Goal: Task Accomplishment & Management: Complete application form

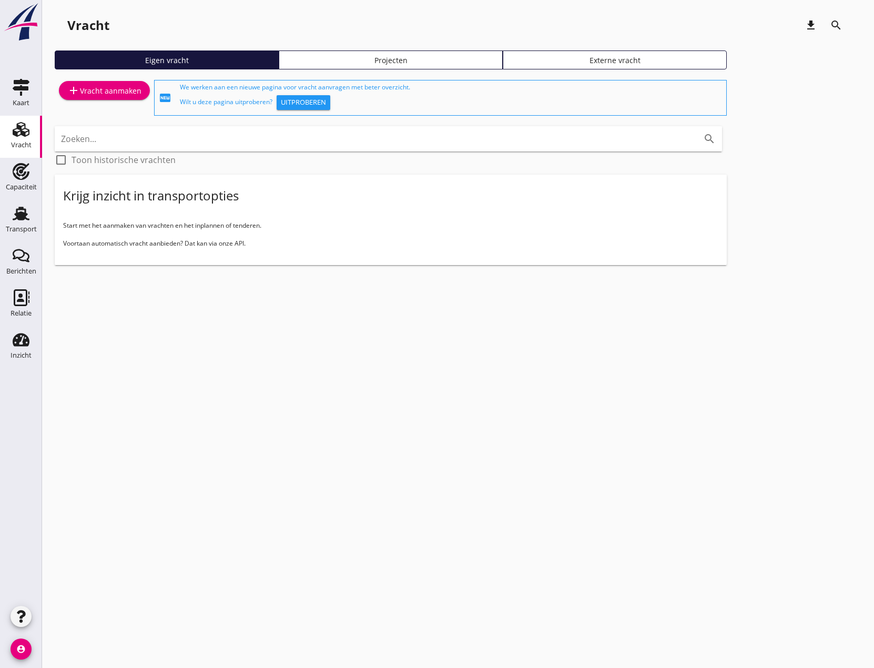
click at [117, 88] on div "add Vracht aanmaken" at bounding box center [104, 90] width 74 height 13
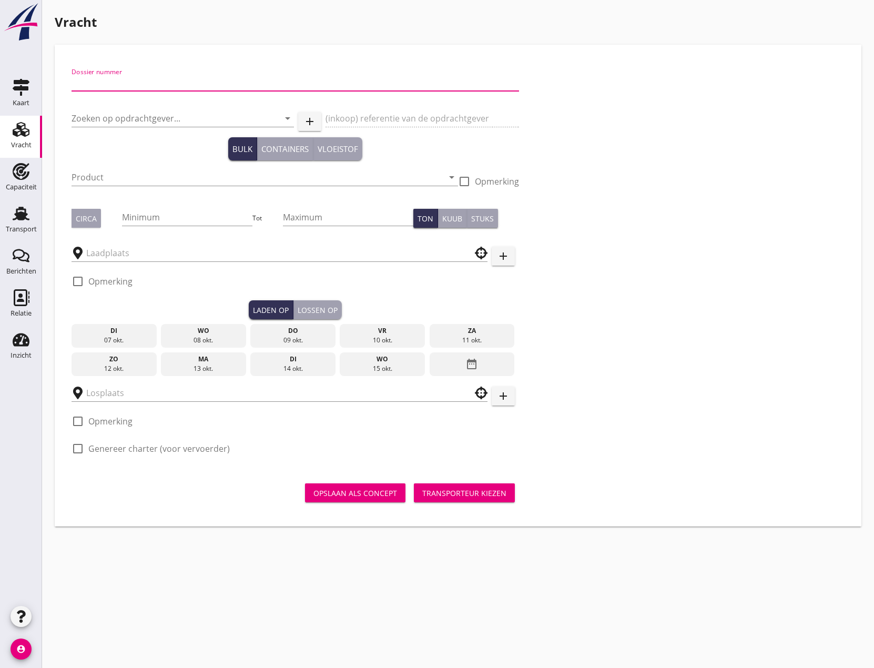
click at [215, 87] on input "Dossier nummer" at bounding box center [296, 82] width 448 height 17
type input "20250704"
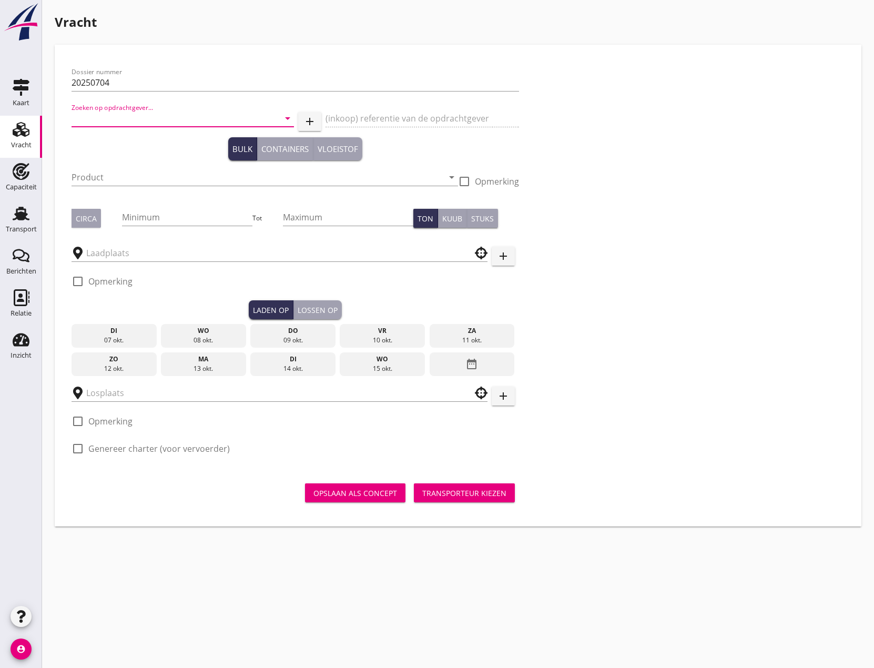
click at [216, 114] on input "Zoeken op opdrachtgever..." at bounding box center [168, 118] width 193 height 17
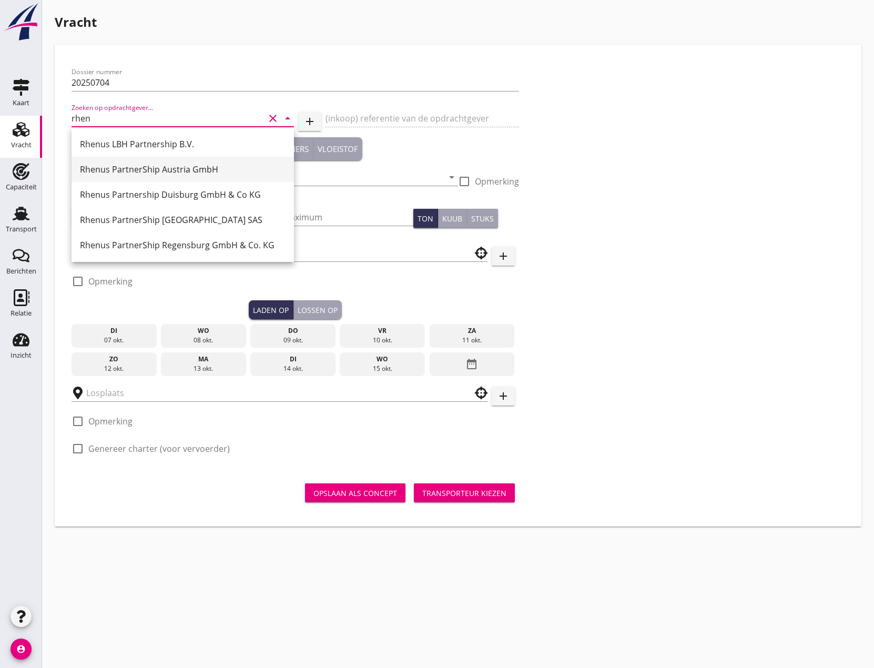
click at [163, 167] on div "Rhenus PartnerShip Austria GmbH" at bounding box center [183, 169] width 206 height 13
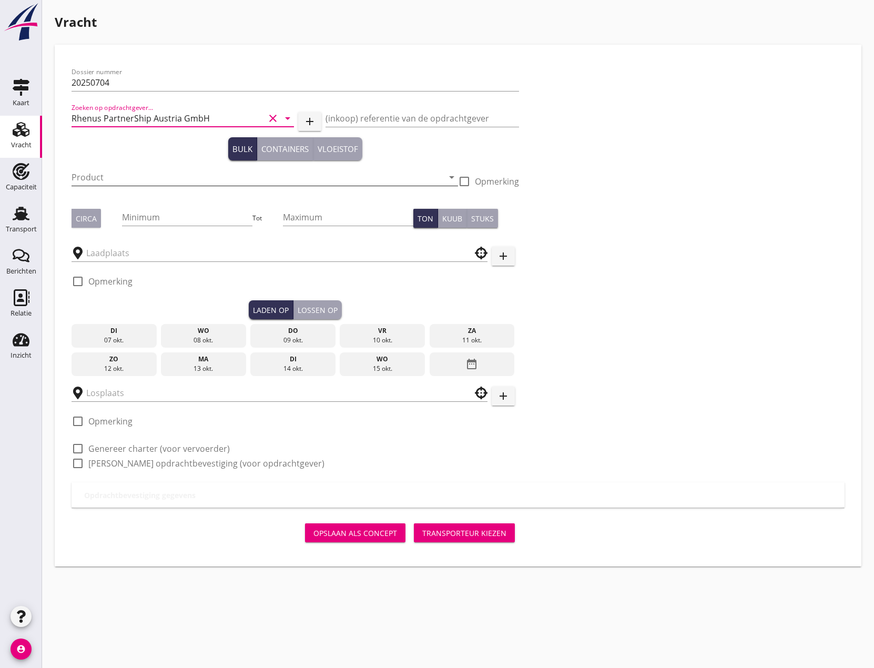
type input "Rhenus PartnerShip Austria GmbH"
click at [156, 177] on input "Product" at bounding box center [258, 177] width 372 height 17
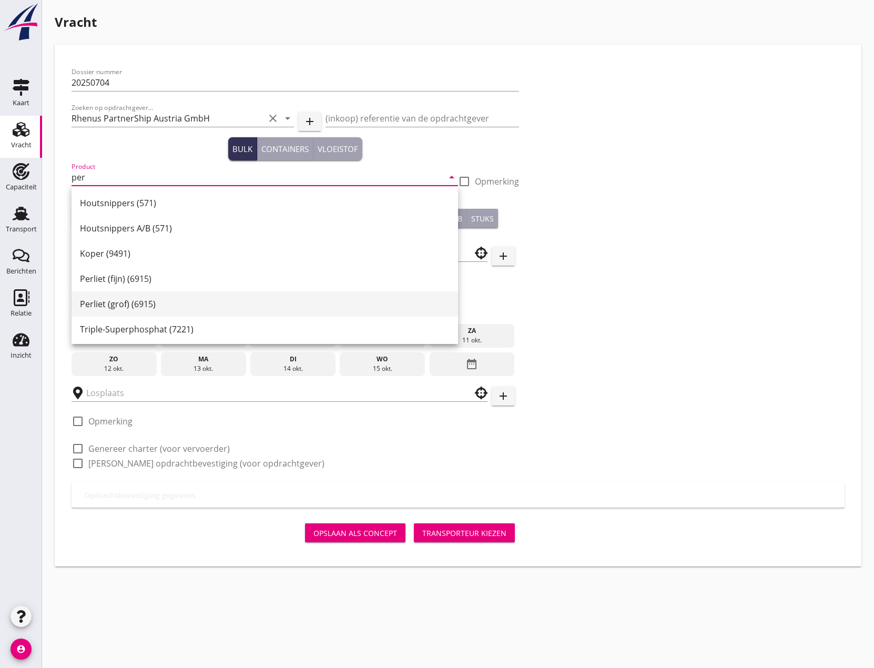
click at [110, 303] on div "Perliet (grof) (6915)" at bounding box center [265, 304] width 370 height 13
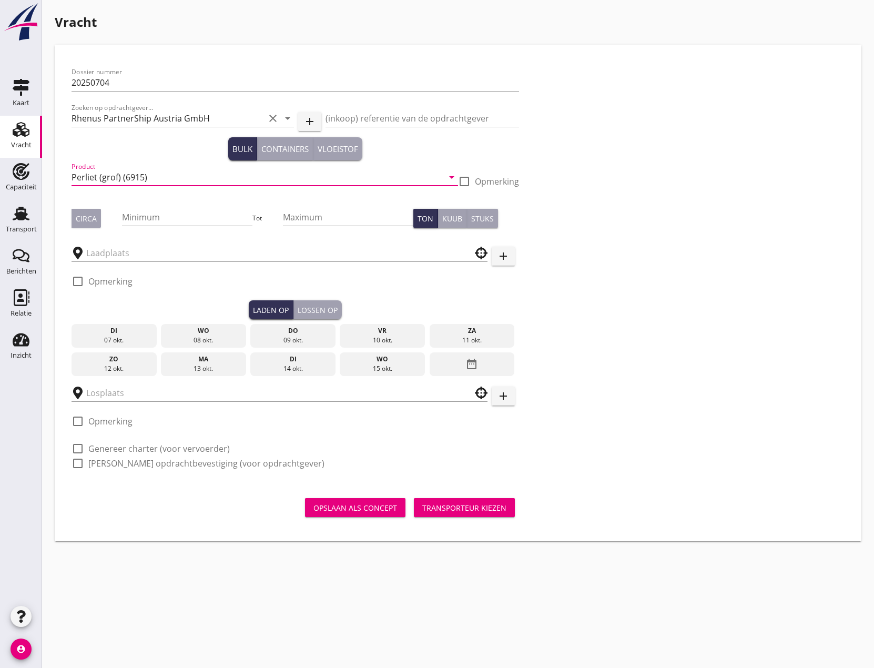
drag, startPoint x: 123, startPoint y: 178, endPoint x: 131, endPoint y: 200, distance: 24.1
click at [123, 179] on input "Perliet (grof) (6915)" at bounding box center [258, 177] width 372 height 17
type input "Vermiculite (6915)"
click at [185, 222] on input "Minimum" at bounding box center [187, 217] width 130 height 17
type input "1000"
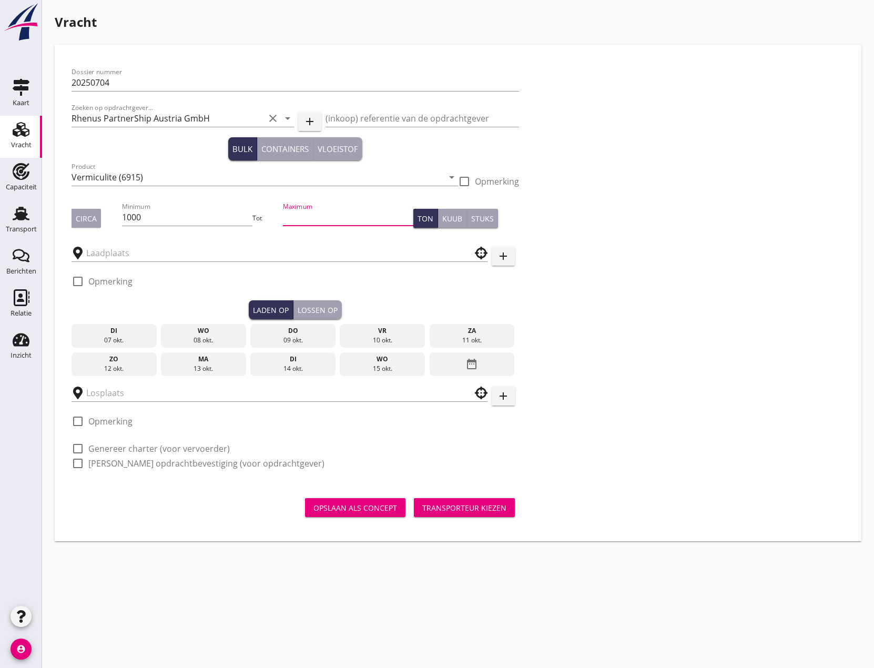
click at [297, 217] on input "Maximum" at bounding box center [348, 217] width 130 height 17
type input "1010"
click at [170, 256] on input "text" at bounding box center [272, 253] width 372 height 17
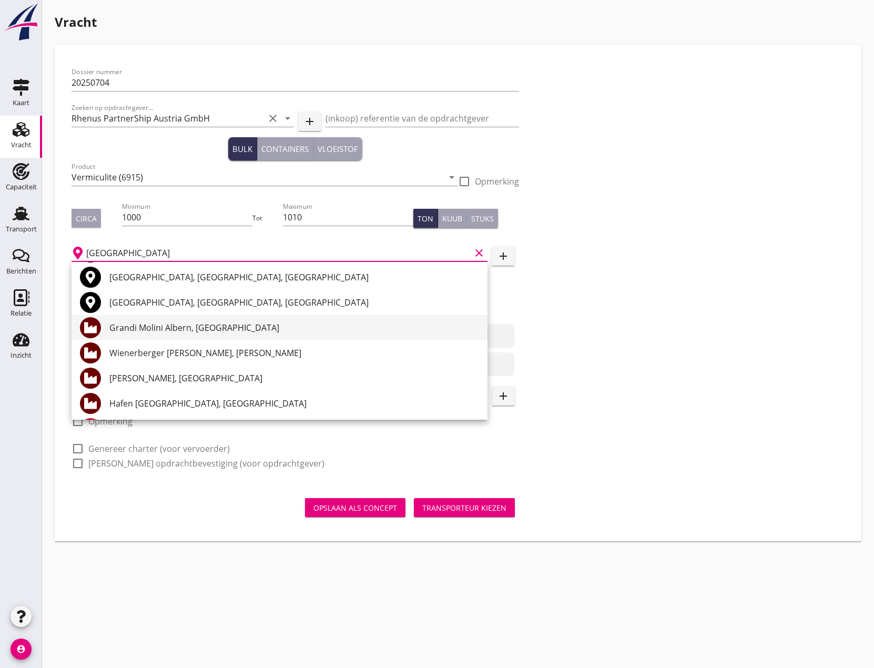
scroll to position [53, 0]
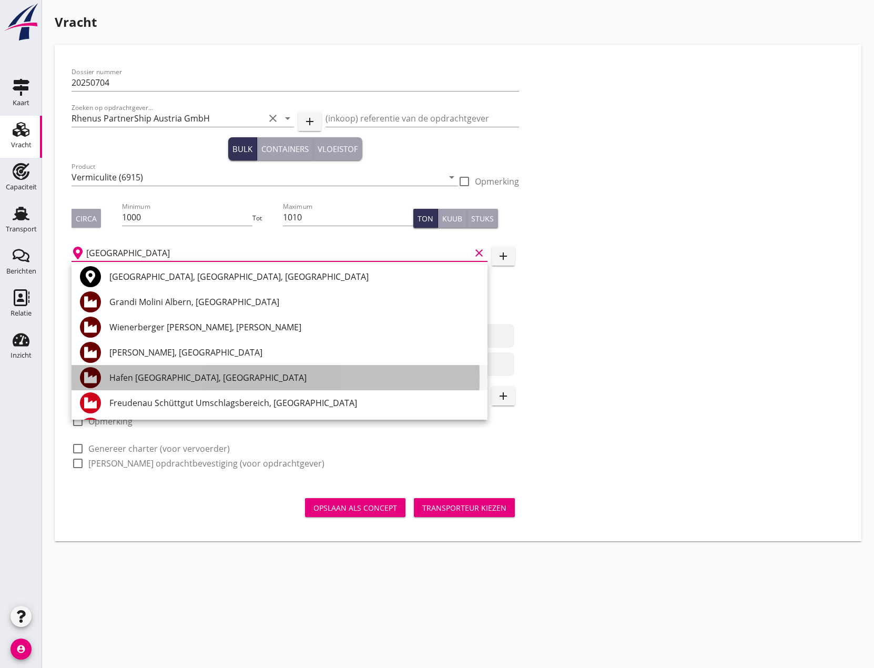
click at [177, 377] on div "Hafen [GEOGRAPHIC_DATA], [GEOGRAPHIC_DATA]" at bounding box center [294, 377] width 370 height 13
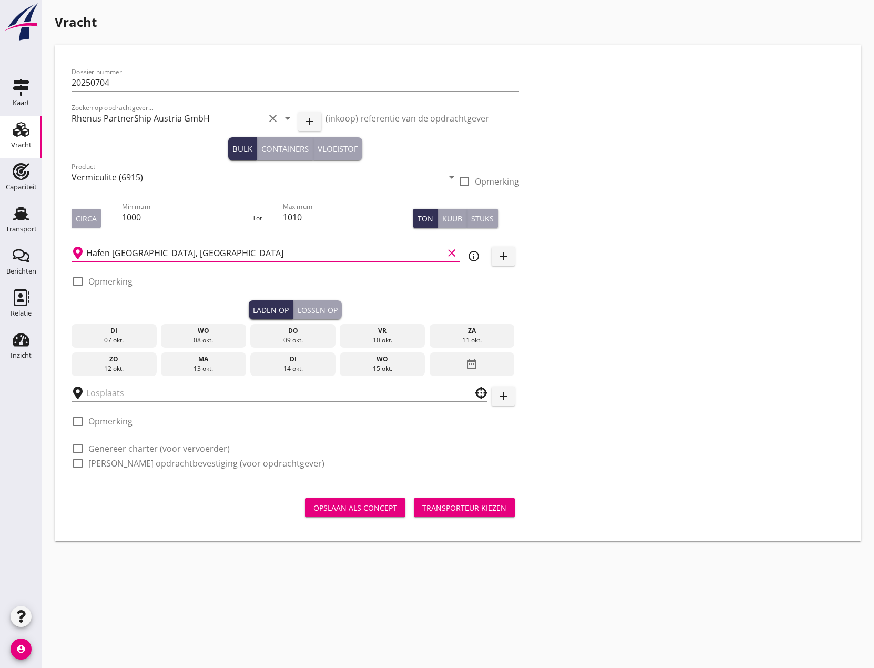
type input "Hafen [GEOGRAPHIC_DATA], [GEOGRAPHIC_DATA]"
click at [204, 339] on div "08 okt." at bounding box center [204, 340] width 80 height 9
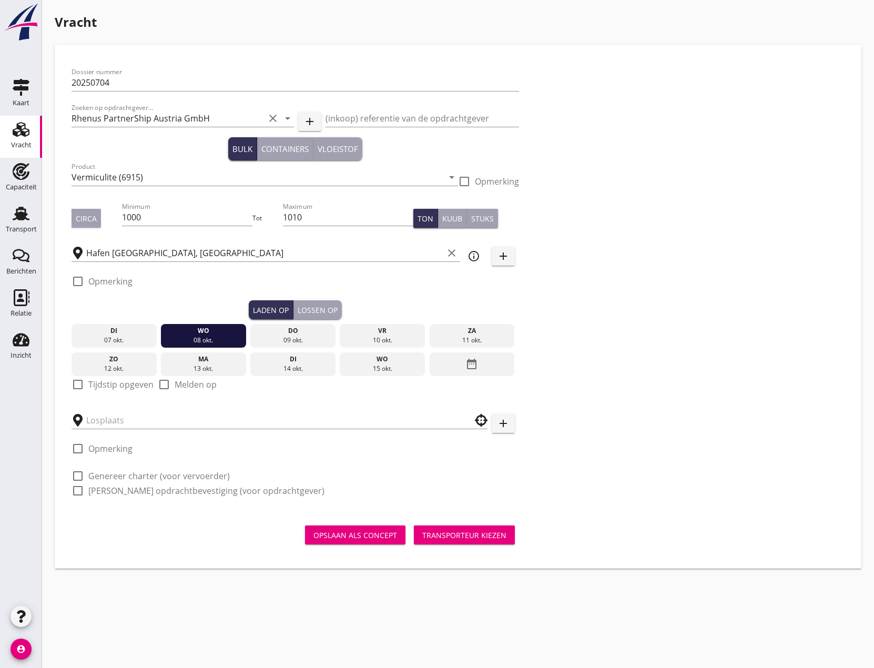
click at [76, 384] on div at bounding box center [78, 385] width 18 height 18
checkbox input "true"
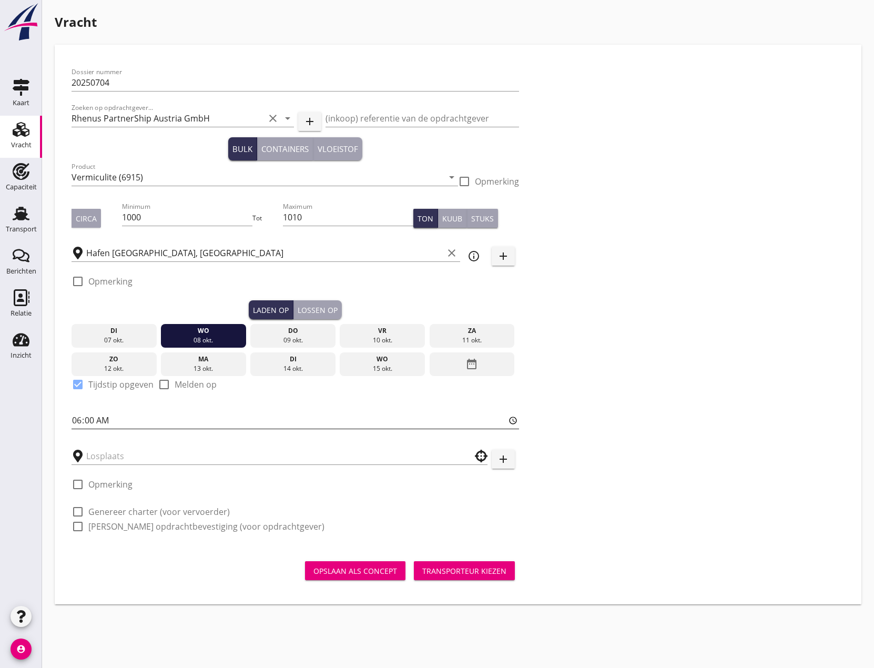
click at [78, 413] on input "06:00" at bounding box center [296, 420] width 448 height 17
type input "12:00"
click at [130, 460] on input "text" at bounding box center [272, 456] width 372 height 17
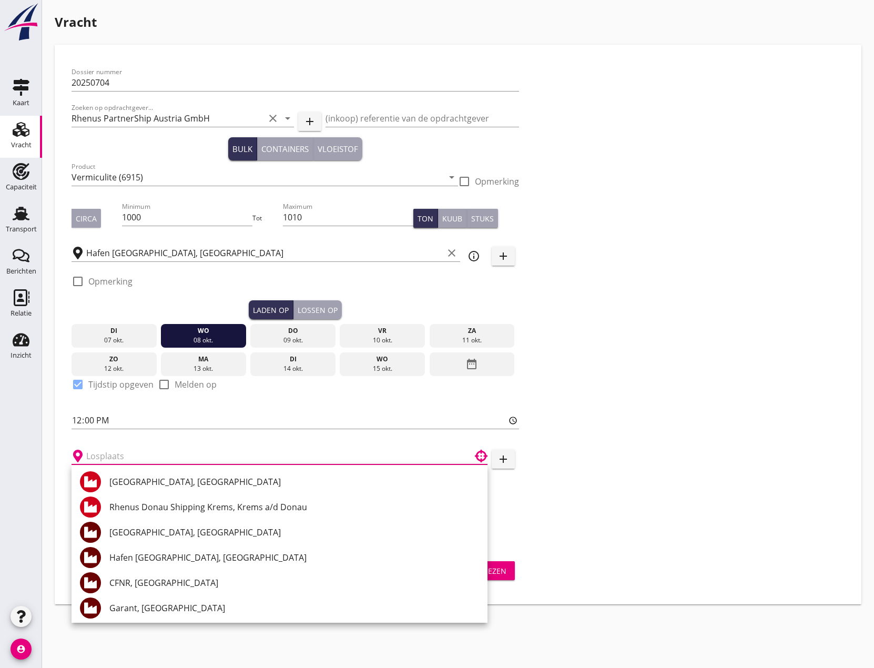
click at [166, 381] on div at bounding box center [164, 385] width 18 height 18
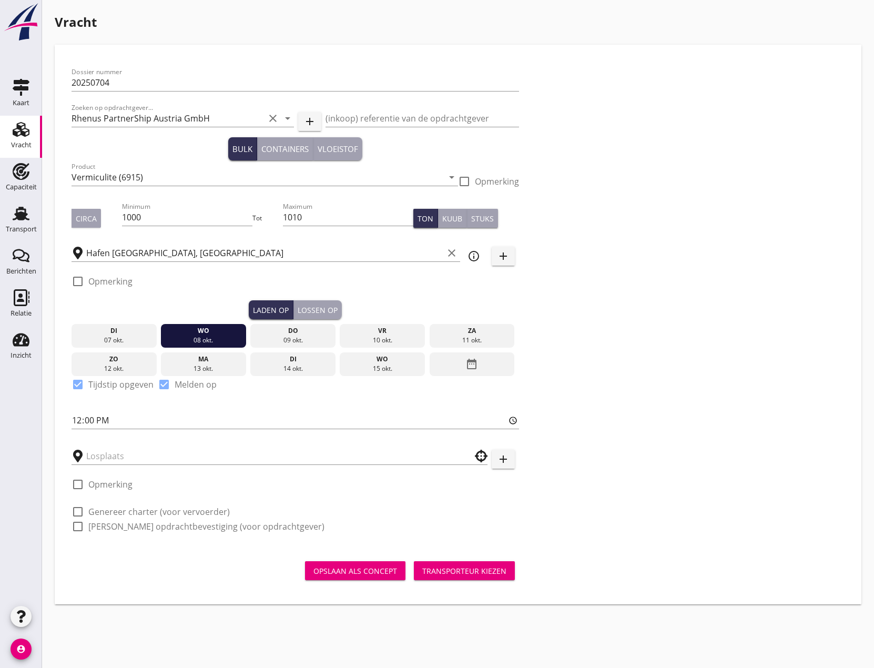
click at [165, 381] on div at bounding box center [164, 385] width 18 height 18
checkbox input "false"
click at [75, 278] on div at bounding box center [78, 281] width 18 height 18
checkbox input "true"
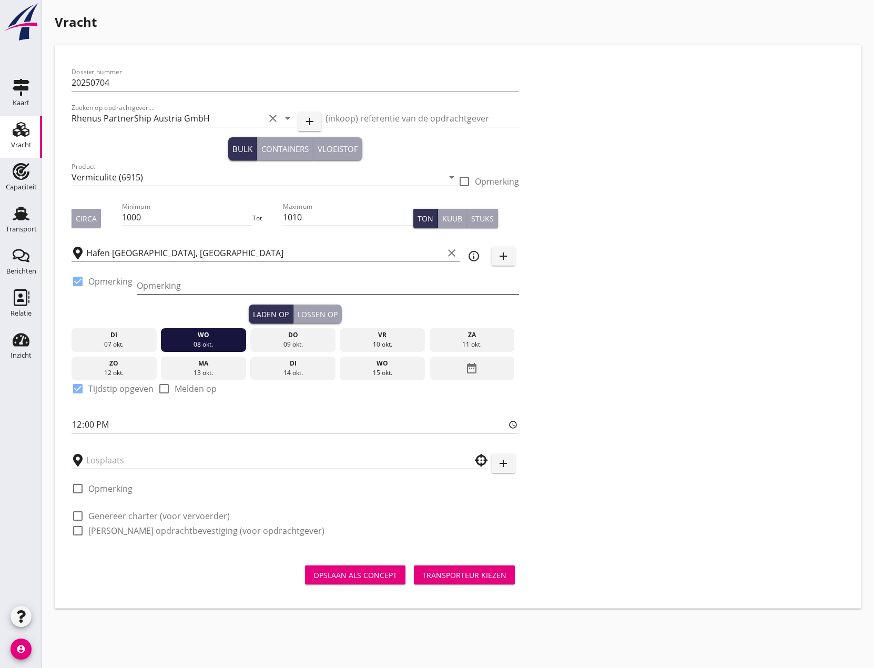
click at [152, 289] on input "Opmerking" at bounding box center [328, 285] width 382 height 17
click at [296, 288] on input "12:00 Uhr oder früher laden!!!" at bounding box center [328, 285] width 382 height 17
type input "12:00 Uhr oder früher laden!!! Anlegen zwischen poller 62 und 66"
click at [112, 461] on input "text" at bounding box center [272, 460] width 372 height 17
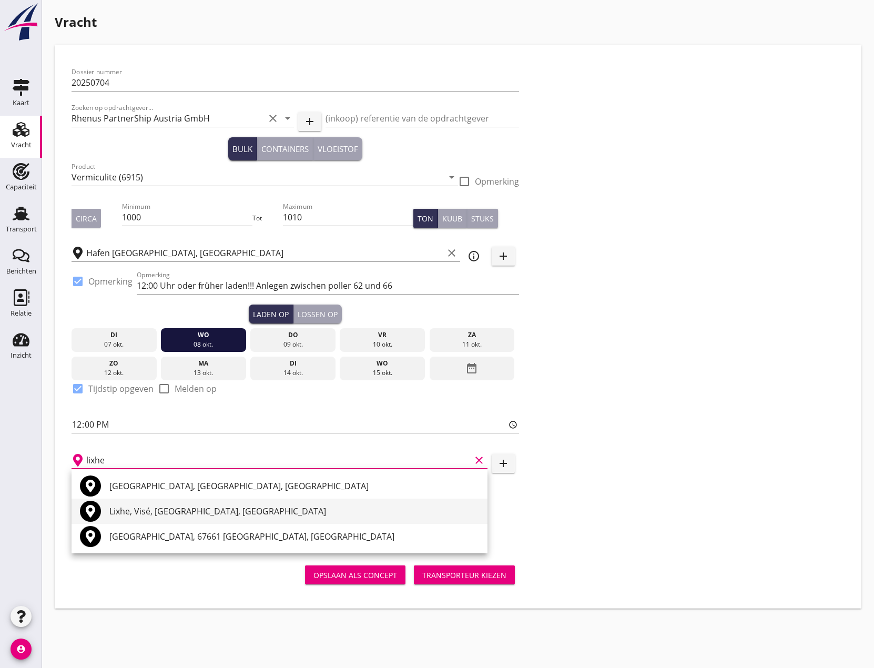
click at [155, 513] on div "Lixhe, Visé, [GEOGRAPHIC_DATA], [GEOGRAPHIC_DATA]" at bounding box center [294, 511] width 370 height 13
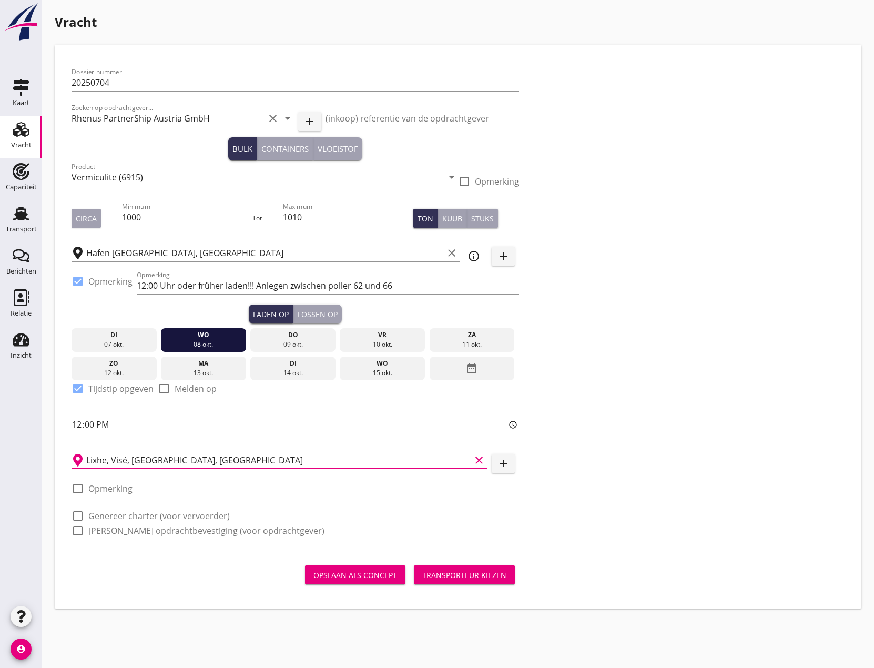
type input "Lixhe, Visé, [GEOGRAPHIC_DATA], [GEOGRAPHIC_DATA]"
click at [75, 489] on div at bounding box center [78, 489] width 18 height 18
checkbox input "true"
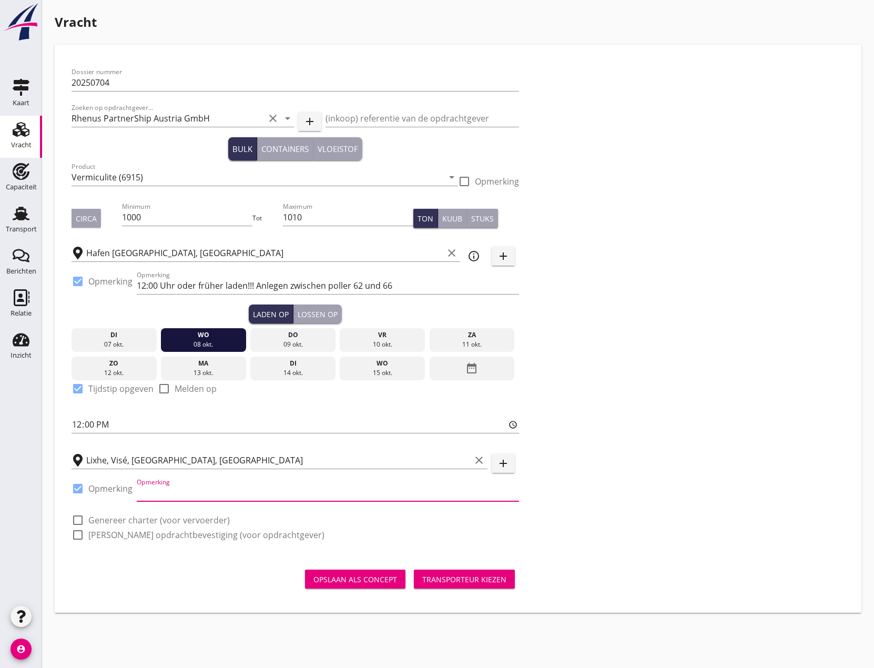
click at [156, 498] on input "Opmerking" at bounding box center [328, 492] width 382 height 17
type input "Löschen bei Imerys in die KW 43"
click at [82, 519] on div at bounding box center [78, 520] width 18 height 18
checkbox input "true"
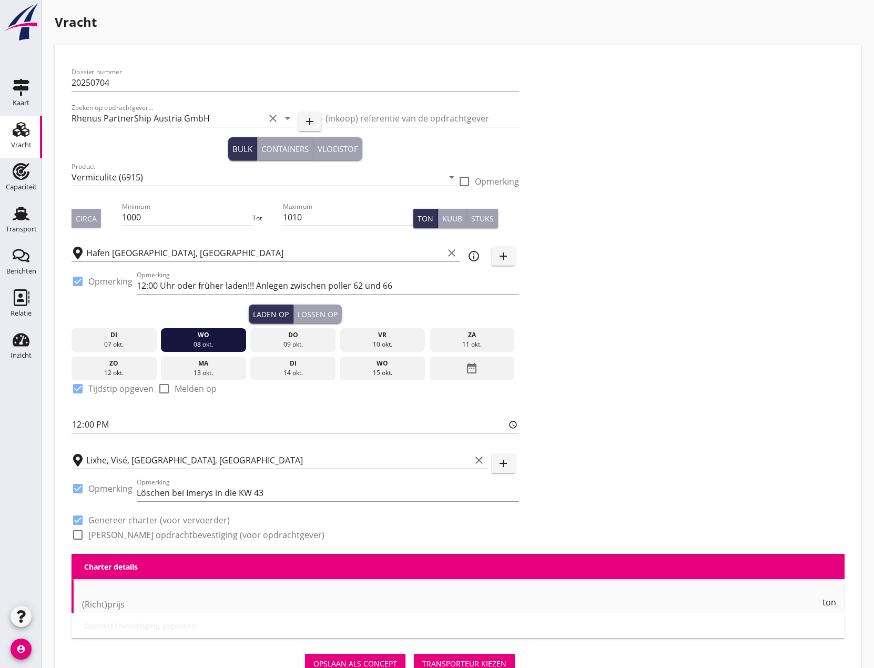
click at [82, 531] on div at bounding box center [78, 535] width 18 height 18
checkbox input "true"
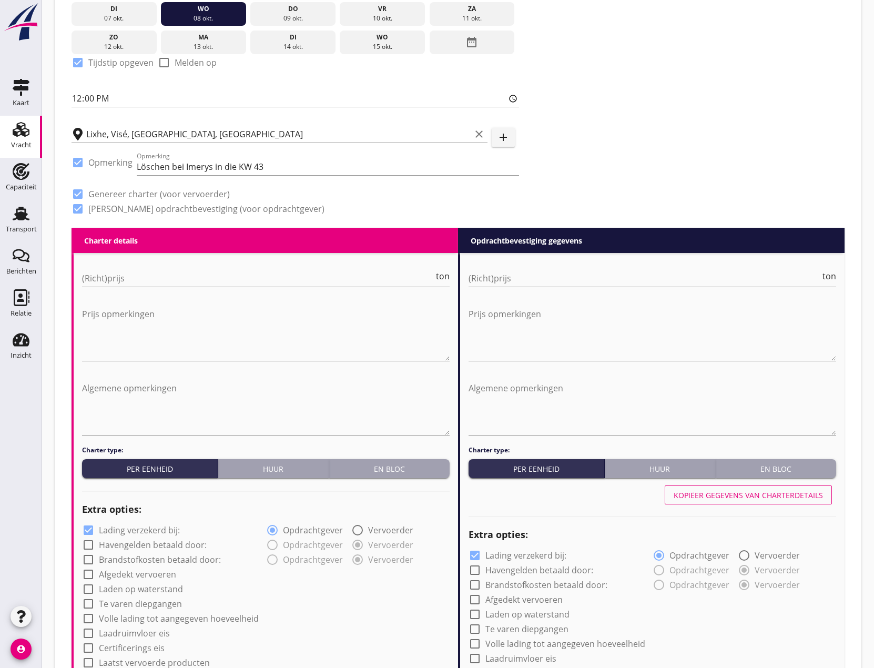
scroll to position [473, 0]
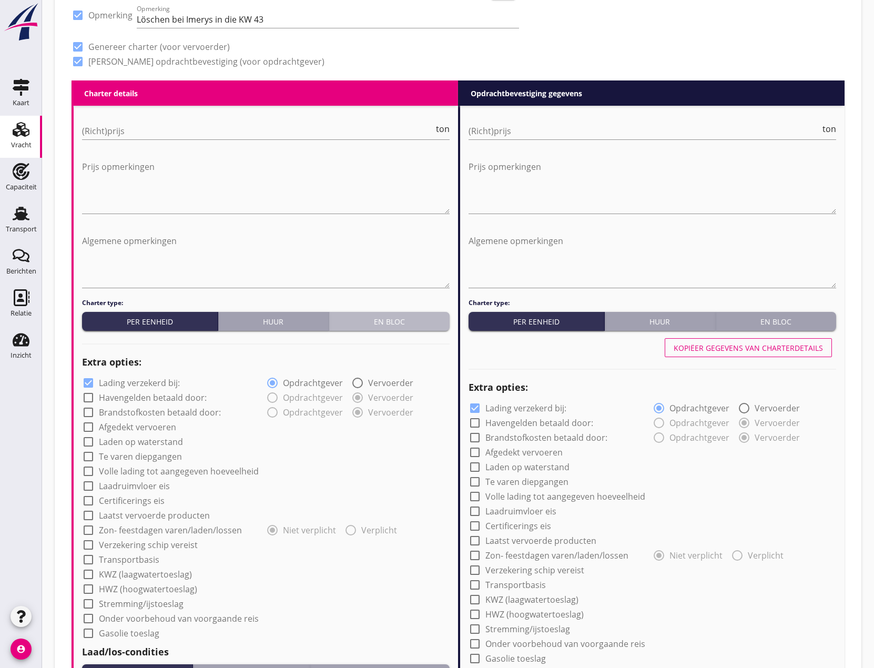
click at [373, 322] on div "En bloc" at bounding box center [389, 321] width 112 height 11
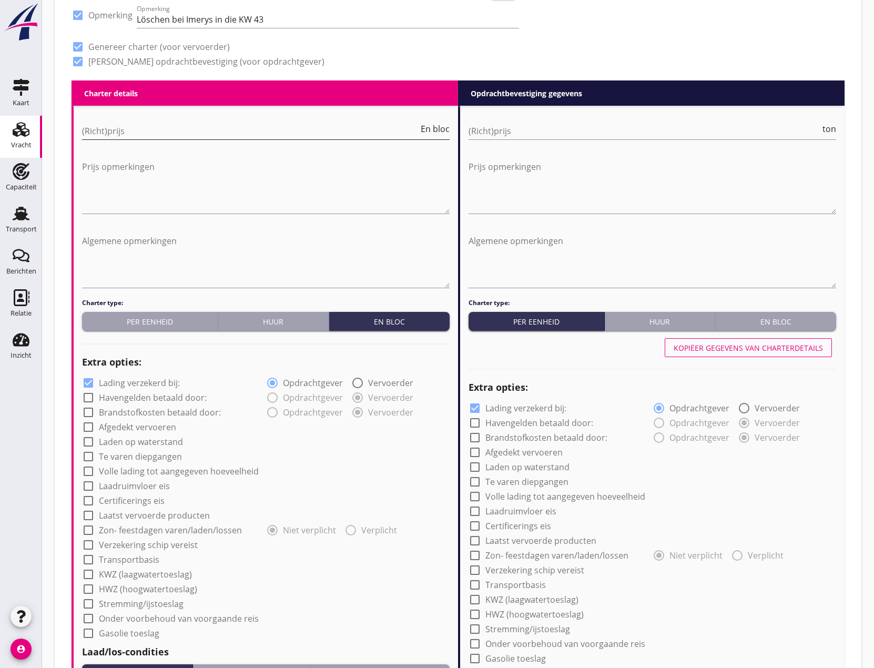
click at [222, 124] on input "(Richt)prijs" at bounding box center [250, 131] width 337 height 17
click at [103, 128] on input "(Richt)prijs" at bounding box center [250, 131] width 337 height 17
type input "31000"
click at [99, 165] on textarea "Prijs opmerkingen" at bounding box center [266, 185] width 368 height 55
click at [103, 245] on textarea "Algemene opmerkingen" at bounding box center [266, 259] width 368 height 55
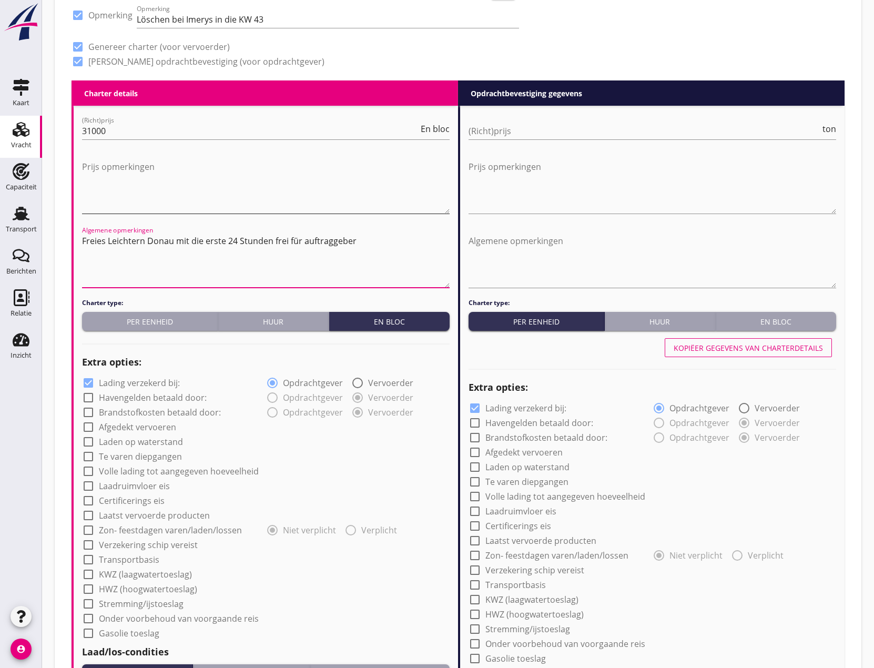
drag, startPoint x: 319, startPoint y: 238, endPoint x: 377, endPoint y: 204, distance: 67.2
click at [377, 204] on textarea "Prijs opmerkingen" at bounding box center [266, 185] width 368 height 55
click at [377, 244] on textarea "Freies Leichtern Donau mit die erste 24 Stunden frei für auftraggeber" at bounding box center [266, 259] width 368 height 55
click at [173, 237] on textarea "Freies Leichtern Donau mit die erste 24 Stunden frei für auftraggeber" at bounding box center [266, 259] width 368 height 55
click at [452, 238] on div "(Richt)prijs 31000 En bloc Prijs opmerkingen Algemene opmerkingen Freies Leicht…" at bounding box center [266, 564] width 384 height 916
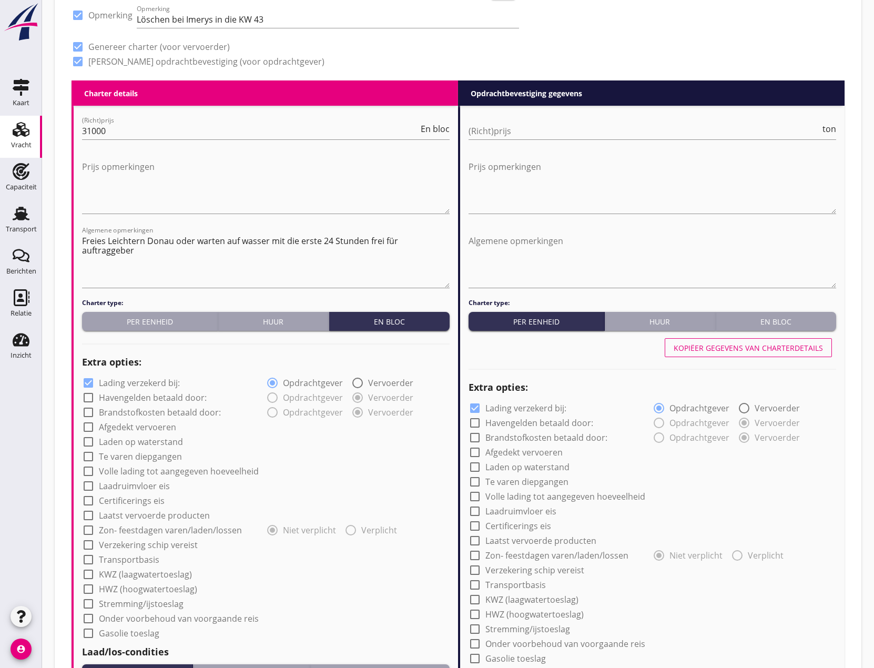
click at [450, 241] on div "(Richt)prijs 31000 En bloc Prijs opmerkingen Algemene opmerkingen Freies Leicht…" at bounding box center [266, 564] width 384 height 916
click at [448, 245] on textarea "Freies Leichtern Donau oder warten auf wasser mit die erste 24 Stunden frei für…" at bounding box center [266, 259] width 368 height 55
click at [136, 250] on textarea "Freies Leichtern Donau oder warten auf wasser mit die erste 24 Stunden frei für…" at bounding box center [266, 259] width 368 height 55
click at [140, 279] on textarea "Freies Leichtern Donau oder warten auf wasser mit die erste 24 Stunden frei für…" at bounding box center [266, 259] width 368 height 55
drag, startPoint x: 194, startPoint y: 262, endPoint x: 188, endPoint y: 271, distance: 9.9
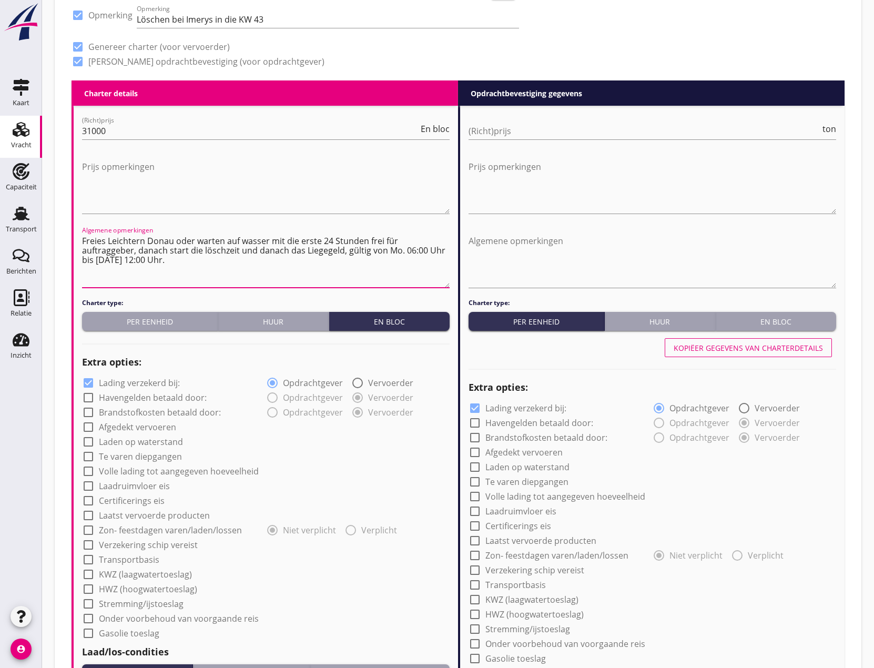
click at [193, 264] on textarea "Freies Leichtern Donau oder warten auf wasser mit die erste 24 Stunden frei für…" at bounding box center [266, 259] width 368 height 55
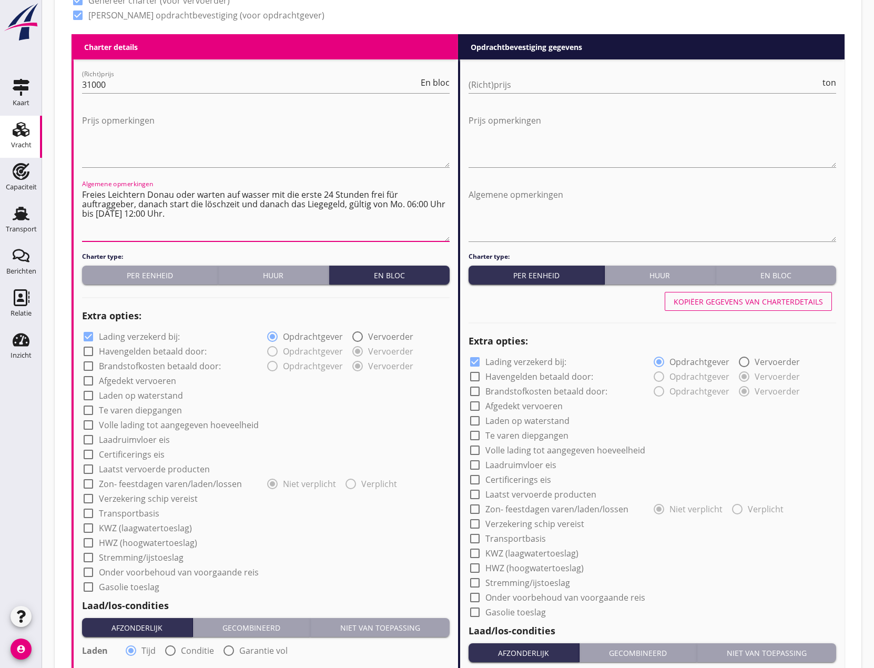
scroll to position [684, 0]
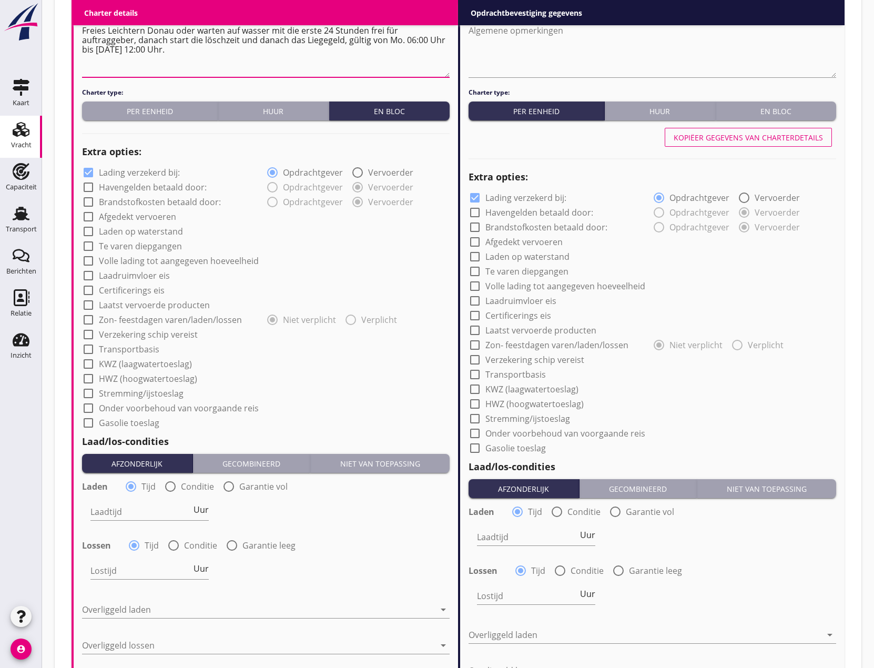
type textarea "Freies Leichtern Donau oder warten auf wasser mit die erste 24 Stunden frei für…"
click at [88, 183] on div at bounding box center [88, 187] width 18 height 18
checkbox input "true"
click at [90, 202] on div at bounding box center [88, 202] width 18 height 18
checkbox input "true"
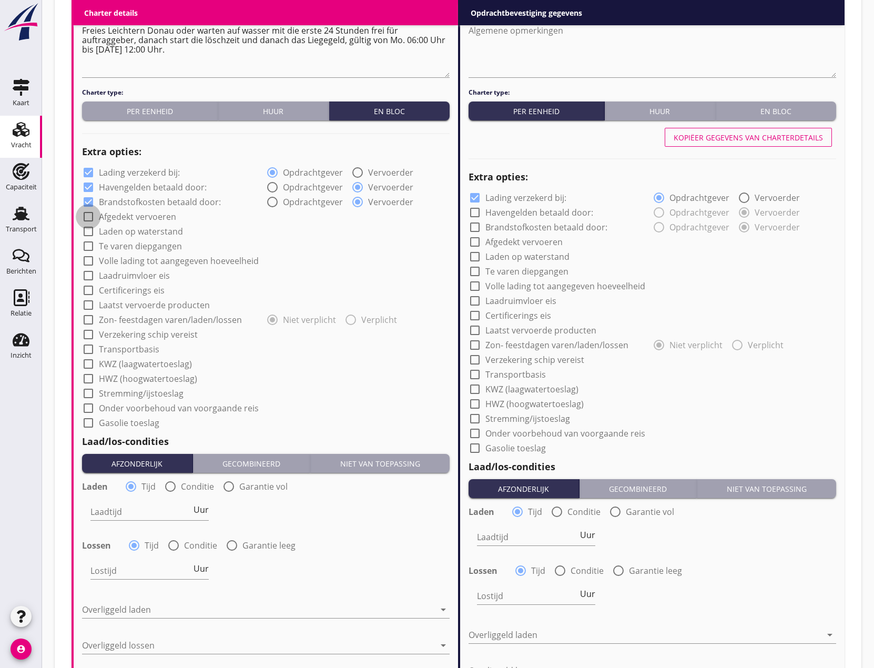
click at [91, 219] on div at bounding box center [88, 217] width 18 height 18
checkbox input "true"
click at [89, 231] on div at bounding box center [88, 231] width 18 height 18
checkbox input "true"
click at [88, 246] on div at bounding box center [88, 246] width 18 height 18
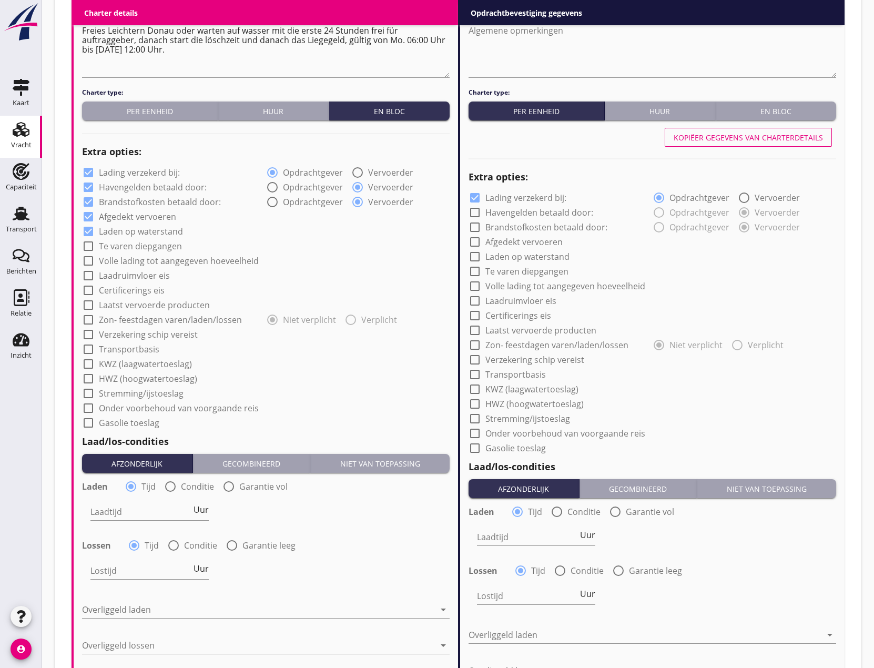
checkbox input "true"
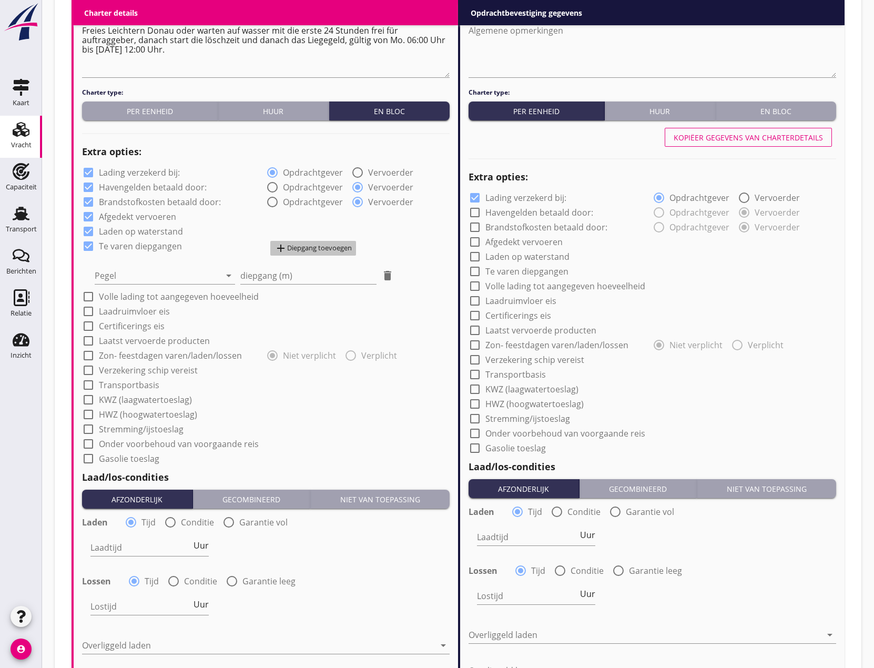
click at [318, 247] on div "add Diepgang toevoegen" at bounding box center [313, 248] width 77 height 13
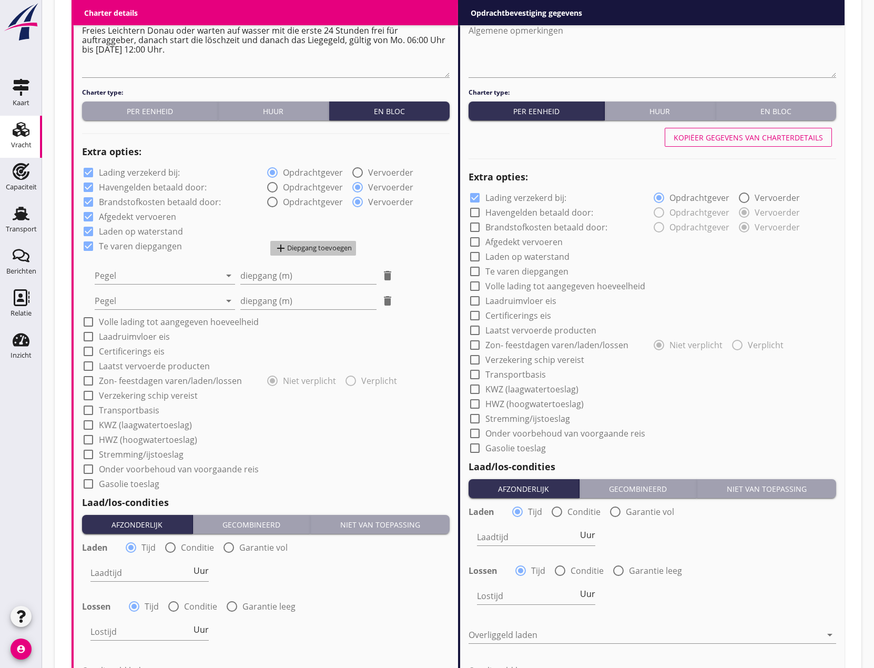
click at [318, 247] on div "add Diepgang toevoegen" at bounding box center [313, 248] width 77 height 13
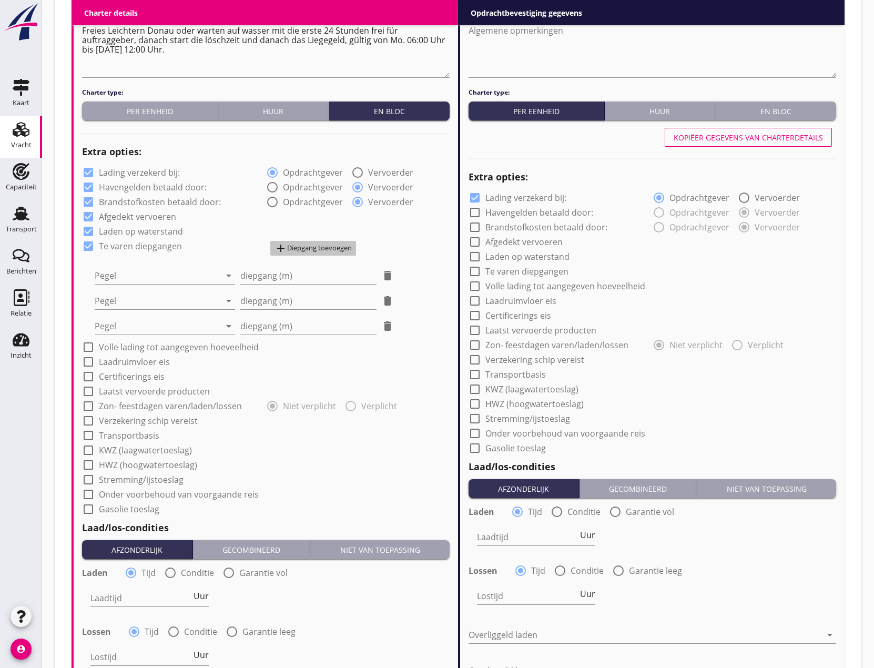
click at [318, 247] on div "add Diepgang toevoegen" at bounding box center [313, 248] width 77 height 13
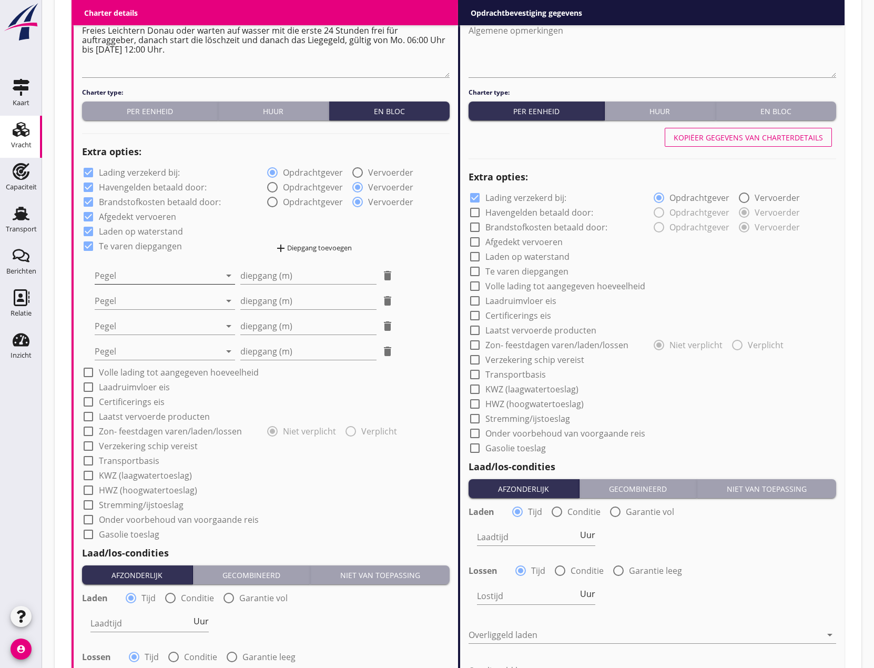
click at [133, 270] on div at bounding box center [158, 275] width 126 height 17
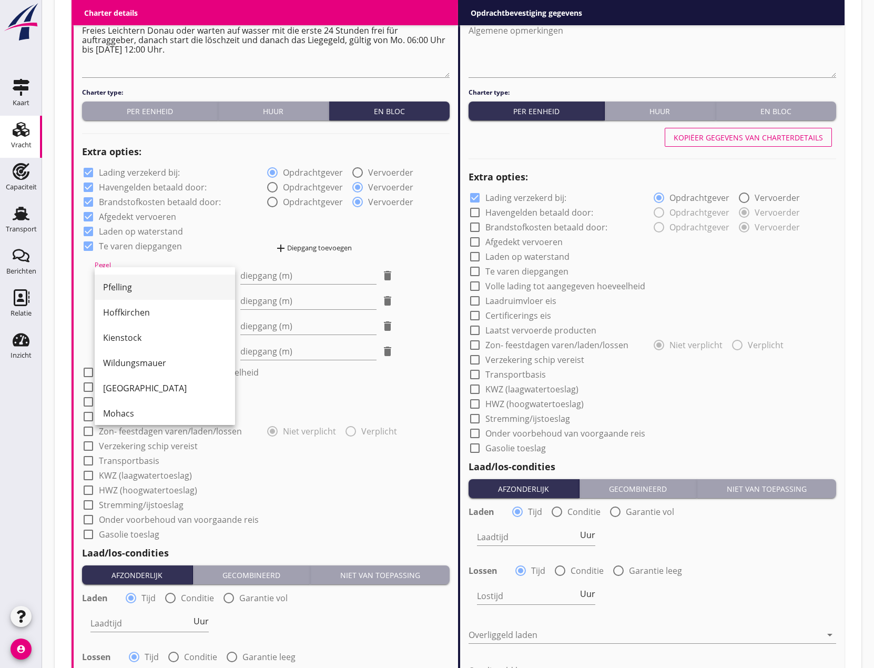
scroll to position [255, 0]
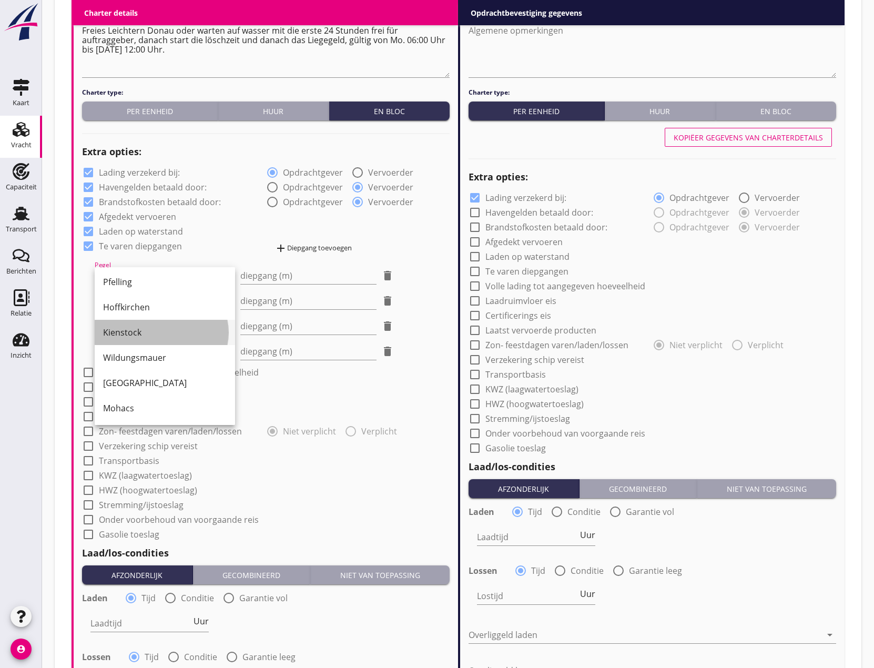
click at [153, 329] on div "Kienstock" at bounding box center [165, 332] width 124 height 13
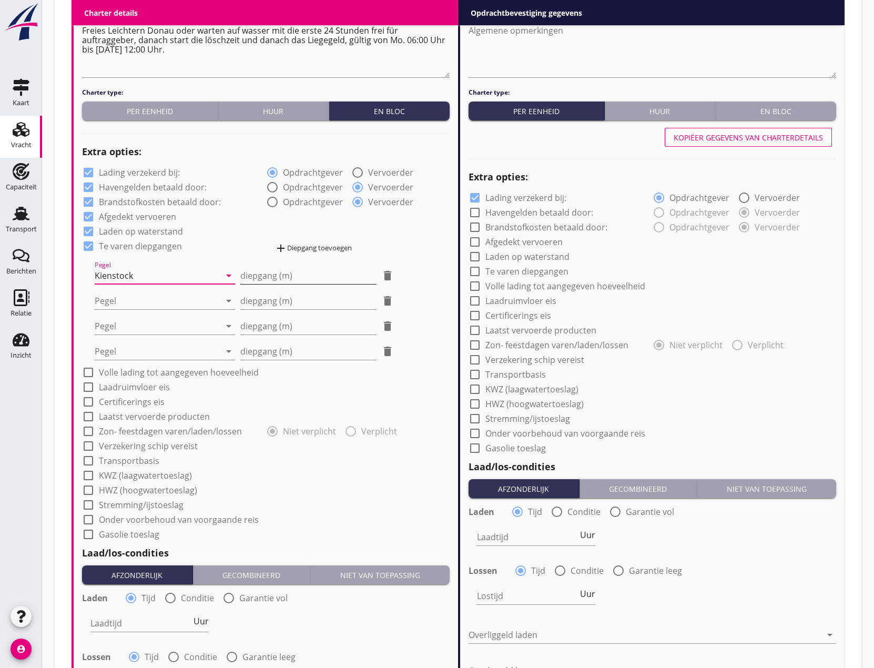
click at [251, 275] on input "diepgang (m)" at bounding box center [308, 275] width 136 height 17
type input "030"
click at [140, 302] on div at bounding box center [158, 300] width 126 height 17
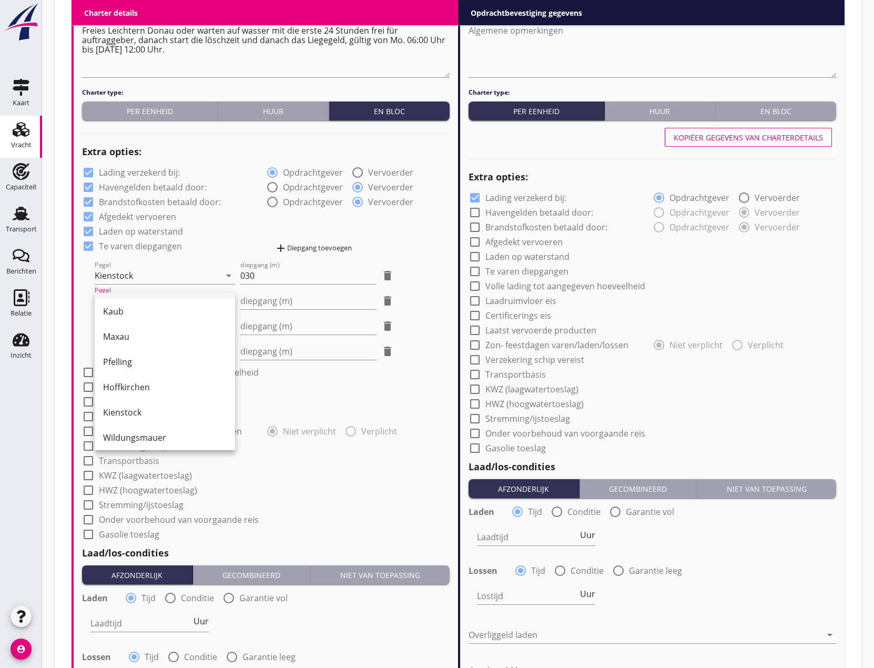
scroll to position [210, 0]
click at [144, 378] on div "Hoffkirchen" at bounding box center [165, 376] width 124 height 13
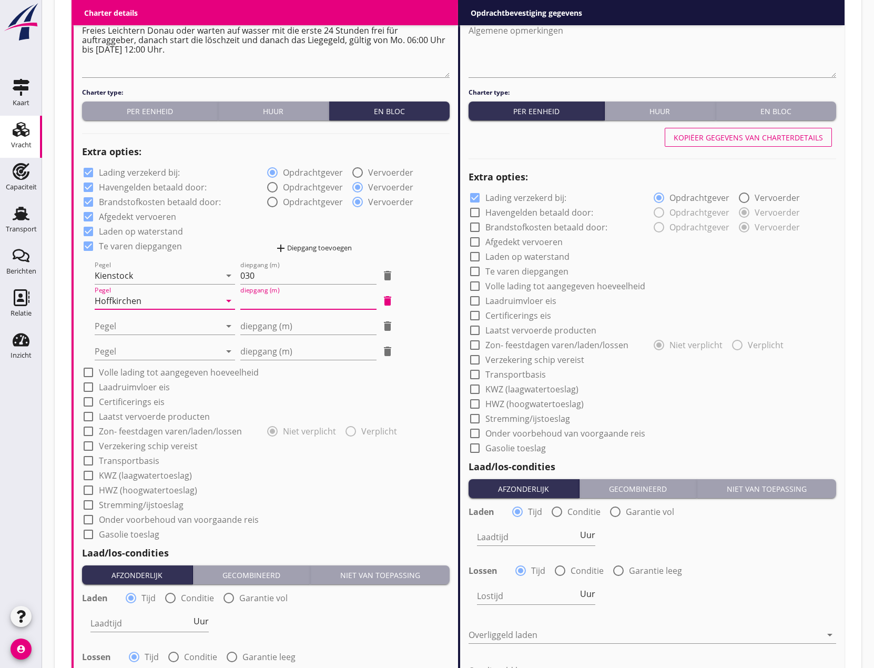
click at [250, 300] on input "diepgang (m)" at bounding box center [308, 300] width 136 height 17
type input "-0"
type input "-0.40"
click at [185, 328] on div at bounding box center [158, 326] width 126 height 17
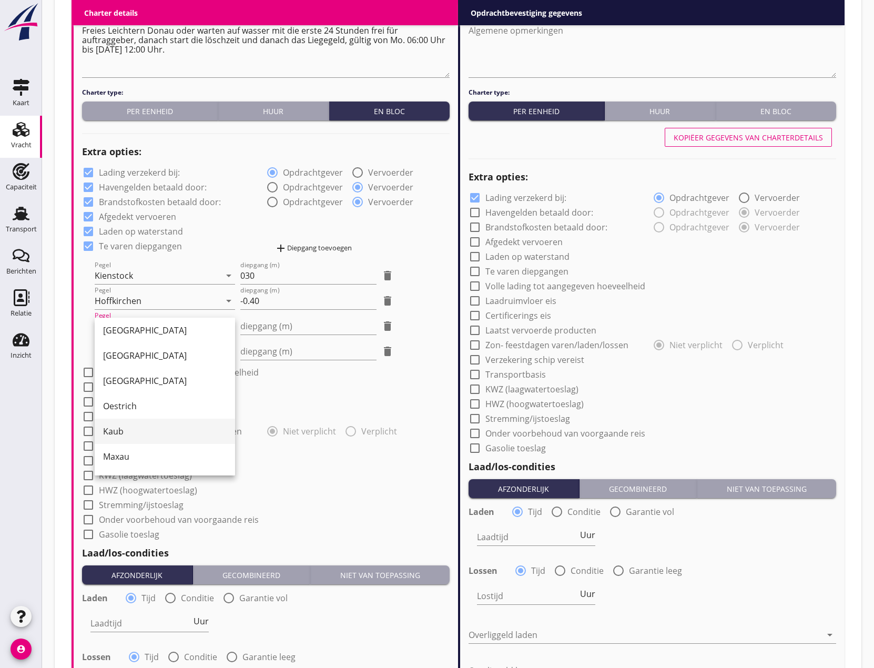
scroll to position [158, 0]
click at [125, 426] on div "Pfelling" at bounding box center [165, 429] width 124 height 13
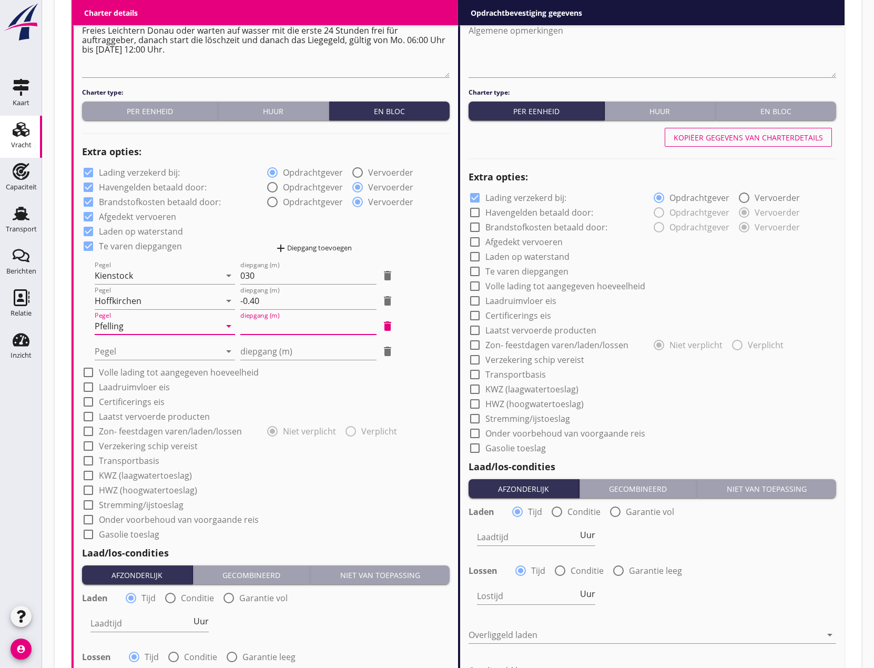
click at [285, 328] on input "diepgang (m)" at bounding box center [308, 326] width 136 height 17
type input "-1"
type input "-1.20"
click at [149, 349] on div at bounding box center [158, 351] width 126 height 17
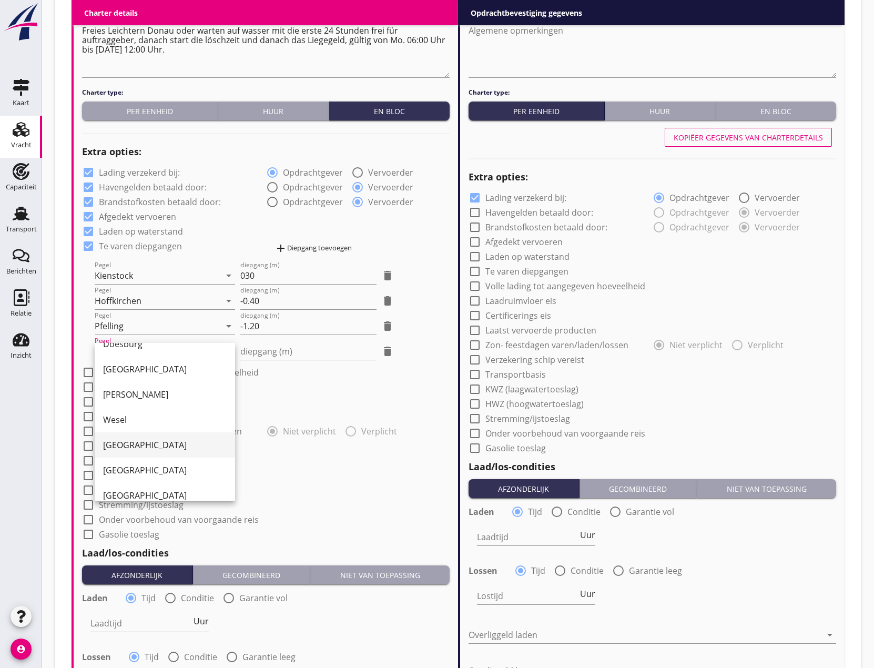
scroll to position [105, 0]
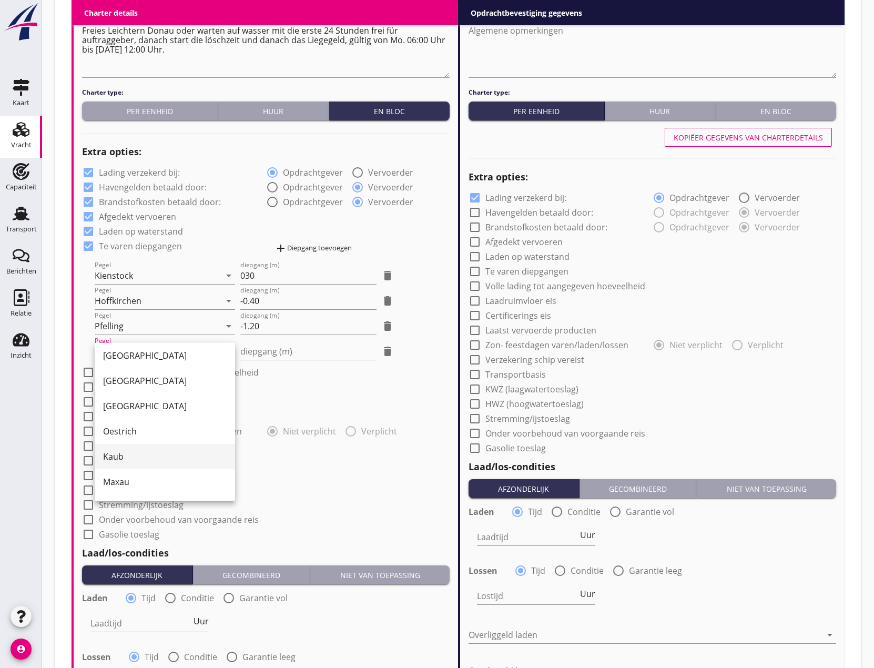
click at [140, 455] on div "Kaub" at bounding box center [165, 456] width 124 height 13
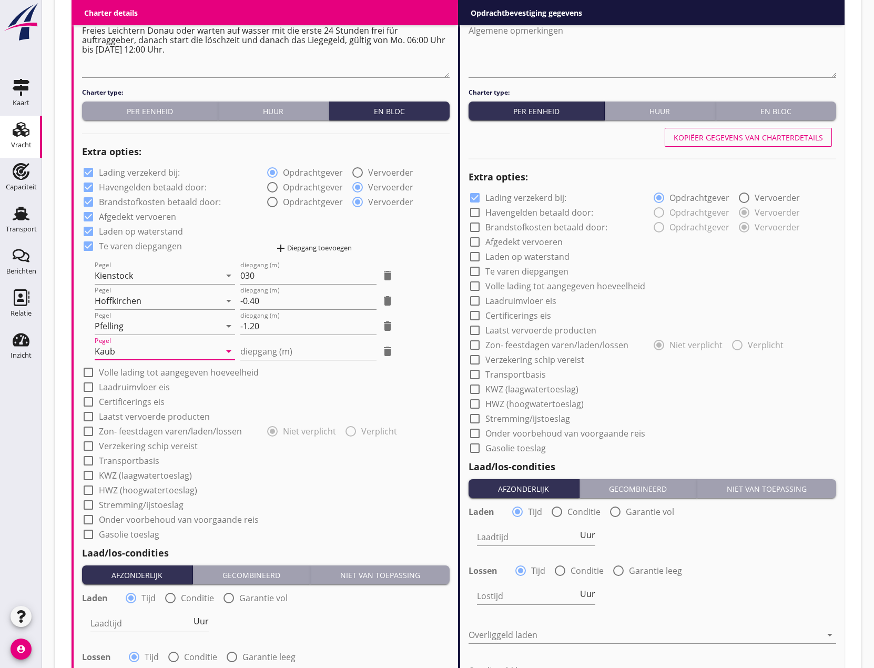
click at [282, 353] on input "diepgang (m)" at bounding box center [308, 351] width 136 height 17
type input "1"
click at [88, 372] on div at bounding box center [88, 372] width 18 height 18
checkbox input "true"
click at [88, 380] on div at bounding box center [88, 387] width 18 height 18
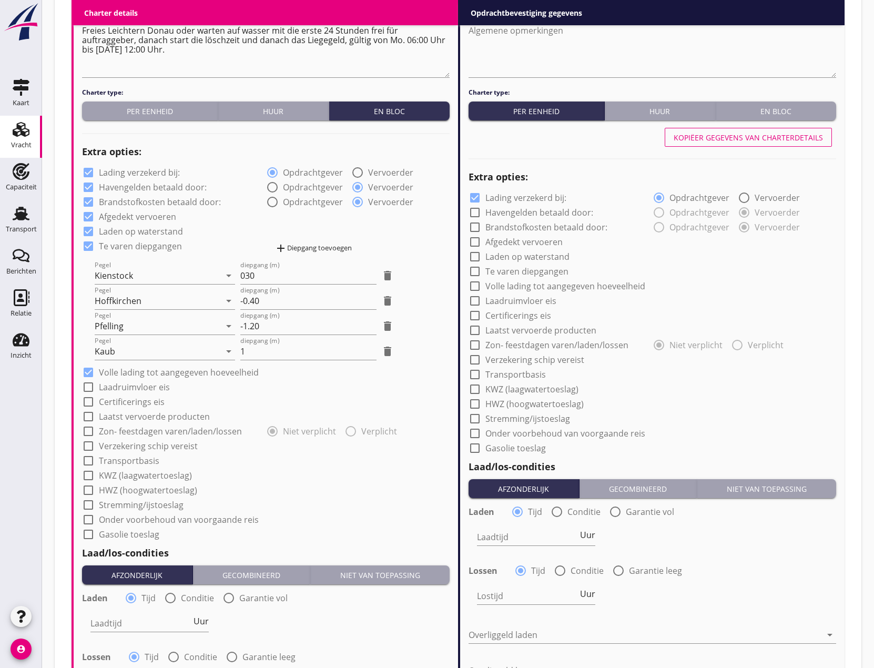
checkbox input "true"
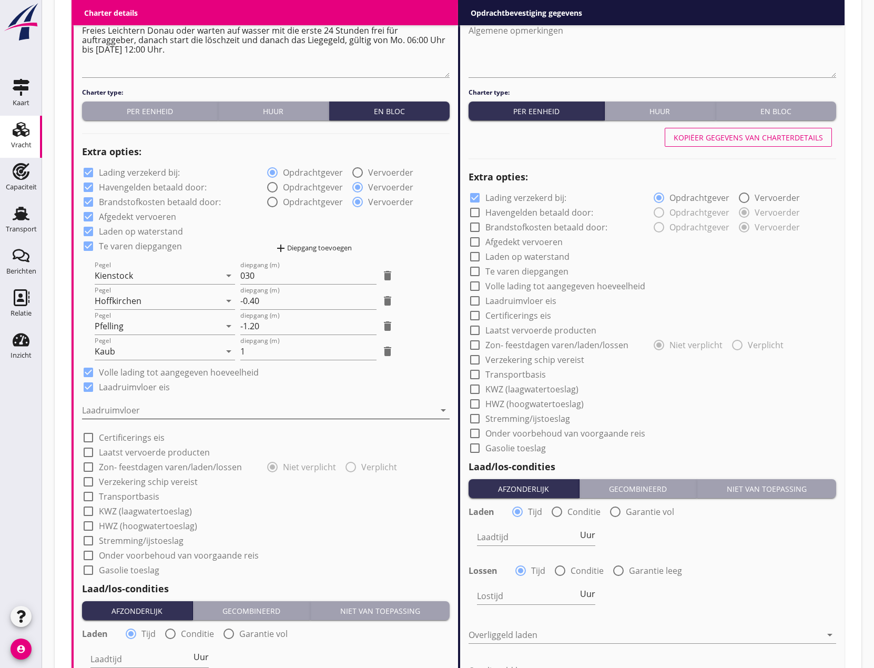
click at [91, 402] on div at bounding box center [258, 410] width 353 height 17
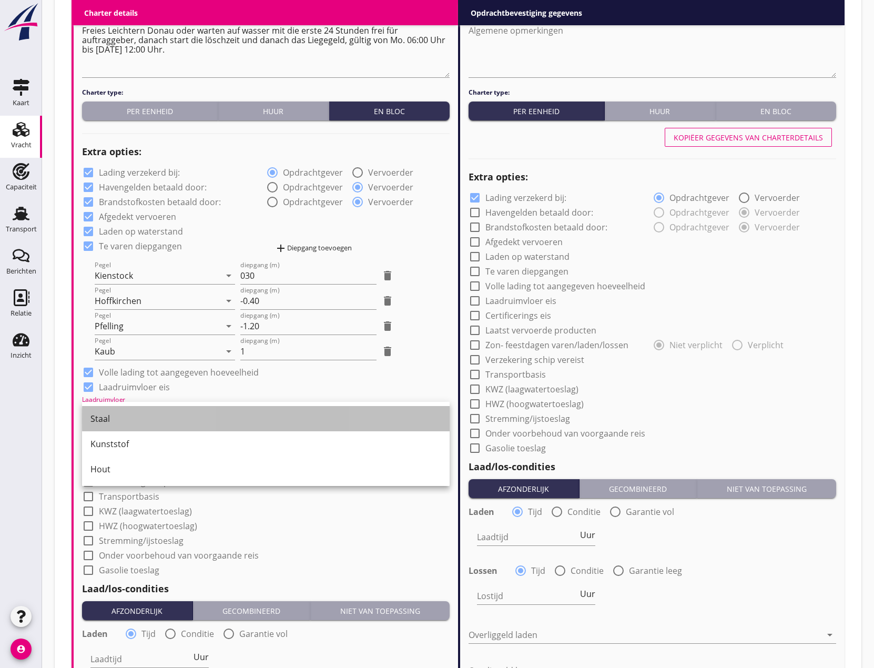
click at [102, 420] on div "Staal" at bounding box center [265, 418] width 351 height 13
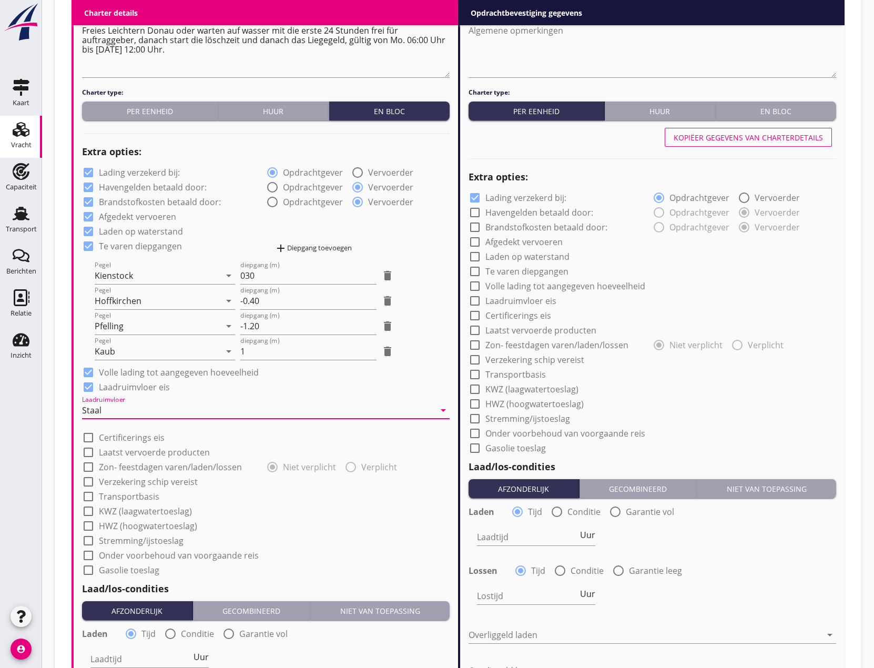
click at [85, 439] on div at bounding box center [88, 438] width 18 height 18
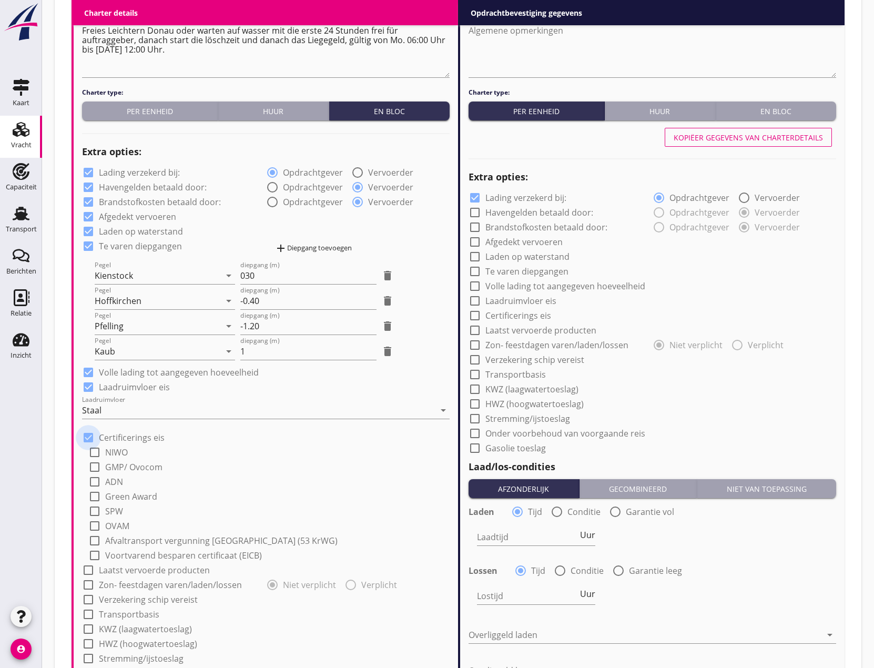
click at [85, 439] on div at bounding box center [88, 438] width 18 height 18
checkbox input "false"
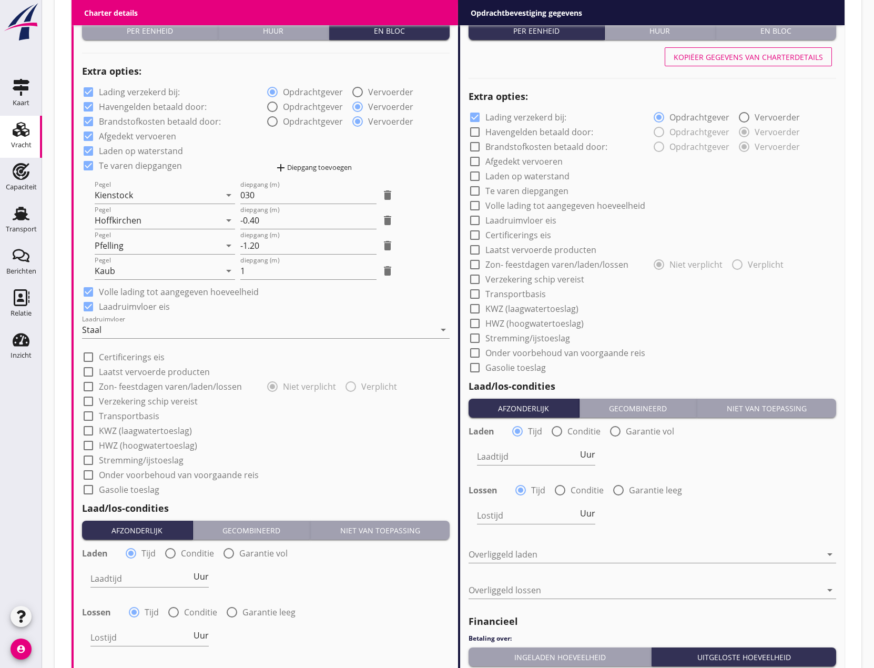
scroll to position [789, 0]
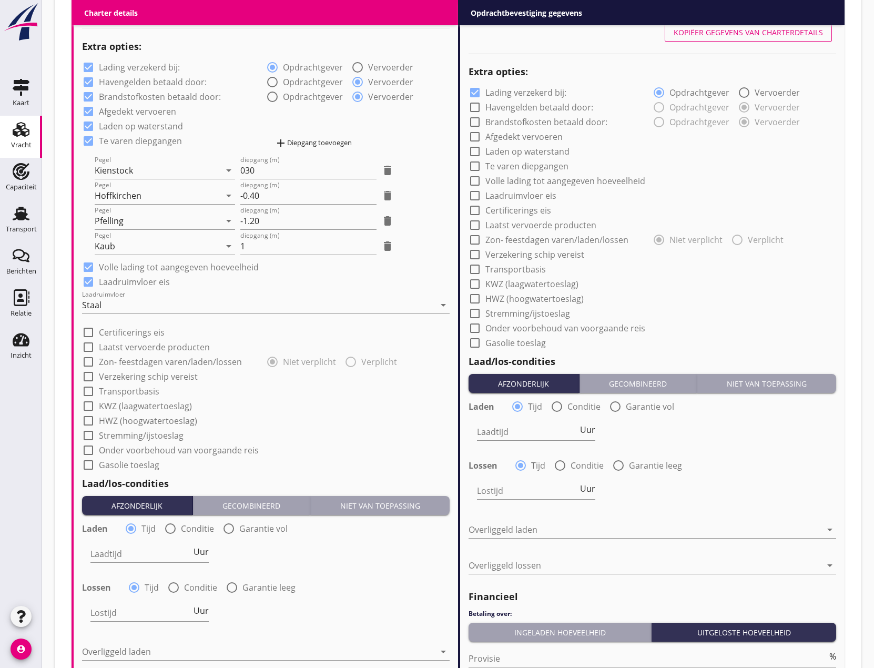
click at [89, 364] on div at bounding box center [88, 362] width 18 height 18
checkbox input "true"
click at [92, 374] on div at bounding box center [88, 377] width 18 height 18
checkbox input "true"
click at [88, 392] on div at bounding box center [88, 391] width 18 height 18
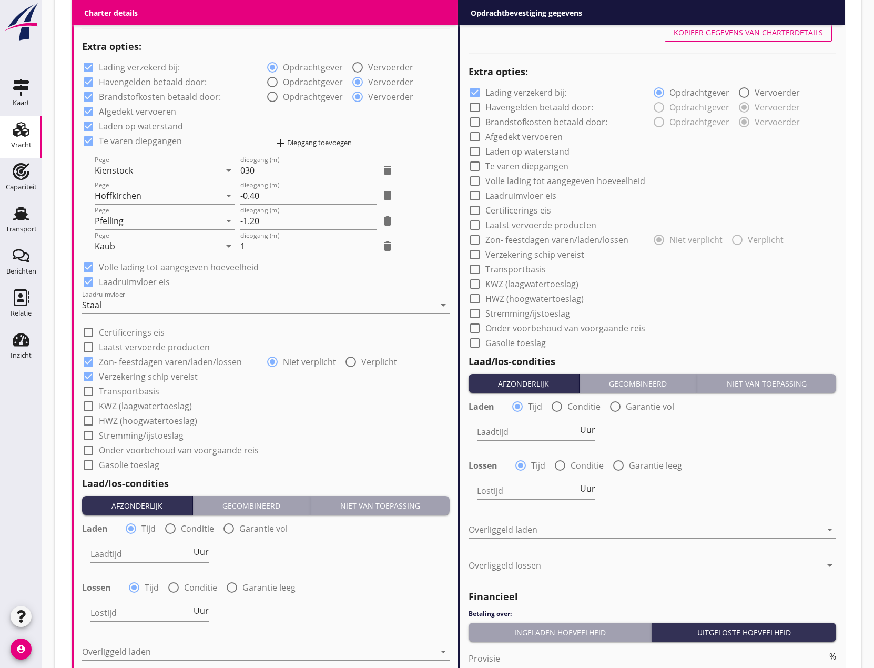
checkbox input "true"
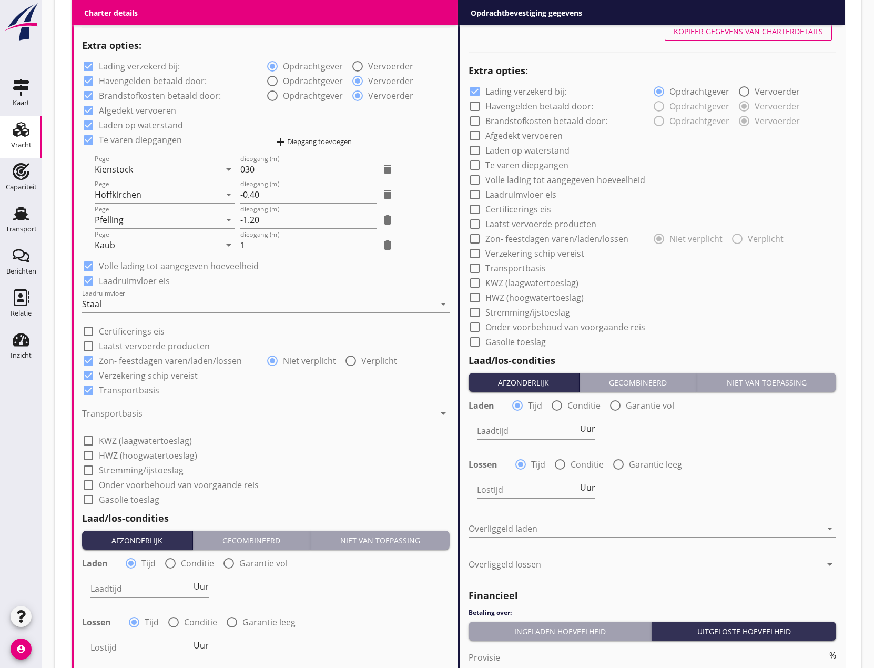
scroll to position [947, 0]
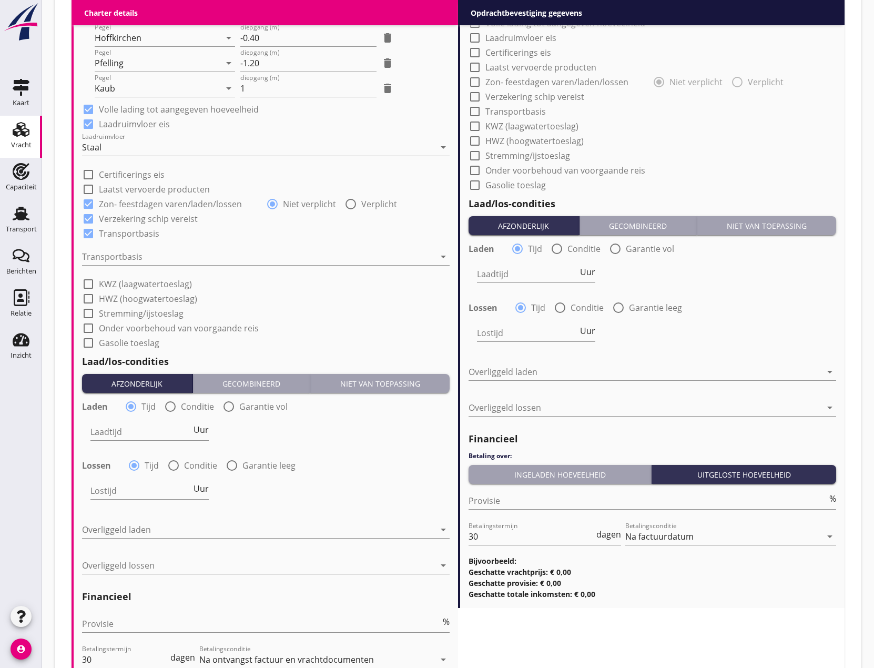
click at [107, 248] on div "Transportbasis arrow_drop_down" at bounding box center [266, 259] width 368 height 34
click at [106, 260] on div at bounding box center [258, 256] width 353 height 17
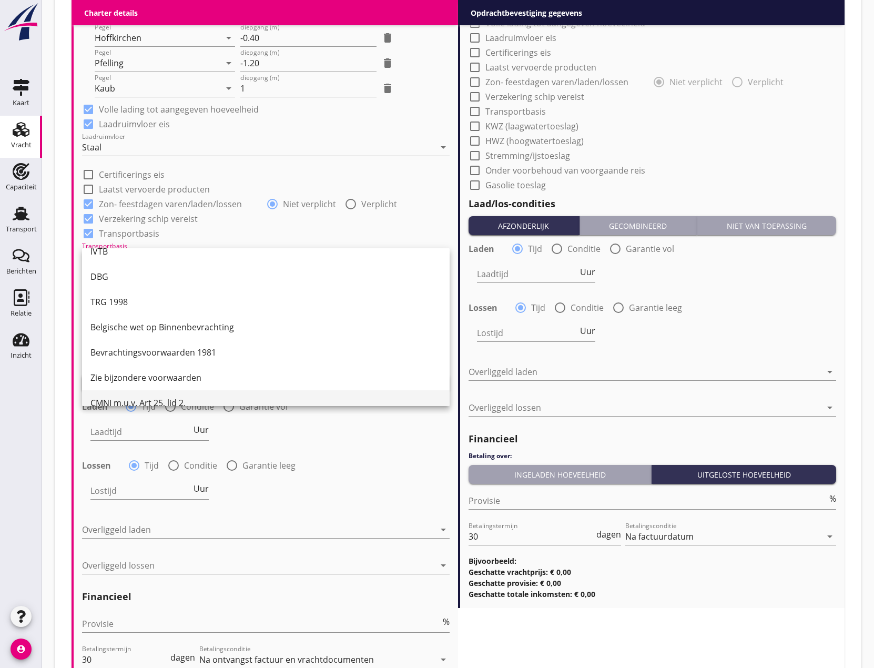
scroll to position [27, 0]
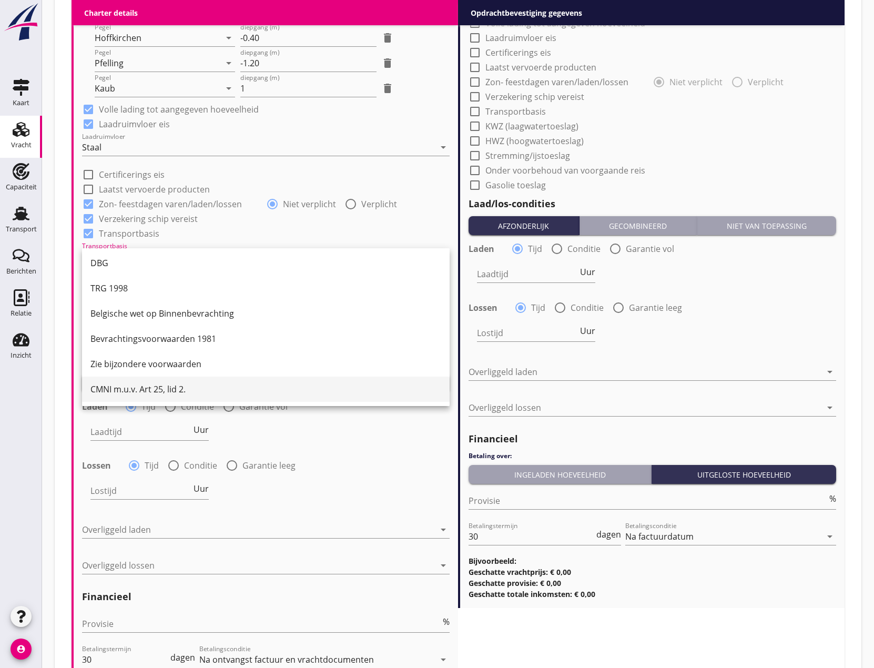
click at [148, 389] on div "CMNI m.u.v. Art 25, lid 2." at bounding box center [265, 389] width 351 height 13
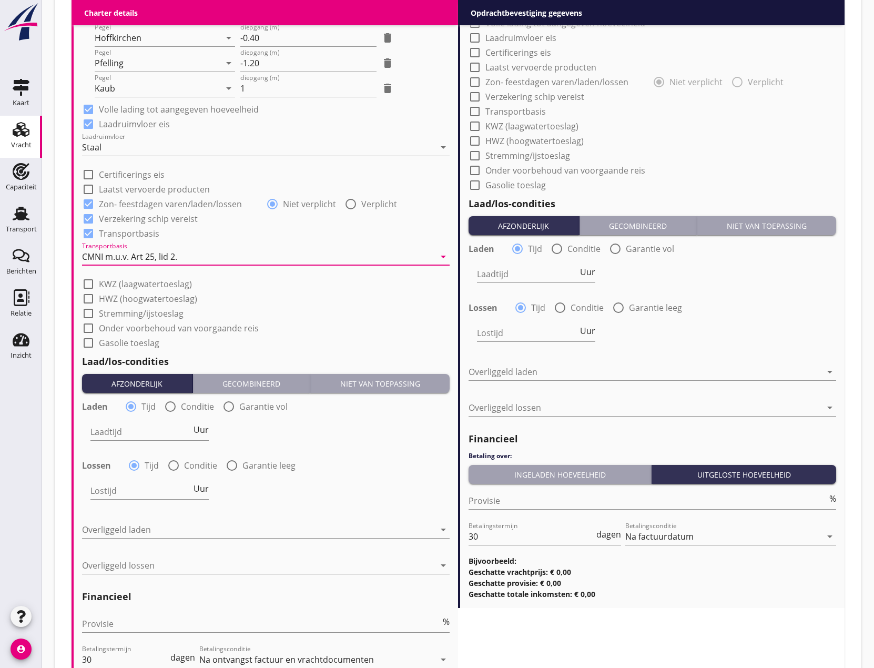
click at [86, 312] on div at bounding box center [88, 314] width 18 height 18
checkbox input "true"
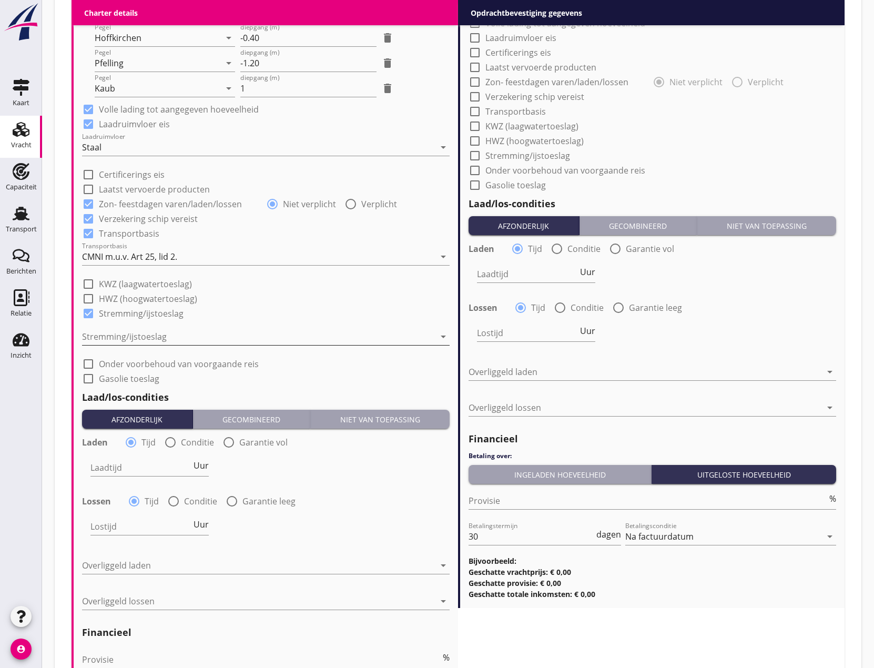
click at [150, 333] on div at bounding box center [258, 336] width 353 height 17
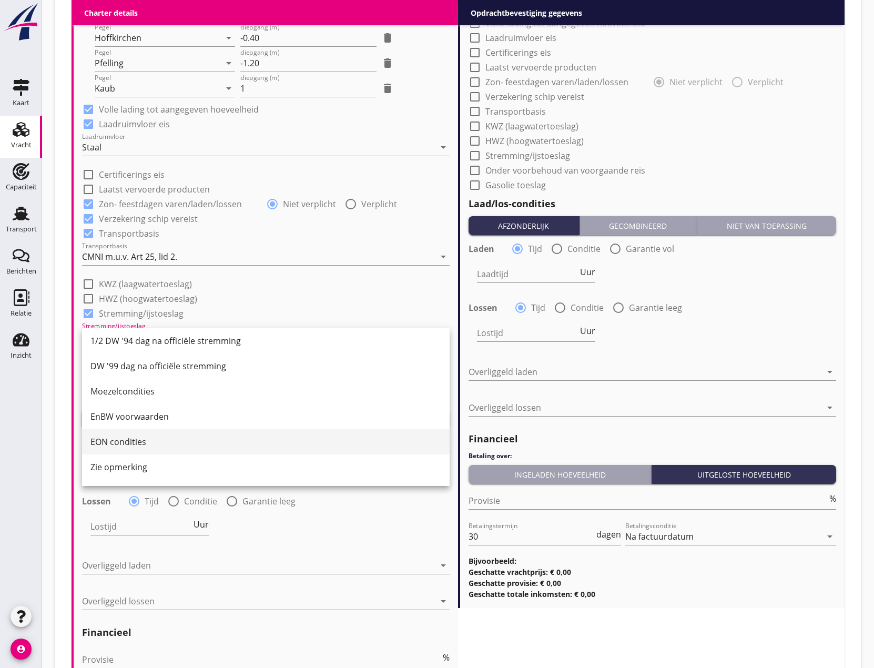
scroll to position [128, 0]
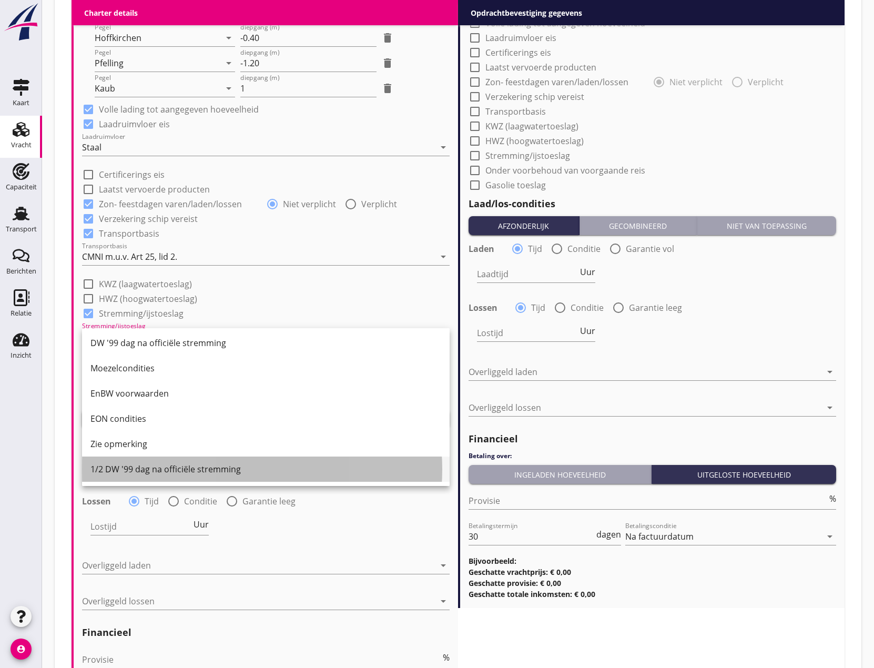
click at [171, 468] on div "1/2 DW '99 dag na officiële stremming" at bounding box center [265, 469] width 351 height 13
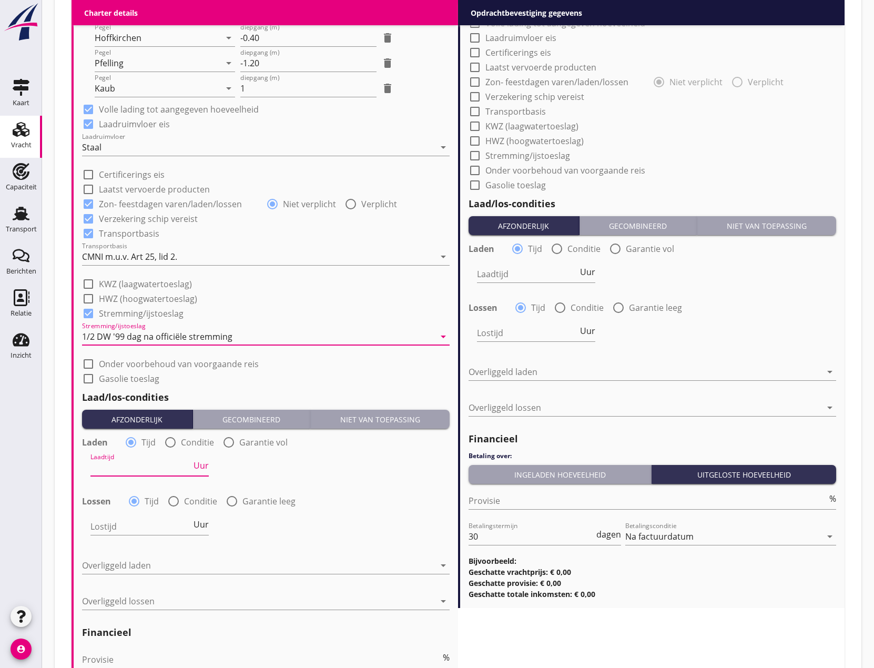
click at [143, 468] on input "Laadtijd" at bounding box center [140, 467] width 101 height 17
type input "48"
click at [107, 530] on input "Lostijd" at bounding box center [140, 526] width 101 height 17
type input "48"
click at [128, 568] on div at bounding box center [258, 565] width 353 height 17
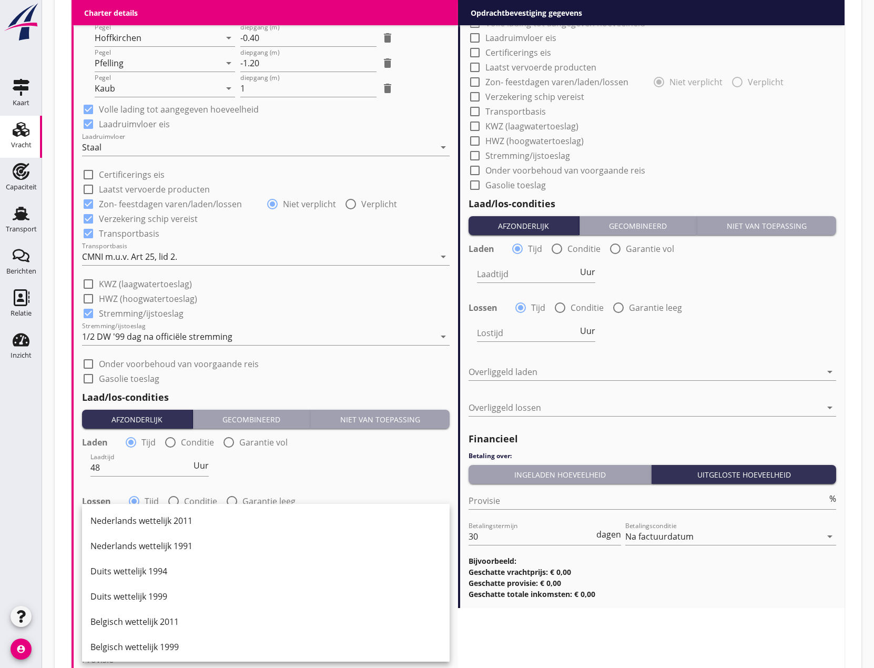
click at [135, 596] on div "Duits wettelijk 1999" at bounding box center [265, 596] width 351 height 13
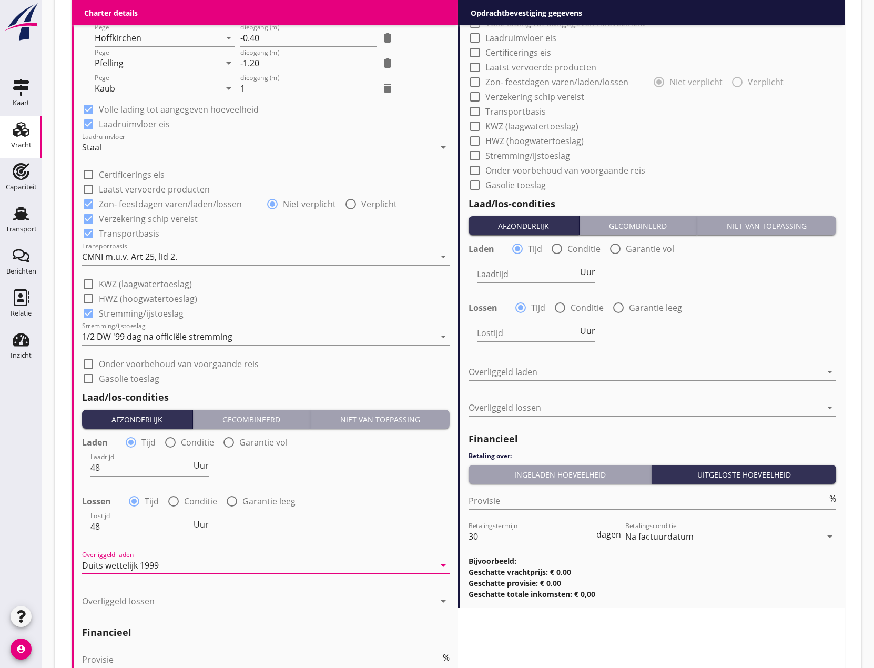
click at [118, 597] on div at bounding box center [258, 601] width 353 height 17
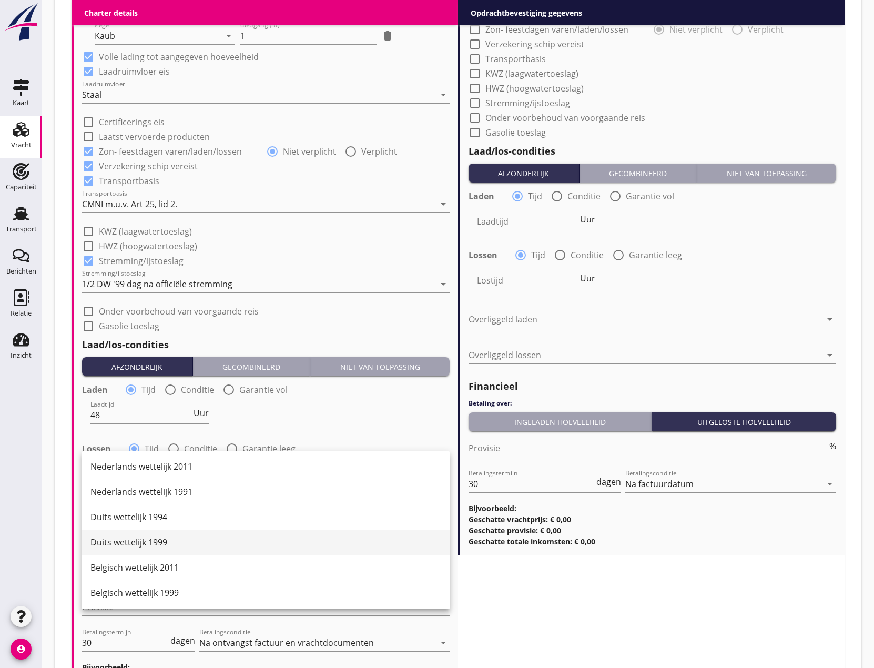
scroll to position [0, 0]
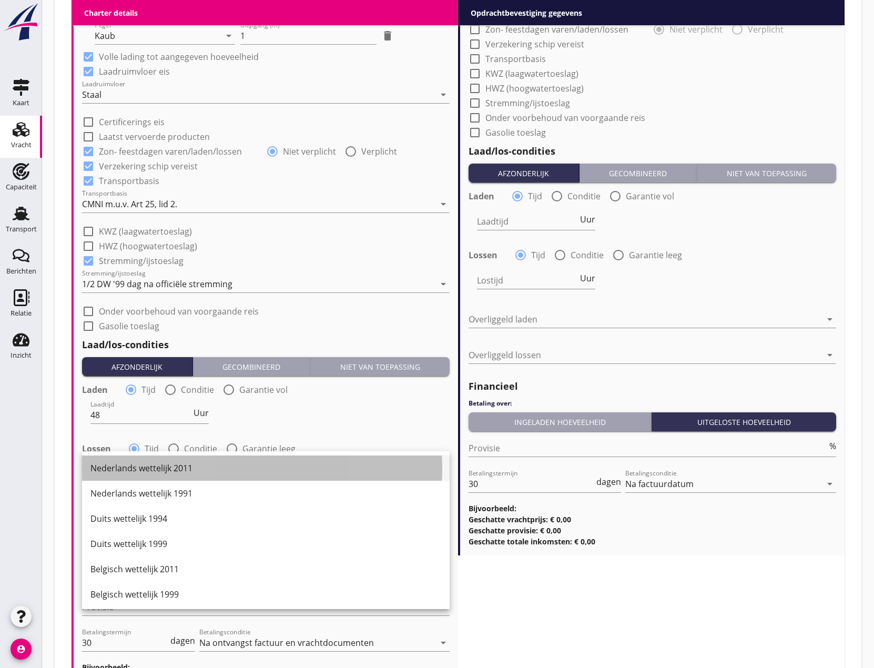
click at [140, 469] on div "Nederlands wettelijk 2011" at bounding box center [265, 468] width 351 height 13
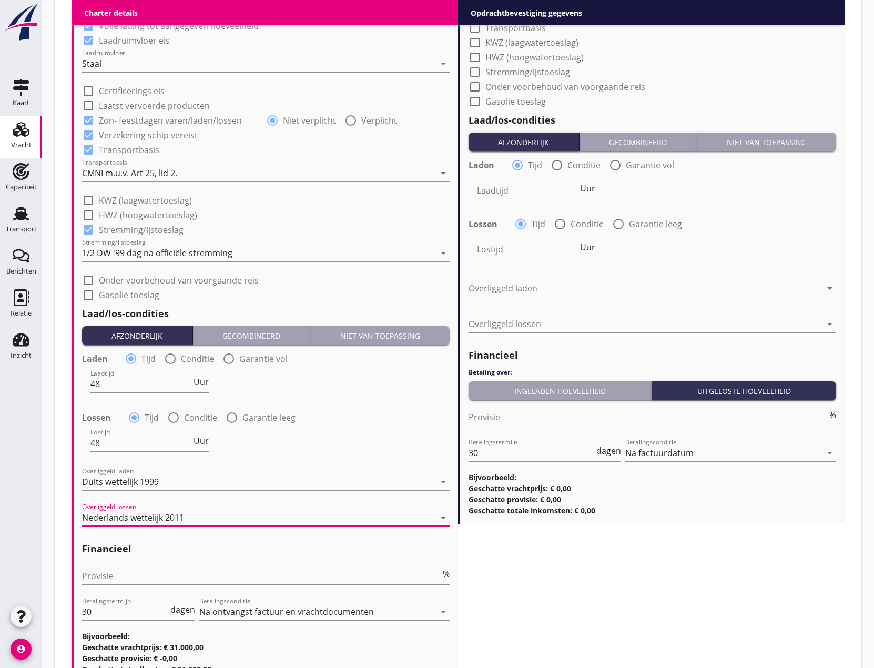
scroll to position [1052, 0]
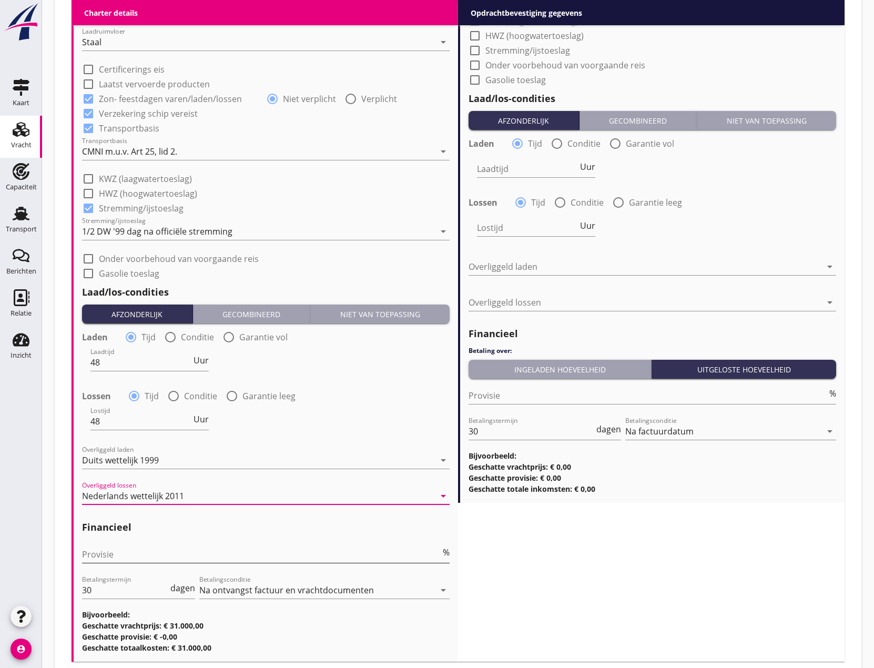
click at [123, 555] on input "Provisie" at bounding box center [261, 554] width 359 height 17
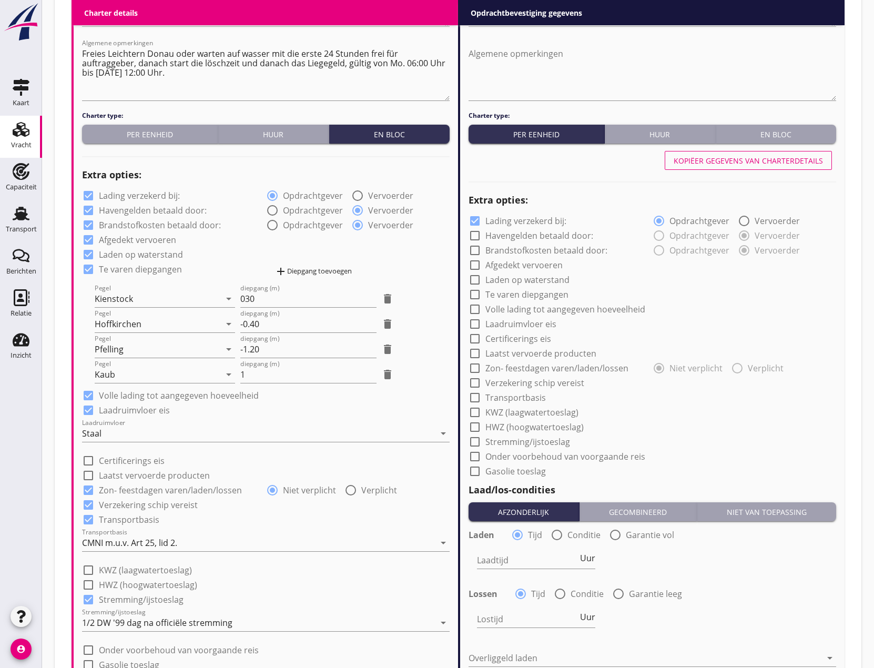
scroll to position [473, 0]
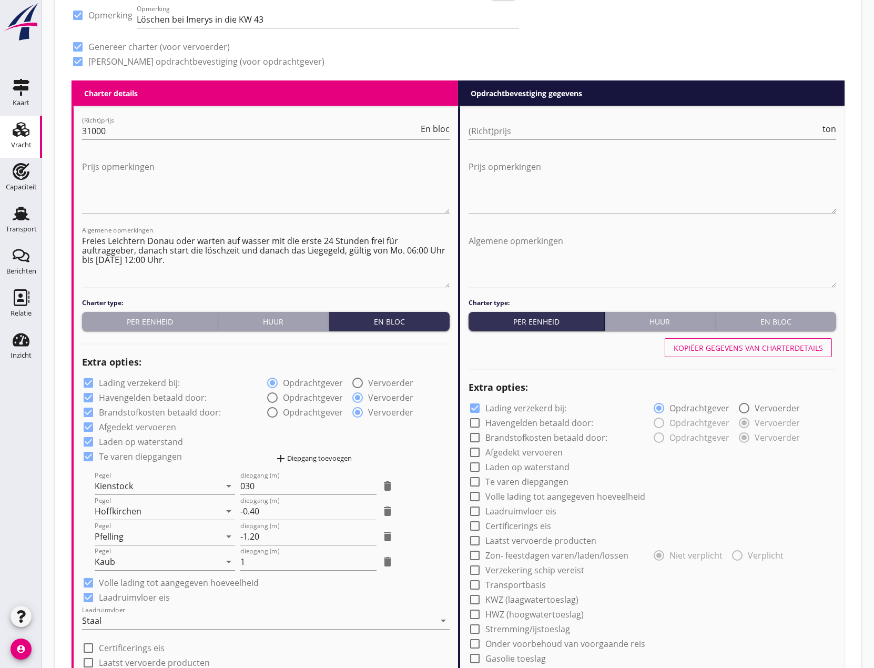
type input "0"
click at [744, 356] on button "Kopiëer gegevens van charterdetails" at bounding box center [748, 347] width 167 height 19
checkbox input "true"
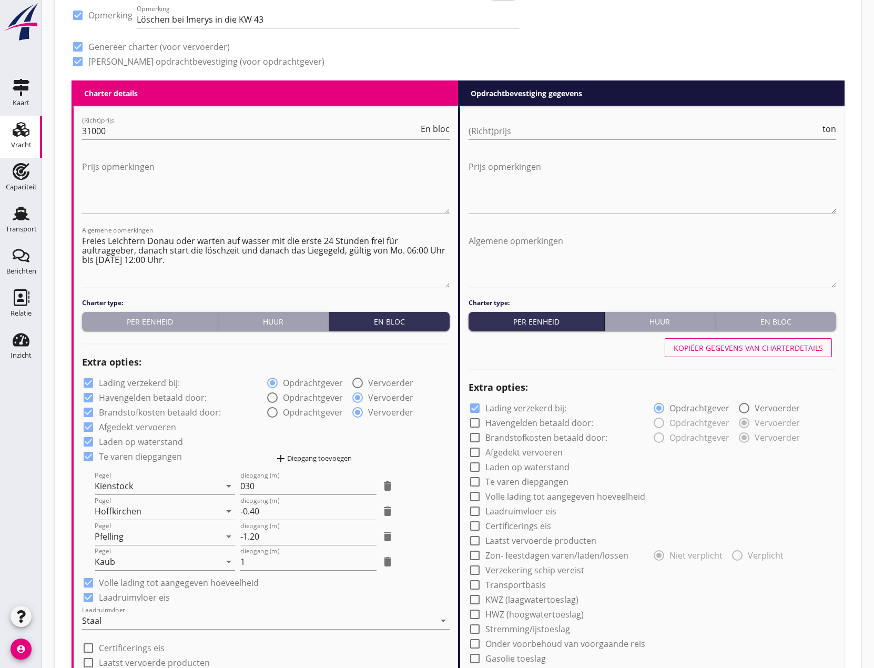
checkbox input "true"
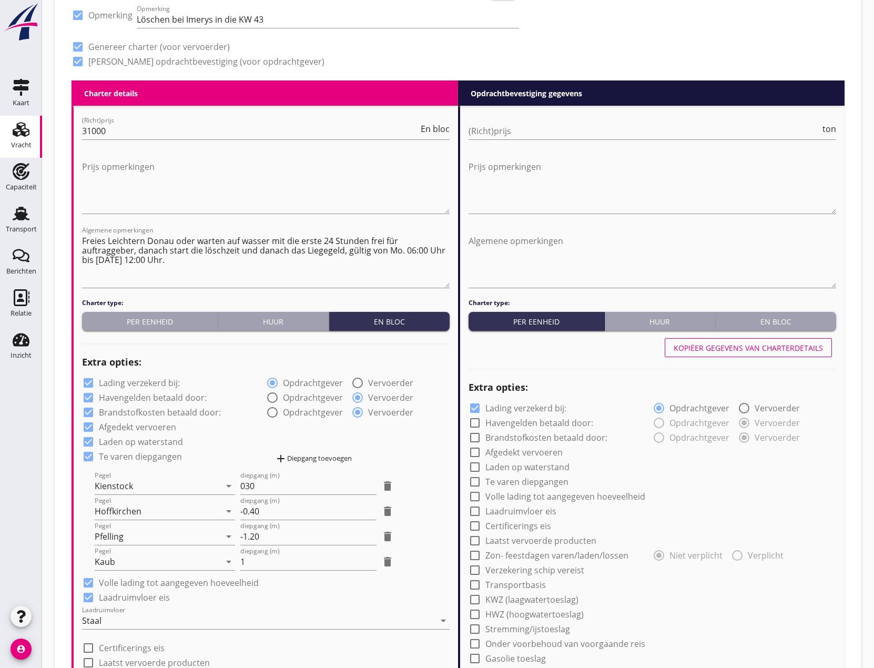
checkbox input "true"
type input "48"
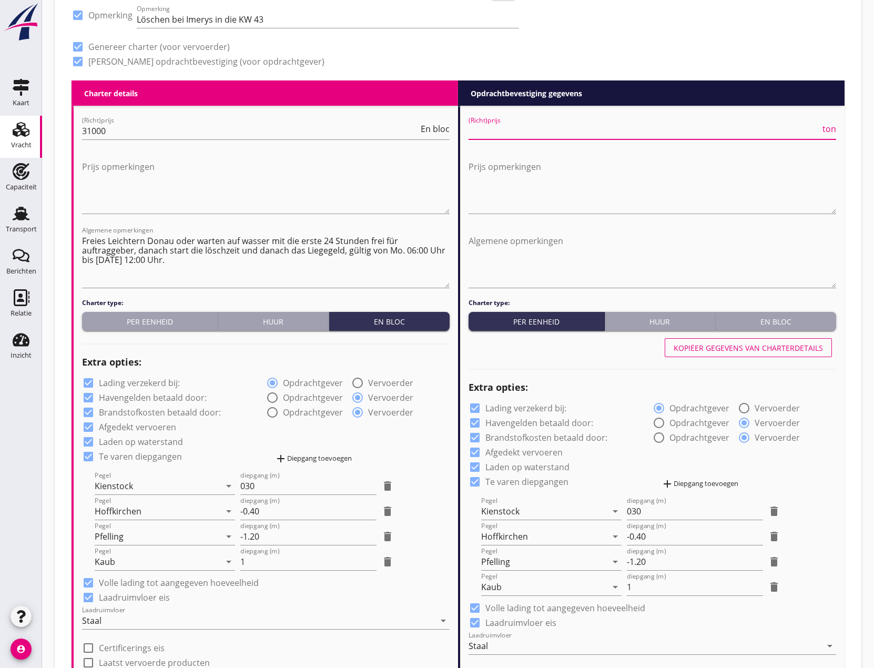
click at [620, 128] on input "(Richt)prijs" at bounding box center [645, 131] width 352 height 17
type input "31"
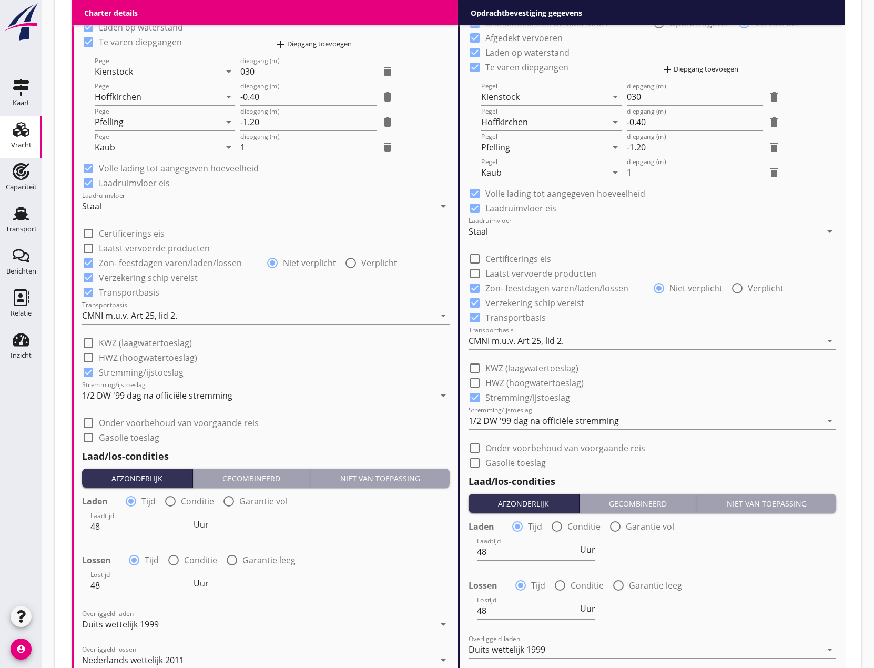
scroll to position [894, 0]
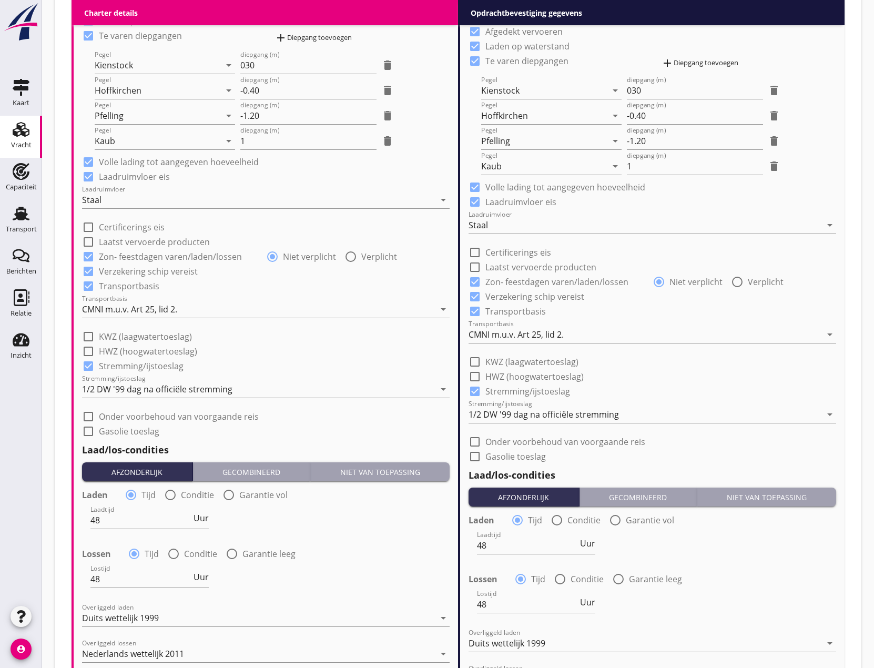
type input "31.45"
click at [471, 360] on div at bounding box center [475, 362] width 18 height 18
checkbox input "true"
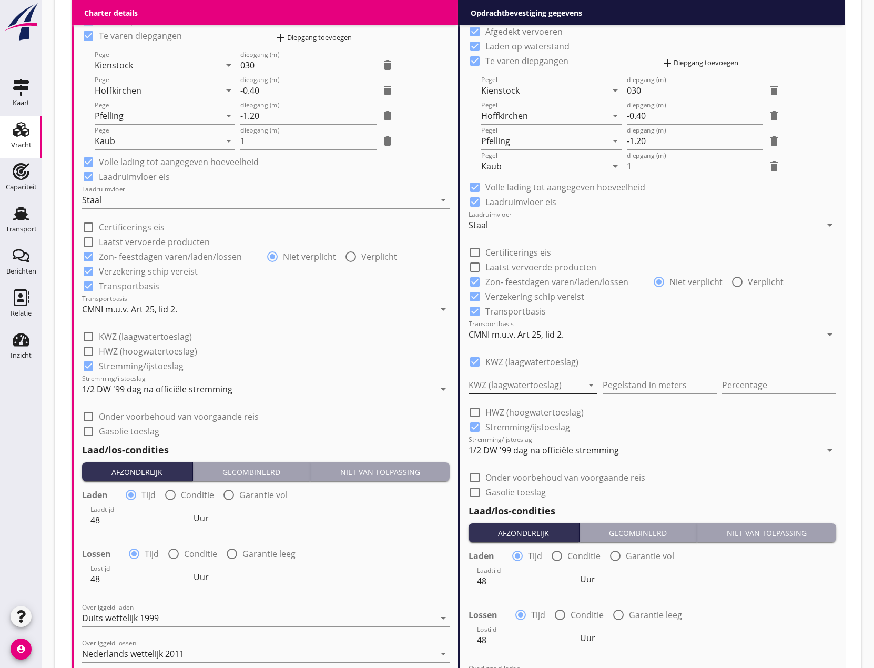
click at [495, 384] on div at bounding box center [526, 385] width 114 height 17
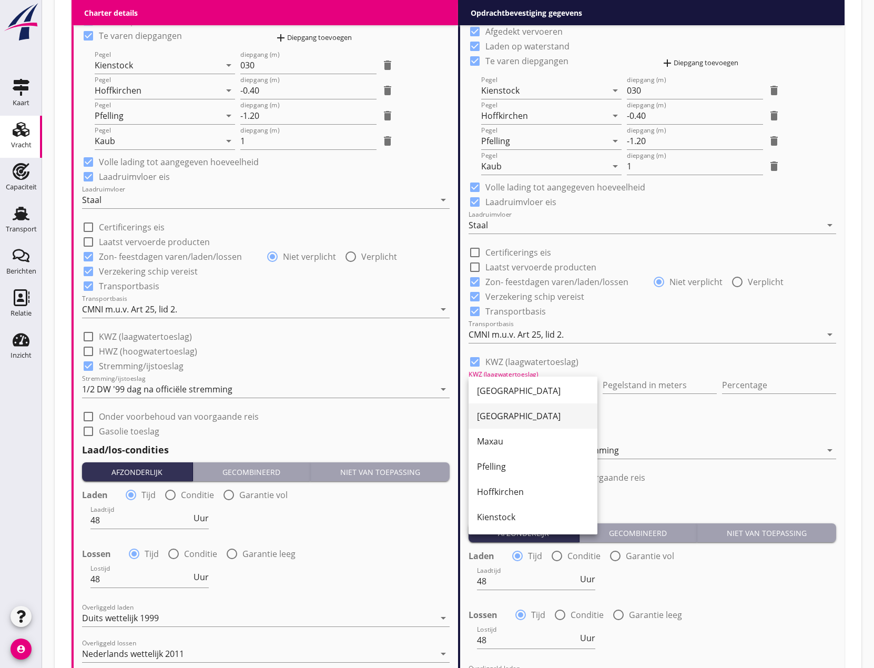
scroll to position [105, 0]
click at [498, 466] on div "Pfelling" at bounding box center [533, 465] width 112 height 13
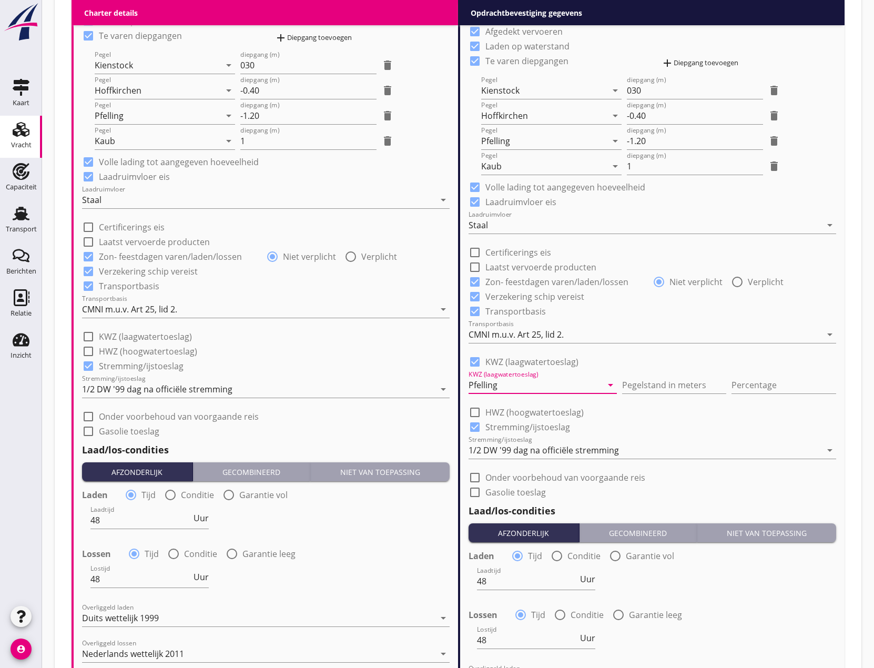
click at [657, 370] on div "Pegelstand in meters" at bounding box center [674, 387] width 105 height 34
click at [655, 383] on input "Pegelstand in meters" at bounding box center [674, 385] width 105 height 17
type input "3"
type input "3.60"
click at [744, 388] on input "Percentage" at bounding box center [784, 385] width 105 height 17
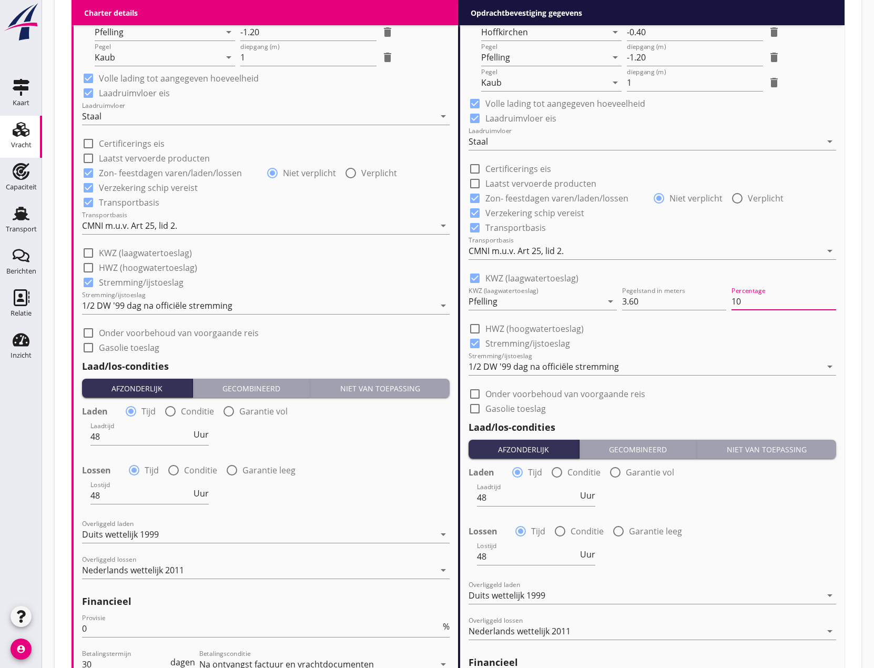
scroll to position [999, 0]
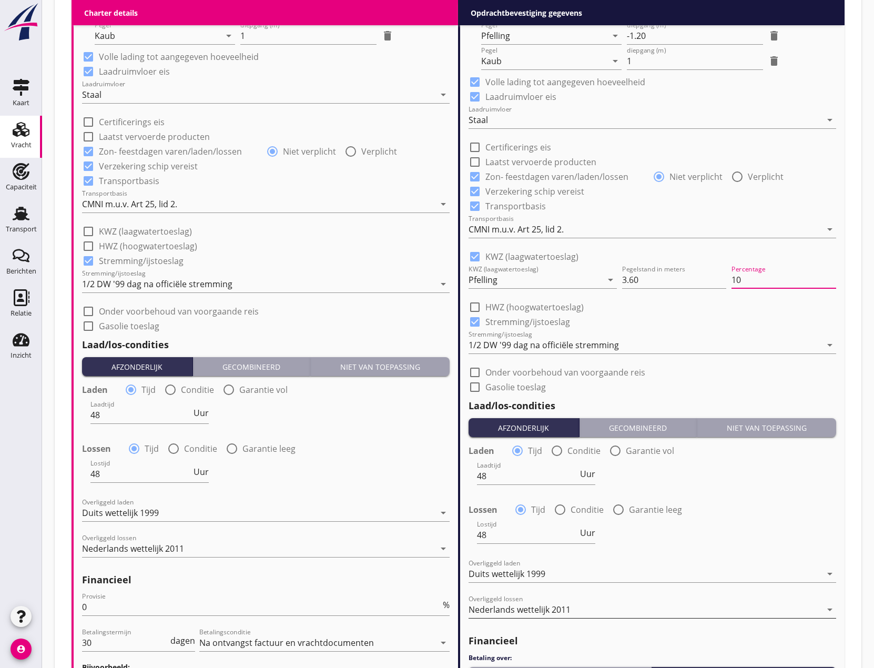
type input "10"
click at [607, 611] on div "Nederlands wettelijk 2011" at bounding box center [645, 609] width 353 height 17
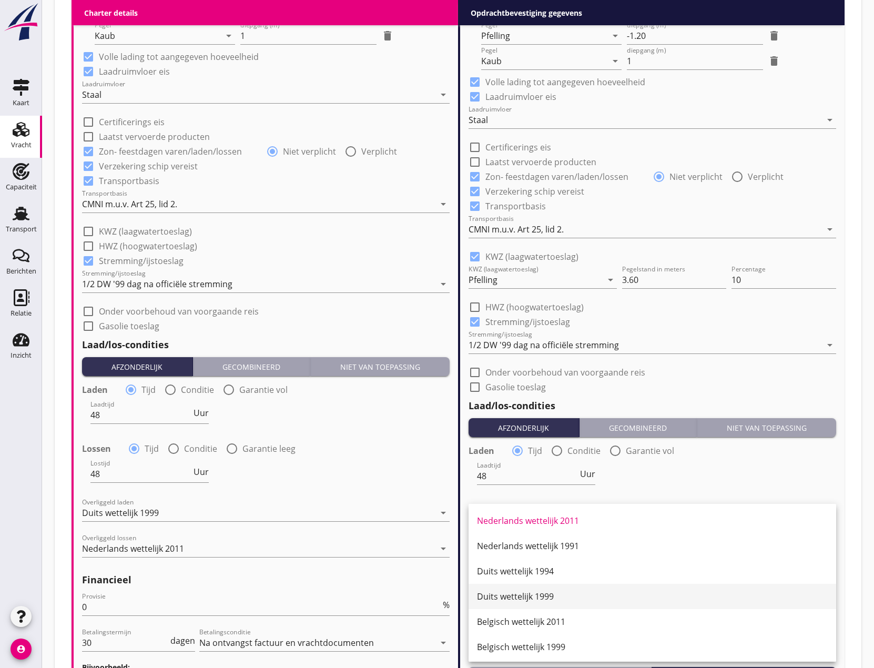
click at [577, 598] on div "Duits wettelijk 1999" at bounding box center [652, 596] width 351 height 13
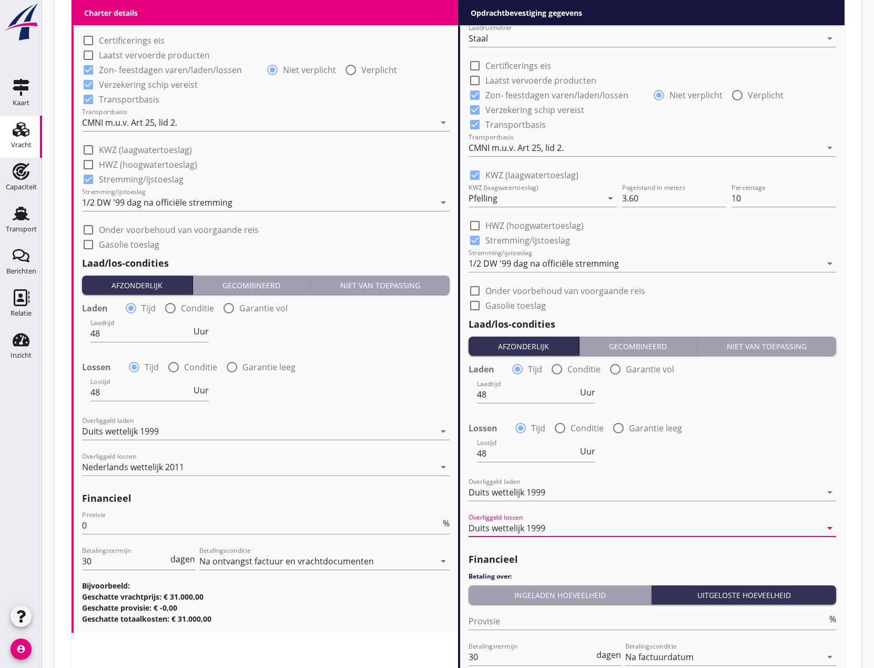
scroll to position [1105, 0]
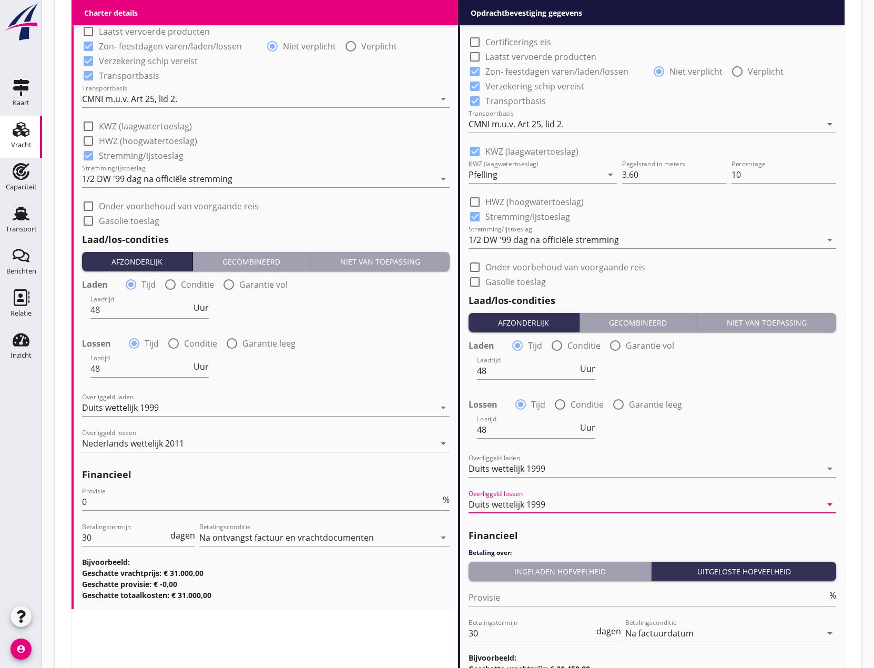
click at [532, 576] on div "Ingeladen hoeveelheid" at bounding box center [560, 571] width 174 height 11
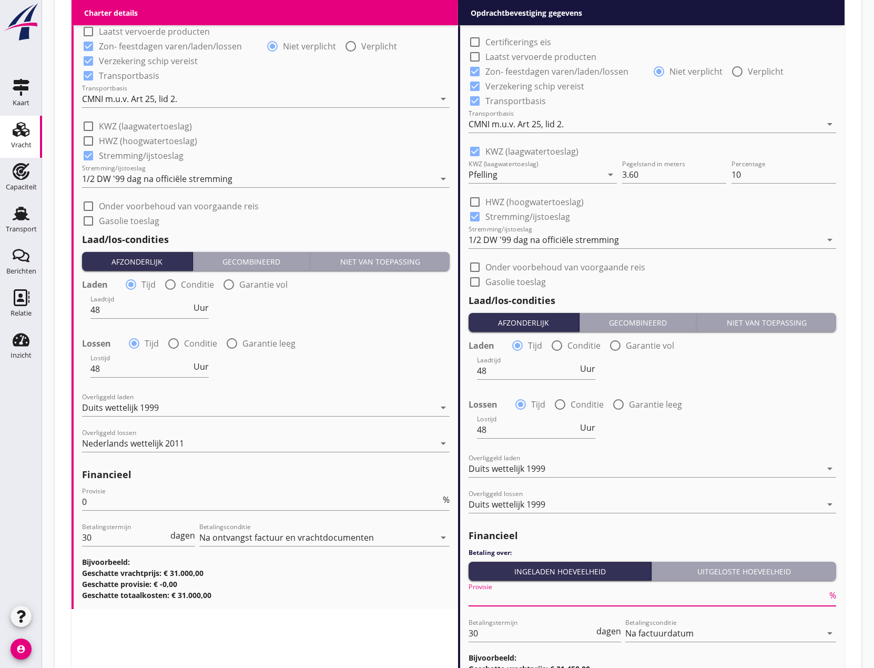
click at [512, 599] on input "Provisie" at bounding box center [648, 597] width 359 height 17
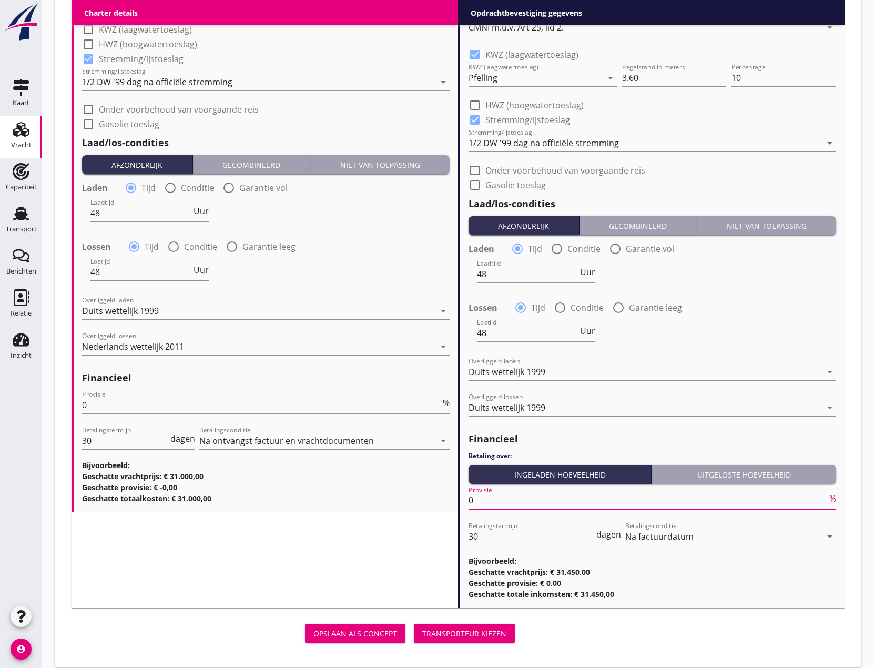
scroll to position [1213, 0]
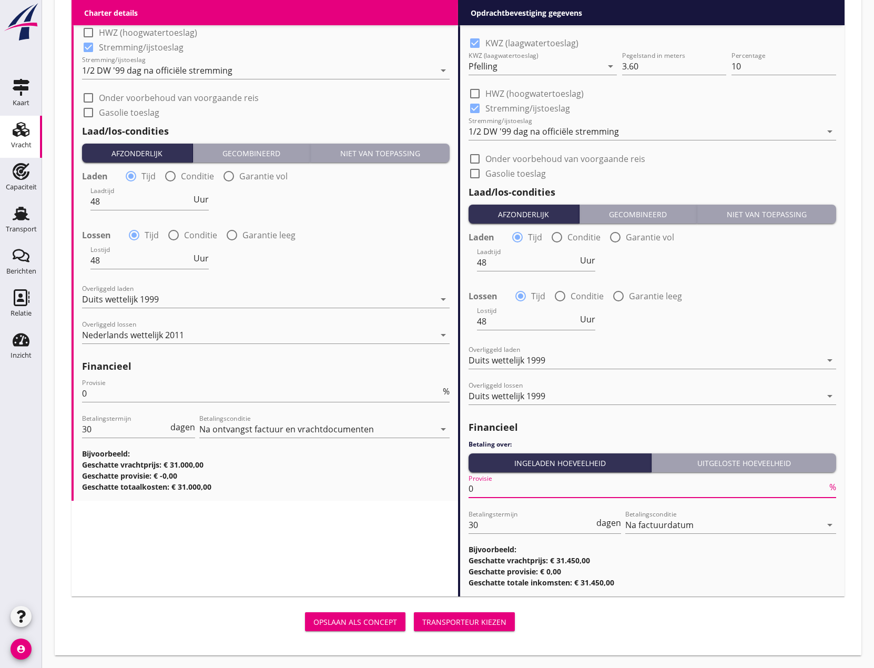
type input "0"
click at [468, 628] on button "Transporteur kiezen" at bounding box center [464, 621] width 101 height 19
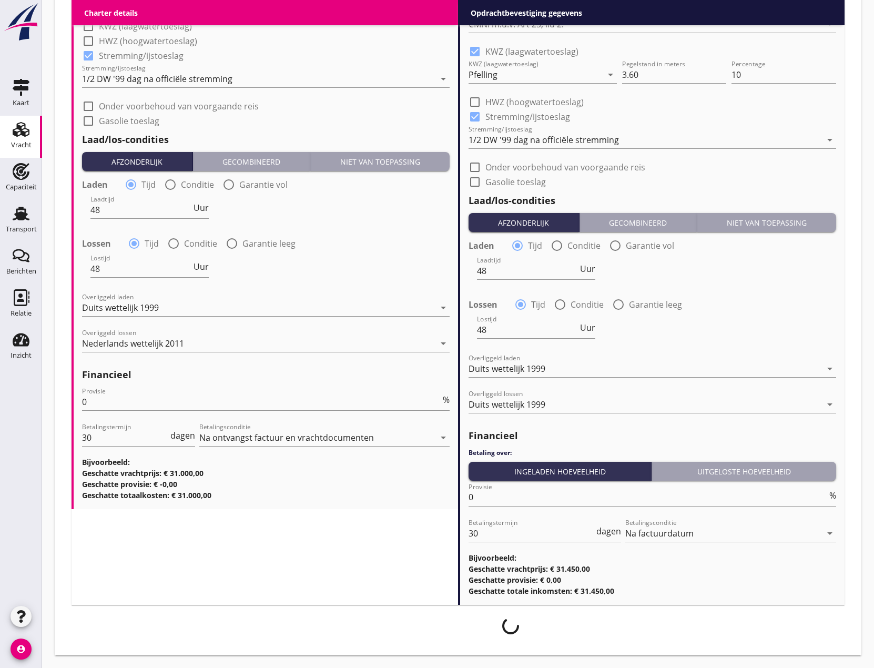
scroll to position [0, 0]
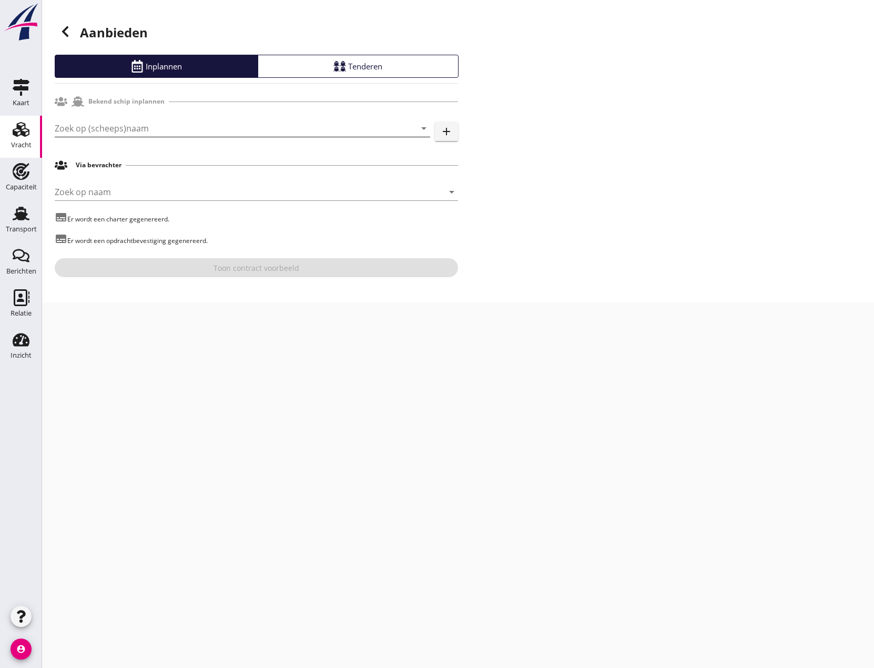
click at [102, 131] on input "Zoek op (scheeps)naam" at bounding box center [228, 128] width 346 height 17
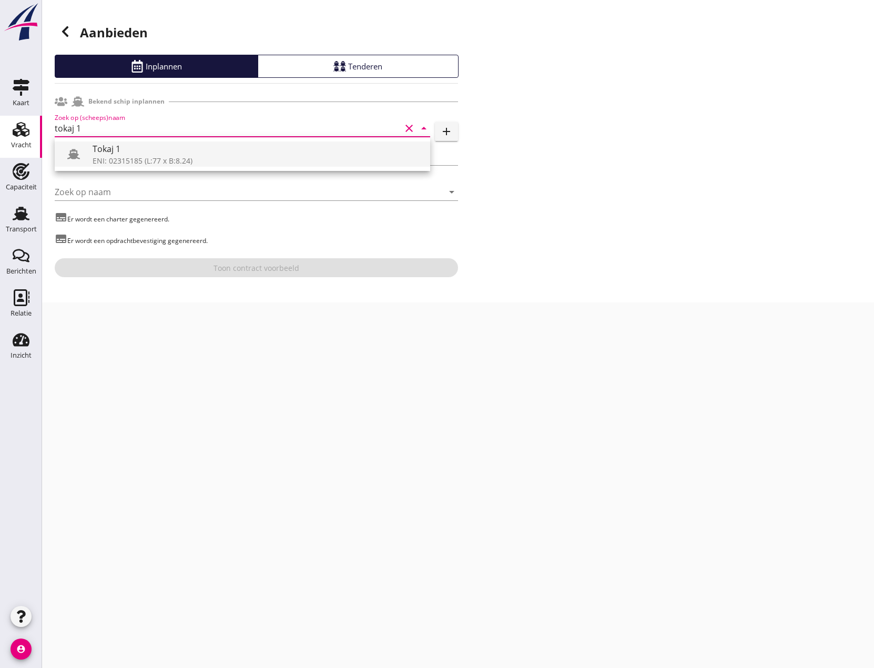
click at [189, 159] on div "ENI: 02315185 (L:77 x B:8.24)" at bounding box center [257, 160] width 329 height 11
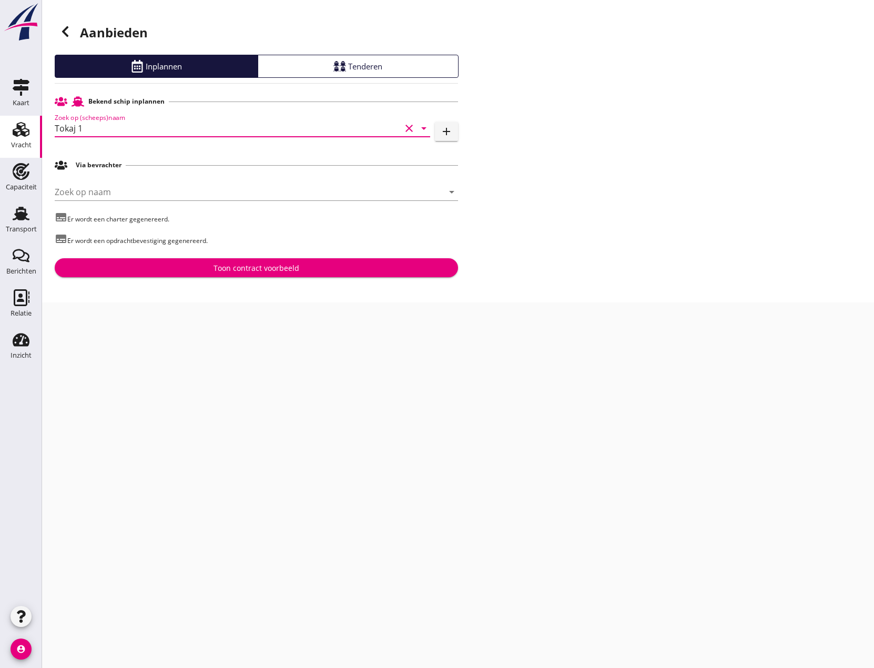
type input "Tokaj 1"
click at [249, 269] on div "Toon contract voorbeeld" at bounding box center [257, 267] width 86 height 11
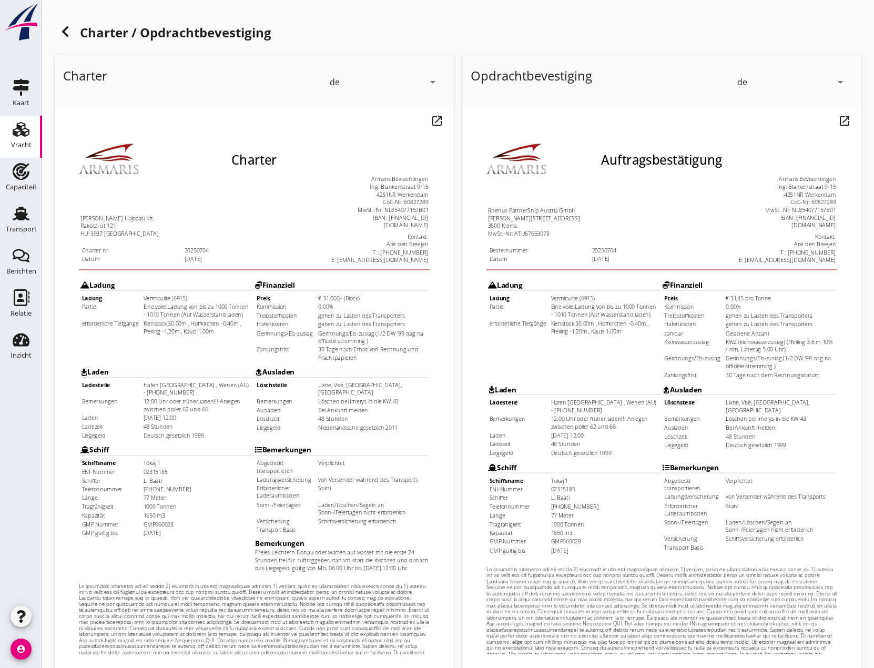
click at [838, 78] on icon "arrow_drop_down" at bounding box center [840, 82] width 13 height 13
click at [782, 77] on div "nl" at bounding box center [791, 80] width 105 height 13
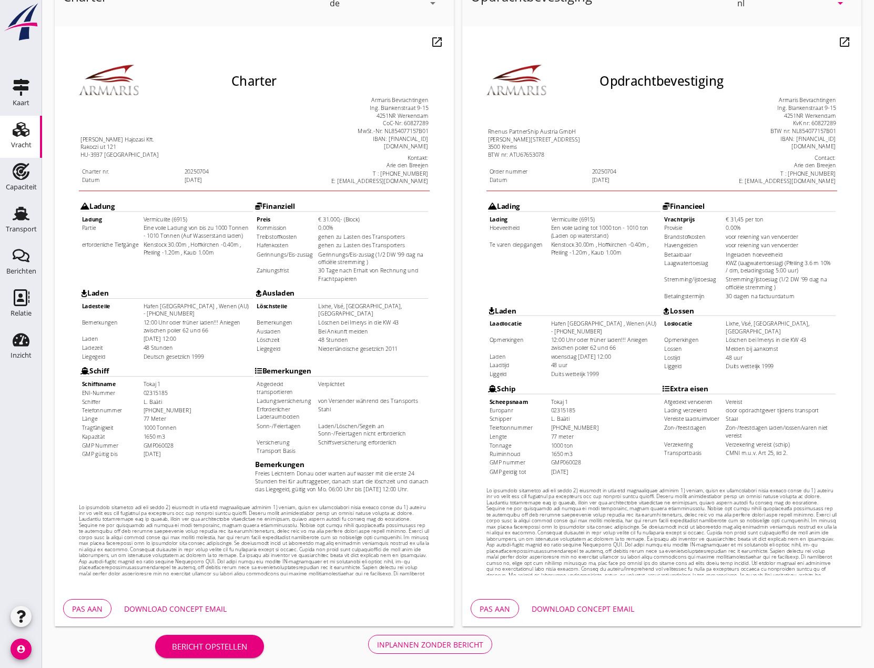
scroll to position [85, 0]
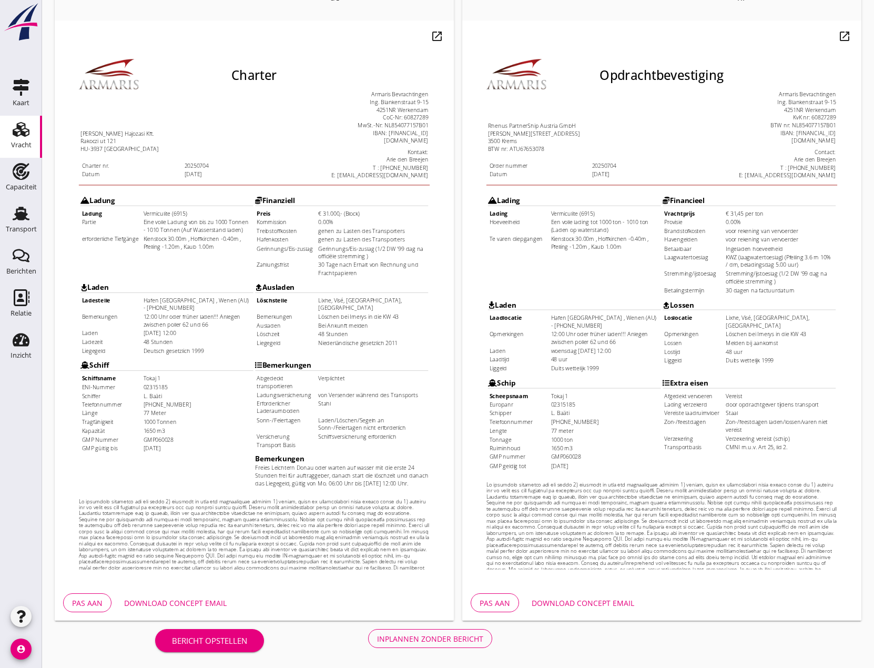
click at [423, 639] on div "Inplannen zonder bericht" at bounding box center [430, 638] width 106 height 11
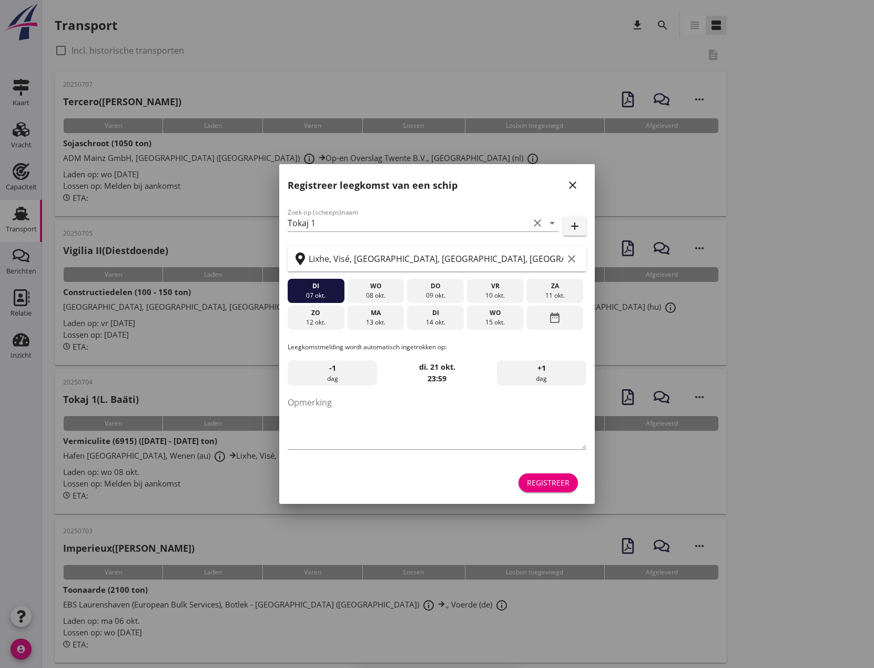
click at [578, 188] on icon "close" at bounding box center [572, 185] width 13 height 13
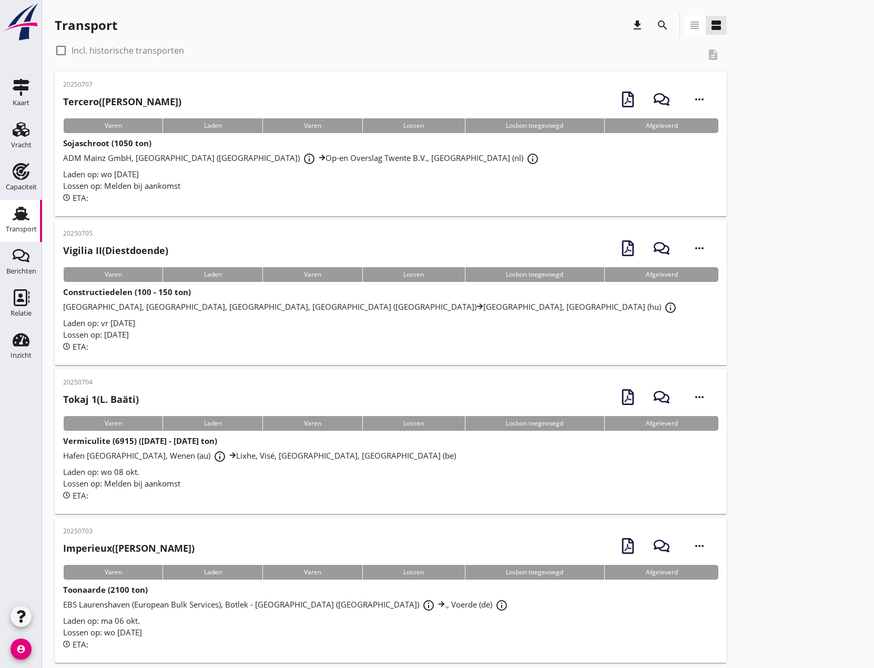
scroll to position [53, 0]
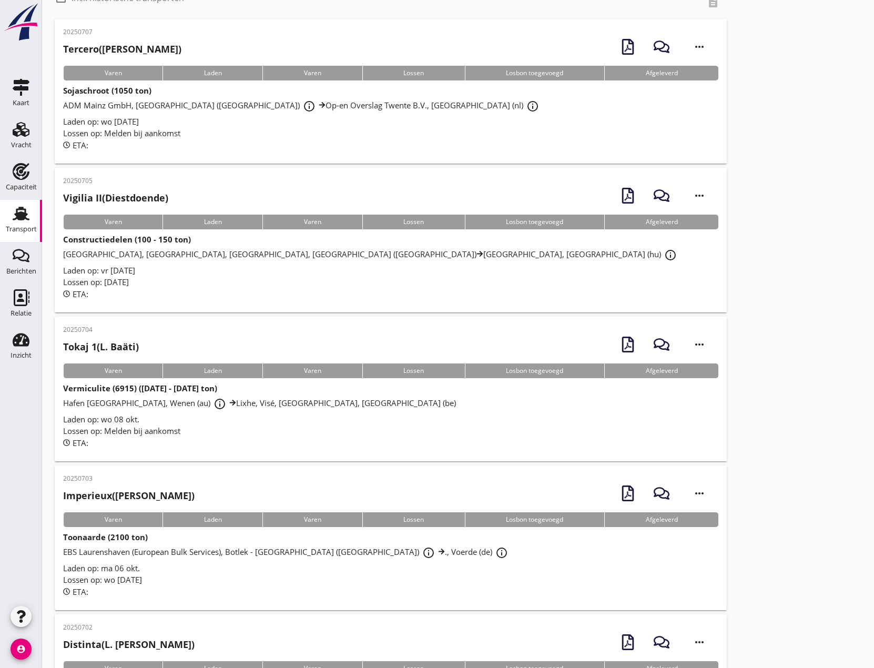
click at [112, 391] on strong "Vermiculite (6915) ([DATE] - [DATE] ton)" at bounding box center [140, 388] width 154 height 11
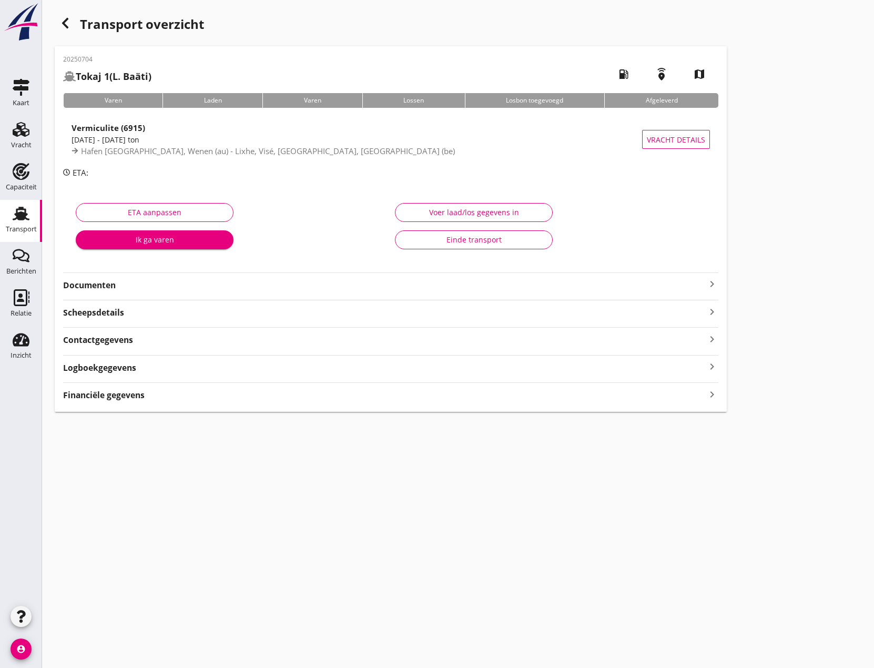
click at [713, 281] on icon "keyboard_arrow_right" at bounding box center [712, 284] width 13 height 13
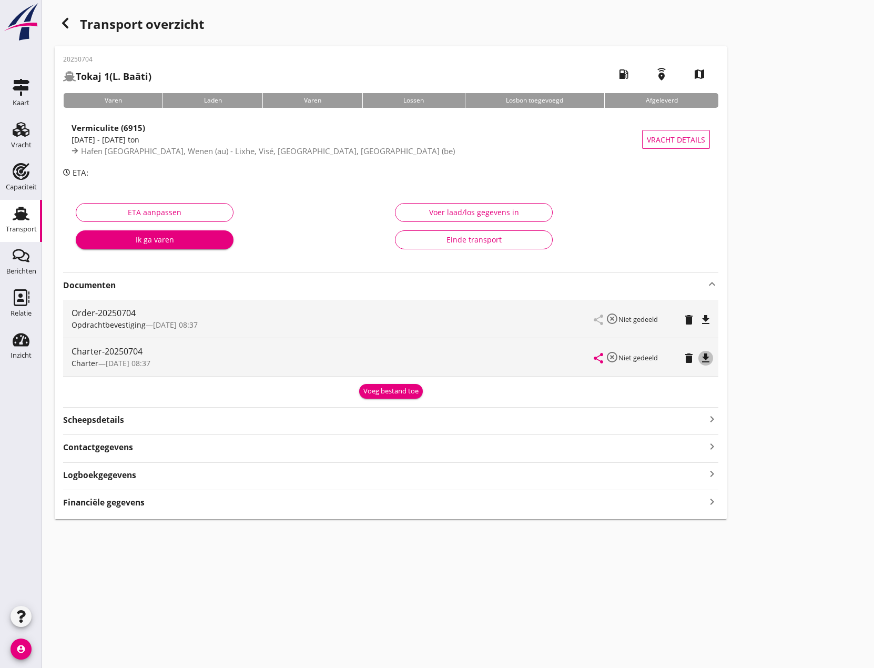
click at [707, 357] on icon "file_download" at bounding box center [706, 358] width 13 height 13
drag, startPoint x: 11, startPoint y: 136, endPoint x: 16, endPoint y: 143, distance: 7.9
click at [11, 136] on div "Vracht" at bounding box center [20, 129] width 25 height 17
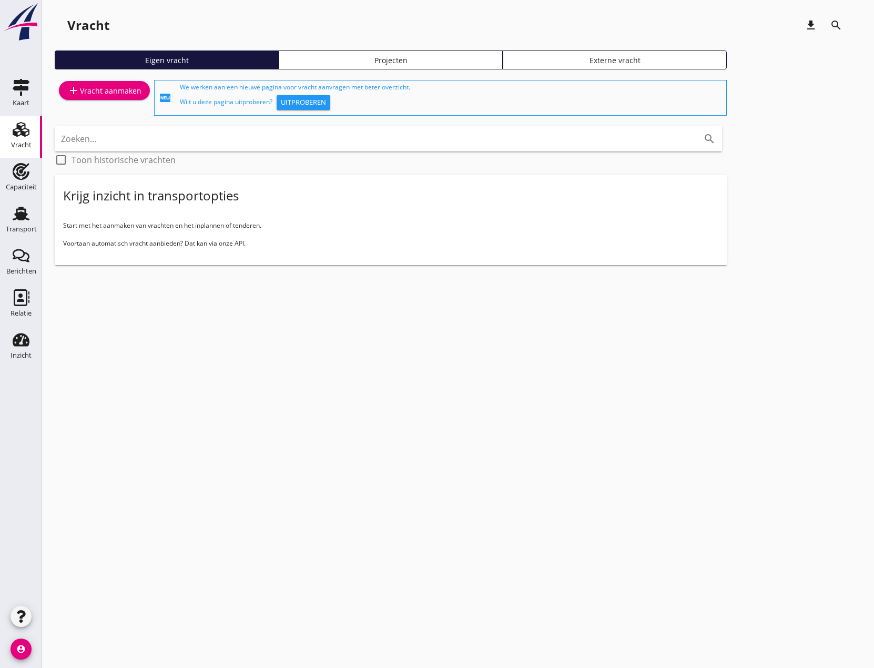
click at [15, 128] on icon "Vracht" at bounding box center [21, 129] width 17 height 17
click at [107, 88] on div "add Vracht aanmaken" at bounding box center [104, 90] width 74 height 13
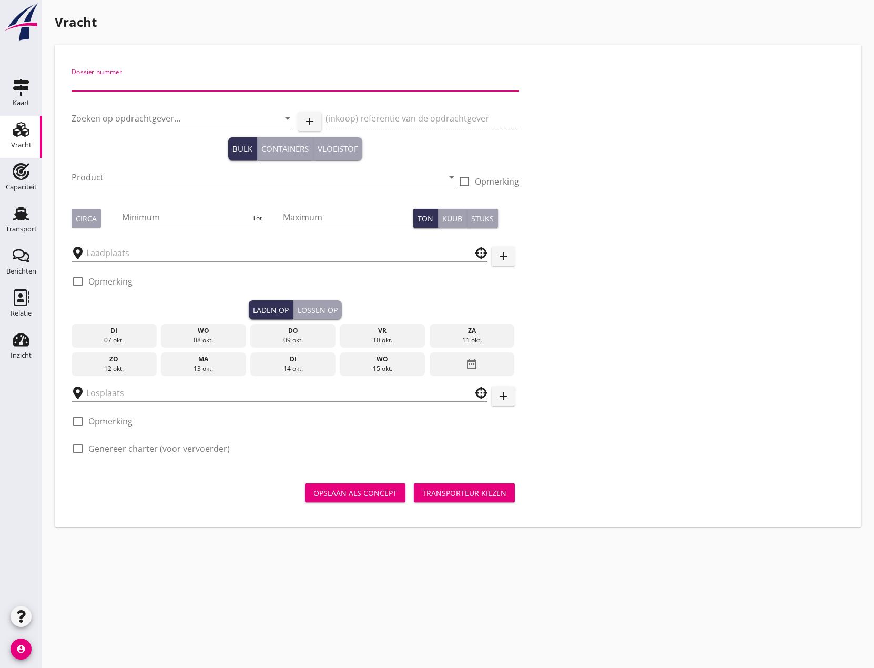
click at [195, 83] on input "Dossier nummer" at bounding box center [296, 82] width 448 height 17
type input "20250706"
click at [161, 128] on div "Zoeken op opdrachtgever... arrow_drop_down" at bounding box center [183, 123] width 222 height 27
click at [156, 120] on input "Zoeken op opdrachtgever..." at bounding box center [168, 118] width 193 height 17
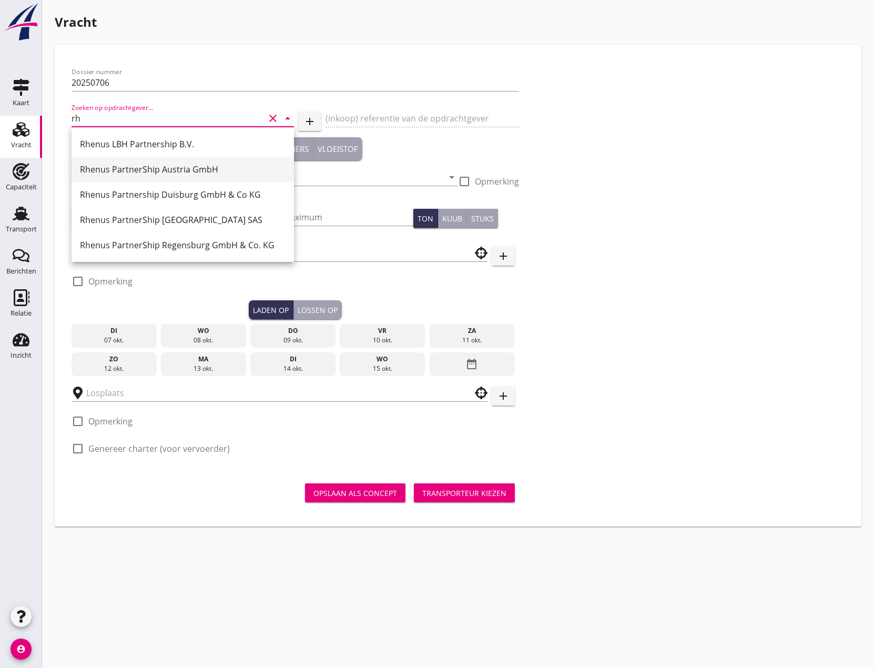
click at [146, 166] on div "Rhenus PartnerShip Austria GmbH" at bounding box center [183, 169] width 206 height 13
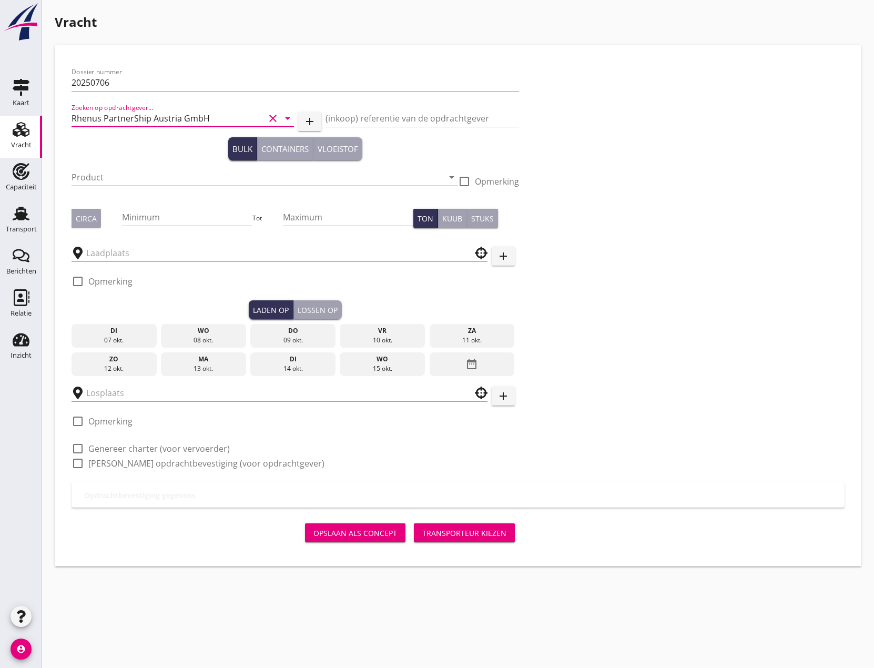
type input "Rhenus PartnerShip Austria GmbH"
click at [145, 175] on input "Product" at bounding box center [258, 177] width 372 height 17
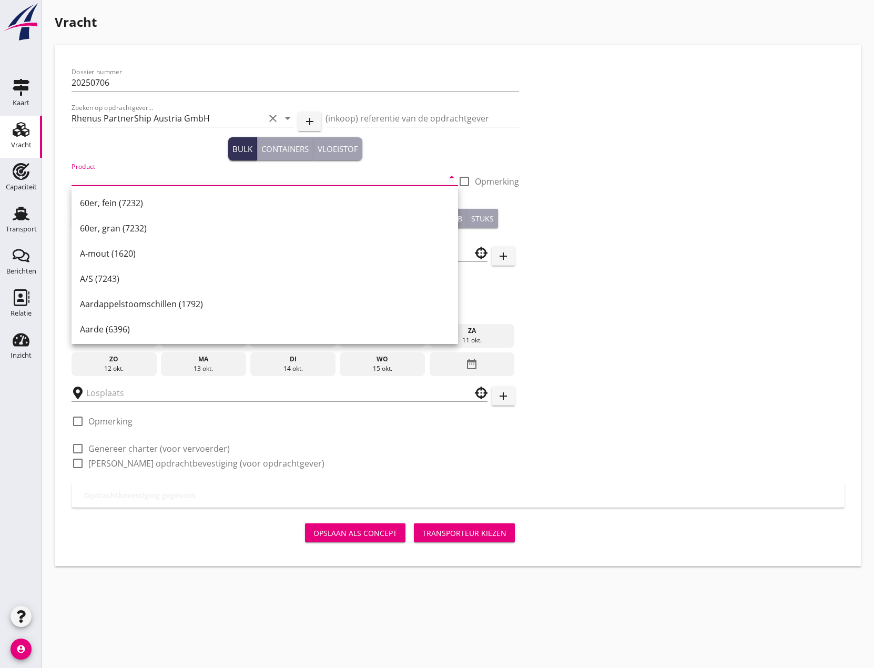
click at [85, 176] on input "Product" at bounding box center [258, 177] width 372 height 17
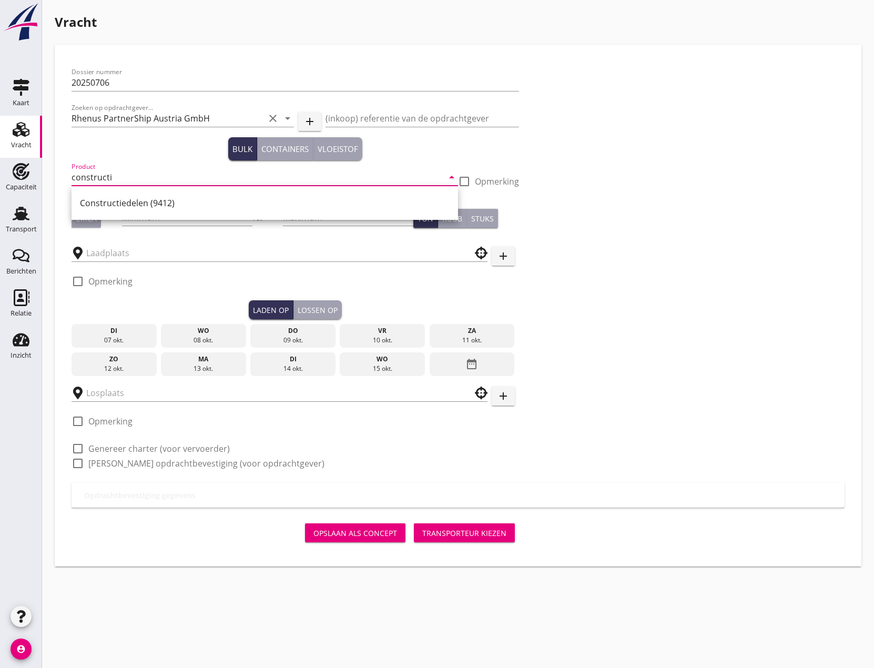
click at [108, 202] on div "Constructiedelen (9412)" at bounding box center [265, 203] width 370 height 13
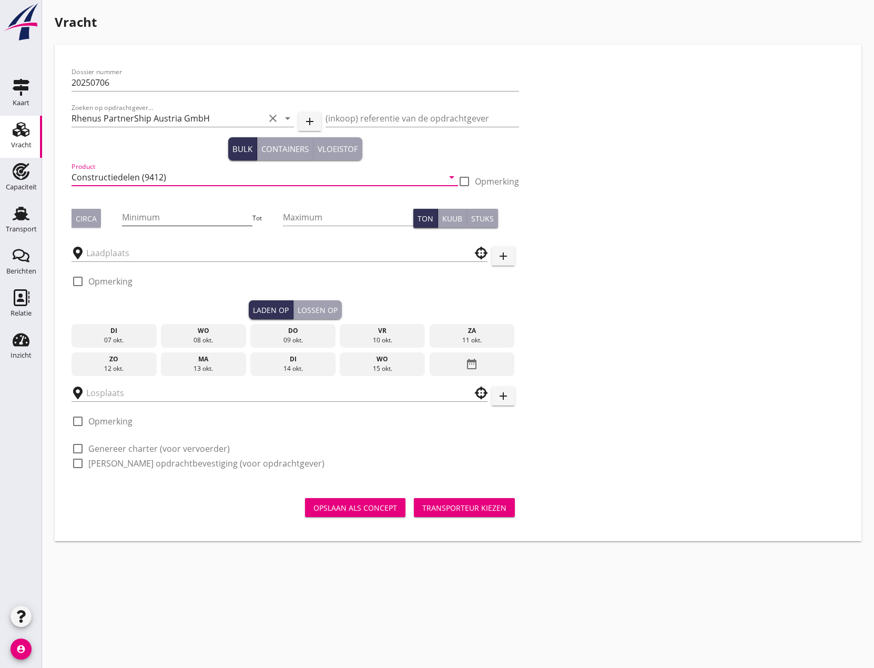
type input "Constructiedelen (9412)"
click at [184, 217] on input "Minimum" at bounding box center [187, 217] width 130 height 17
type input "1000"
click at [293, 219] on input "Maximum" at bounding box center [348, 217] width 130 height 17
type input "1150"
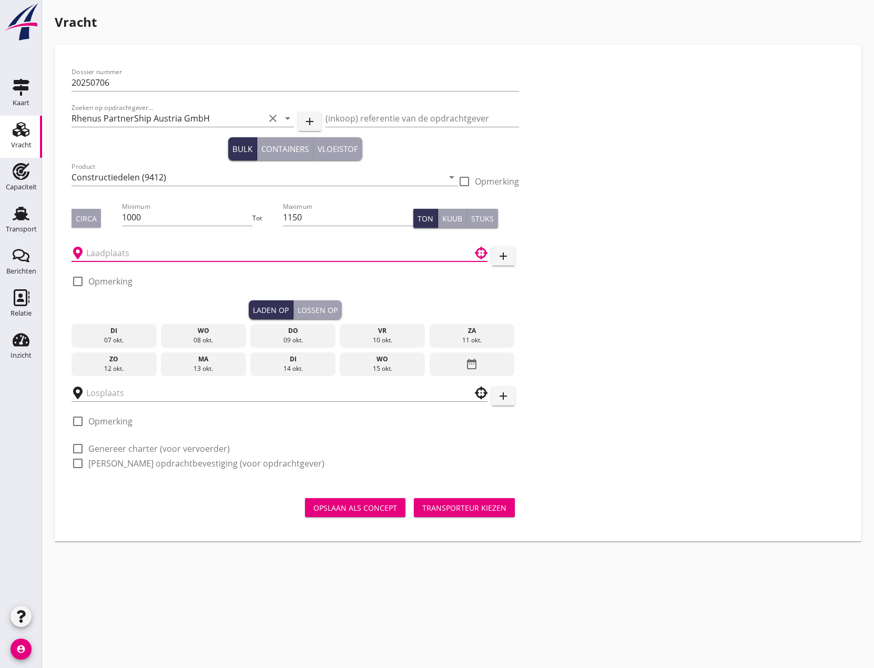
click at [215, 253] on input "text" at bounding box center [272, 253] width 372 height 17
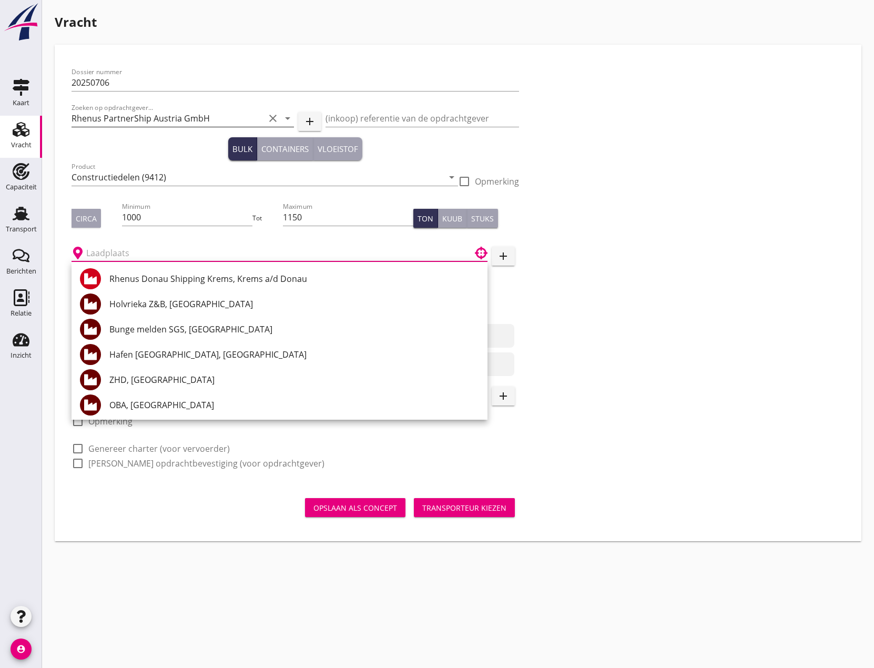
click at [141, 123] on input "Rhenus PartnerShip Austria GmbH" at bounding box center [168, 118] width 193 height 17
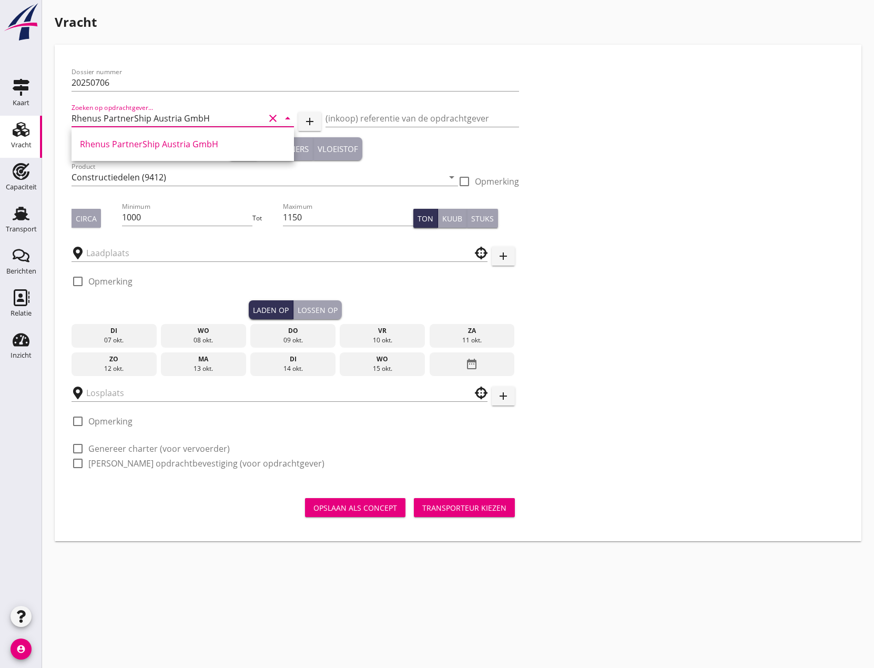
click at [272, 115] on icon "clear" at bounding box center [273, 118] width 13 height 13
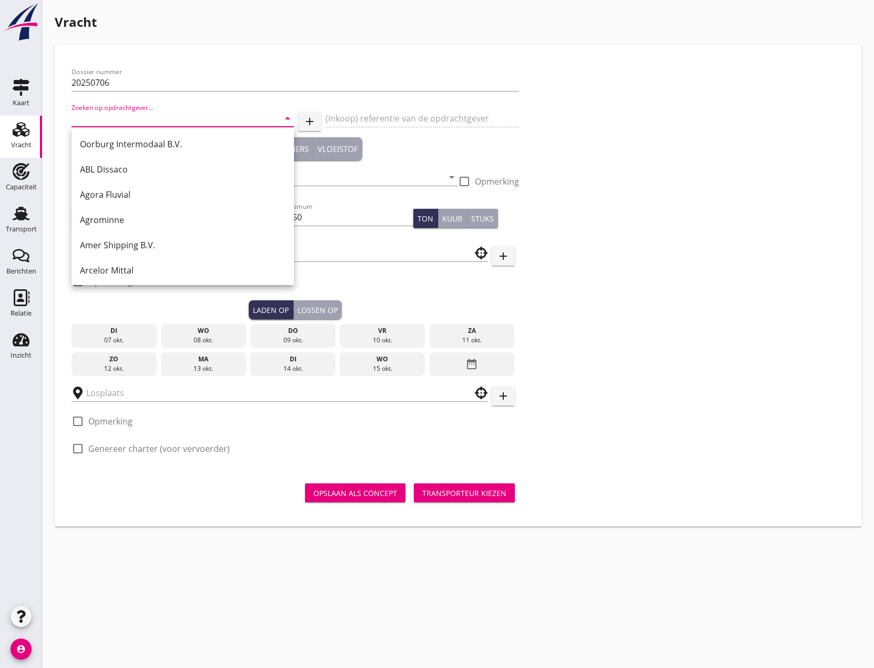
click at [203, 116] on input "Zoeken op opdrachtgever..." at bounding box center [168, 118] width 193 height 17
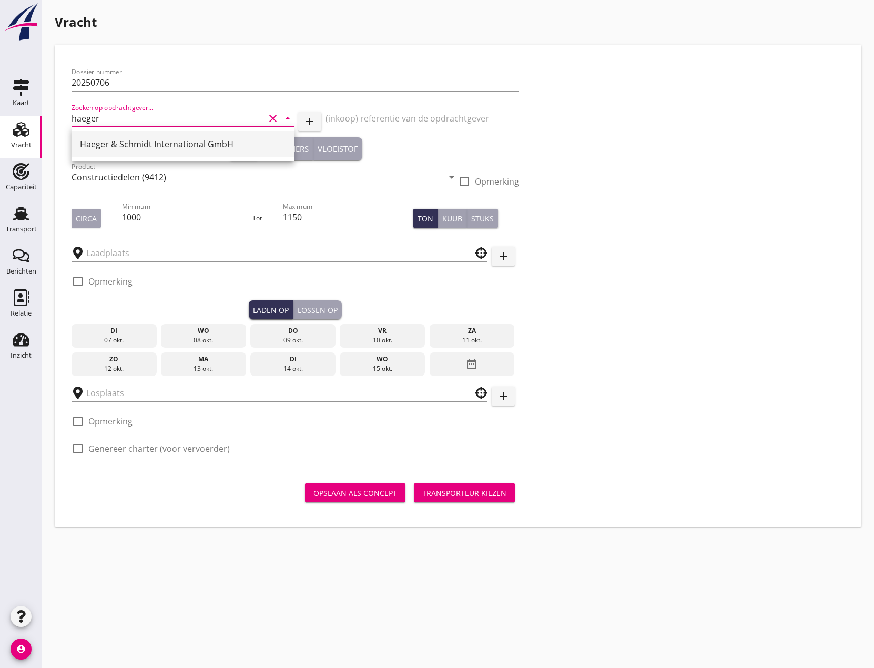
click at [198, 140] on div "Haeger & Schmidt International GmbH" at bounding box center [183, 144] width 206 height 13
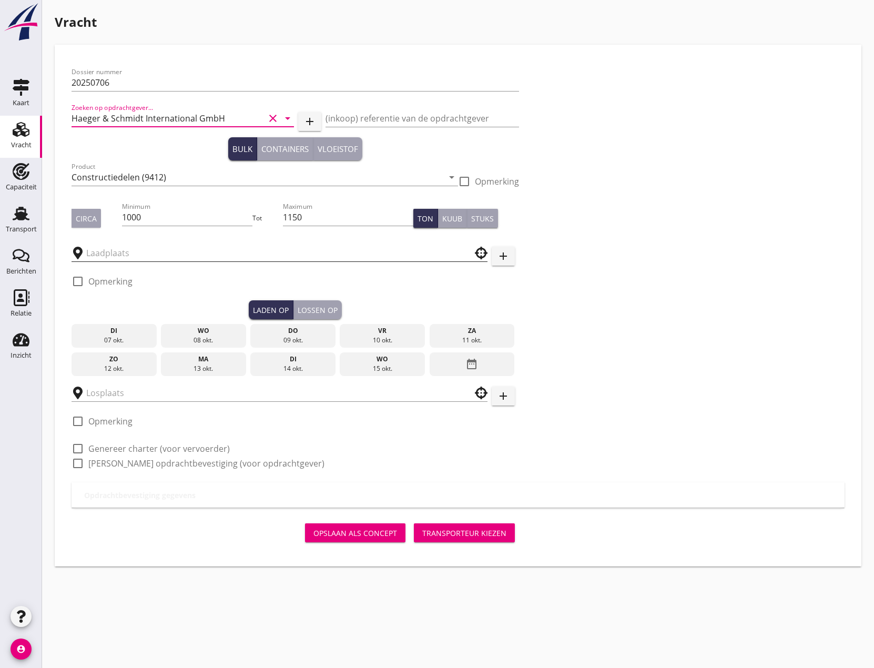
type input "Haeger & Schmidt International GmbH"
click at [205, 253] on input "text" at bounding box center [272, 253] width 372 height 17
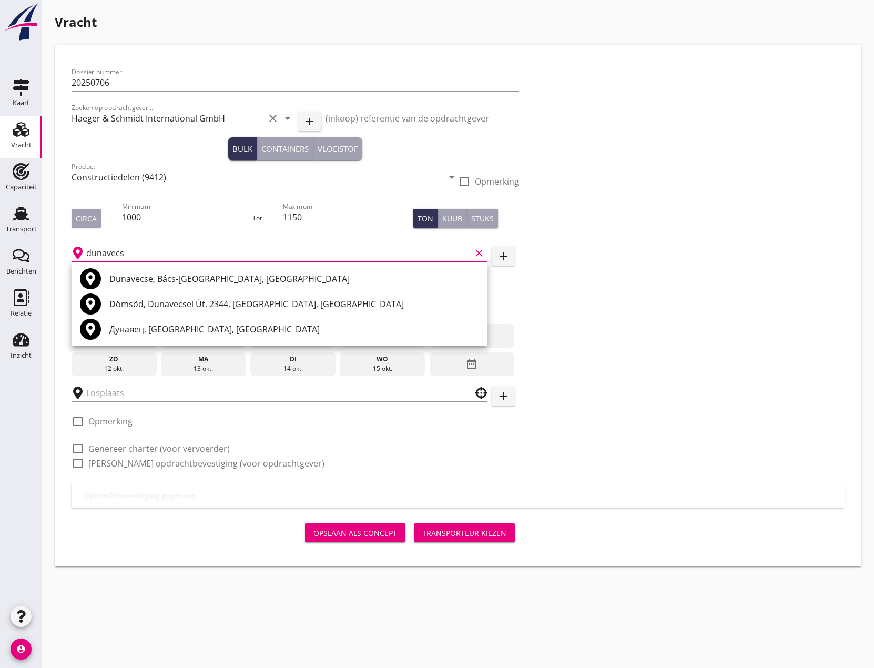
click at [161, 283] on div "Dunavecse, Bács-[GEOGRAPHIC_DATA], [GEOGRAPHIC_DATA]" at bounding box center [294, 278] width 370 height 13
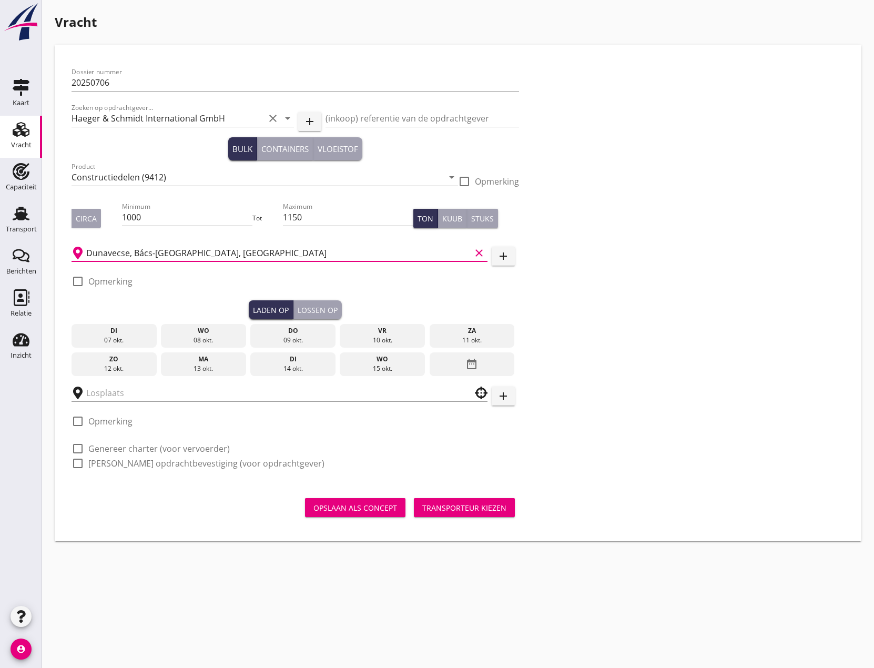
type input "Dunavecse, Bács-[GEOGRAPHIC_DATA], [GEOGRAPHIC_DATA]"
click at [77, 280] on div at bounding box center [78, 281] width 18 height 18
checkbox input "true"
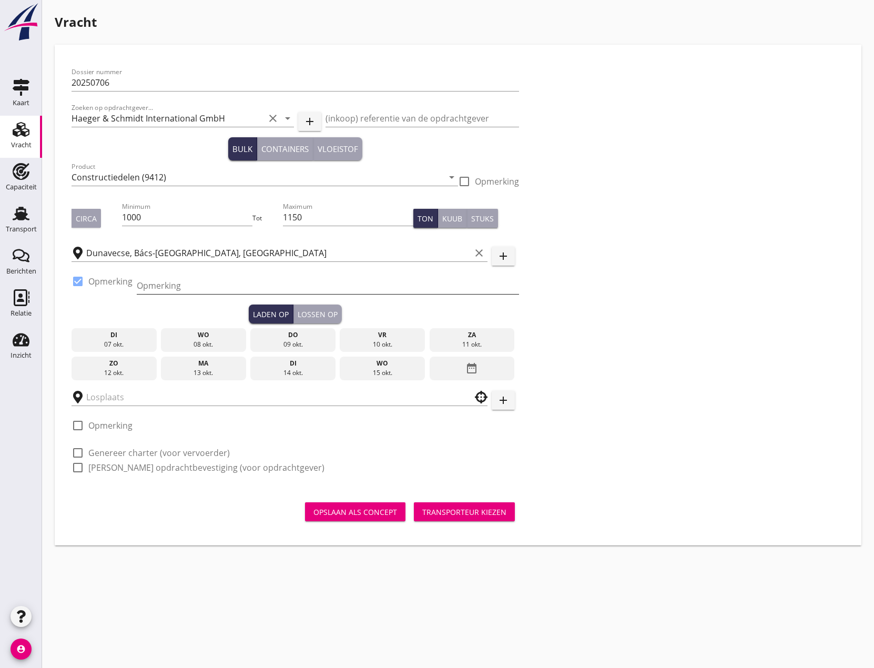
click at [158, 289] on input "Opmerking" at bounding box center [328, 285] width 382 height 17
type input "+ [GEOGRAPHIC_DATA]"
click at [381, 370] on div "15 okt." at bounding box center [382, 372] width 80 height 9
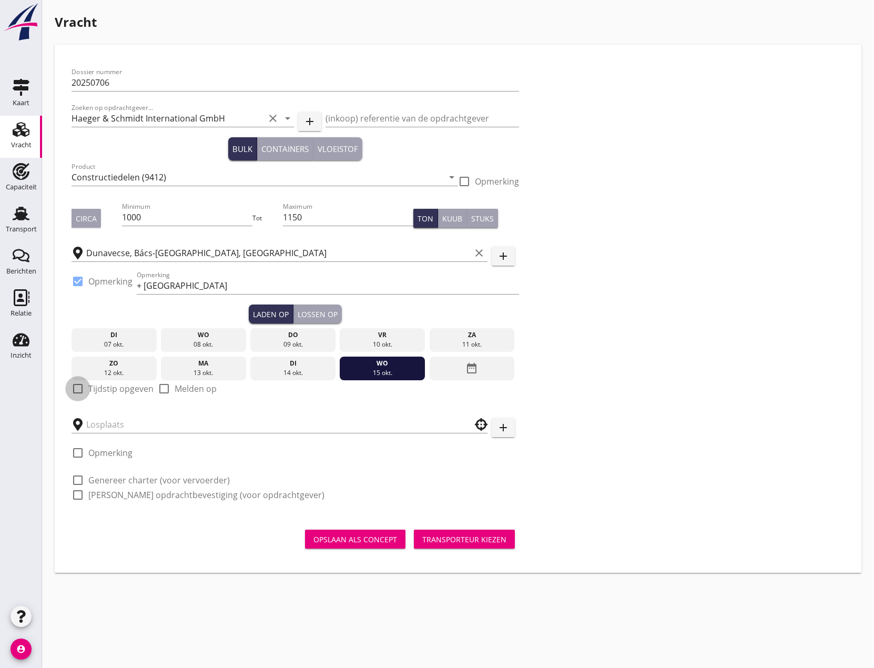
click at [81, 389] on div at bounding box center [78, 389] width 18 height 18
checkbox input "true"
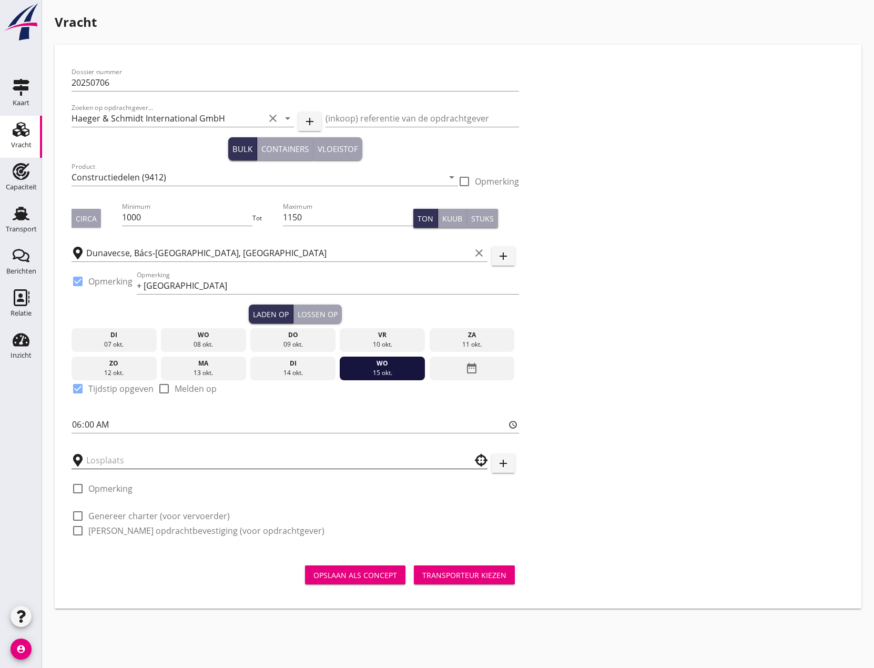
click at [150, 455] on input "text" at bounding box center [272, 460] width 372 height 17
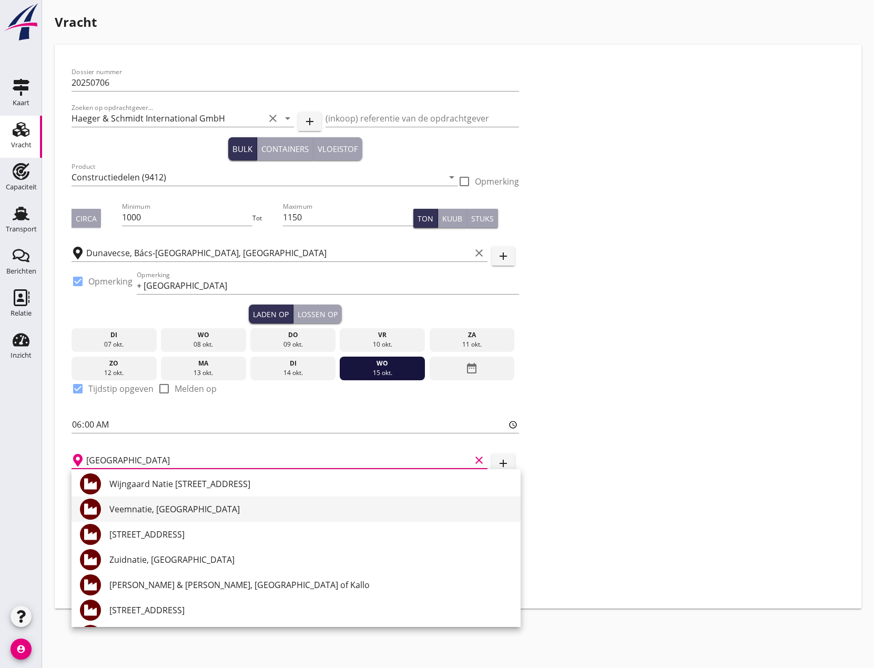
scroll to position [105, 0]
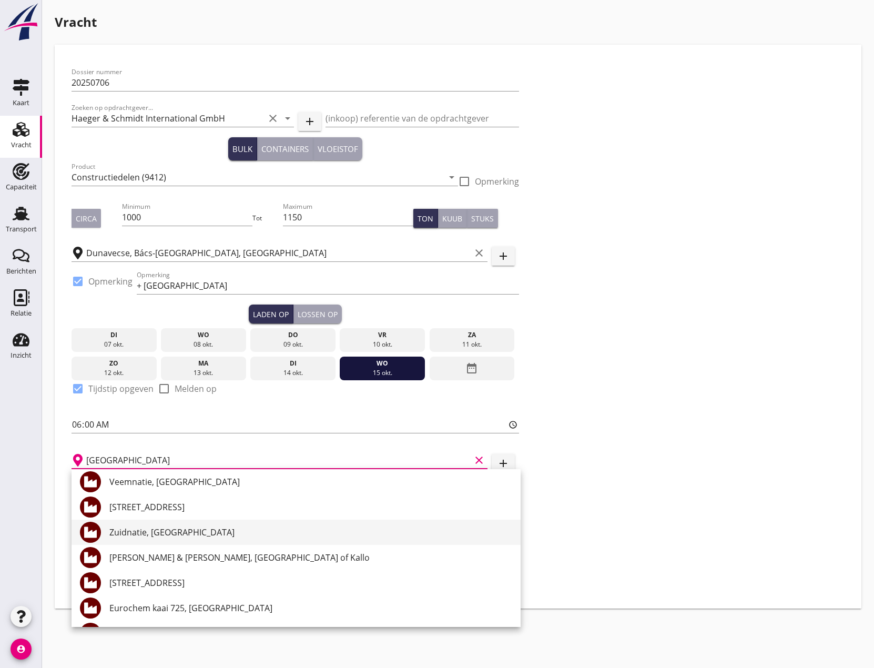
click at [198, 537] on div "Zuidnatie, [GEOGRAPHIC_DATA]" at bounding box center [310, 532] width 403 height 13
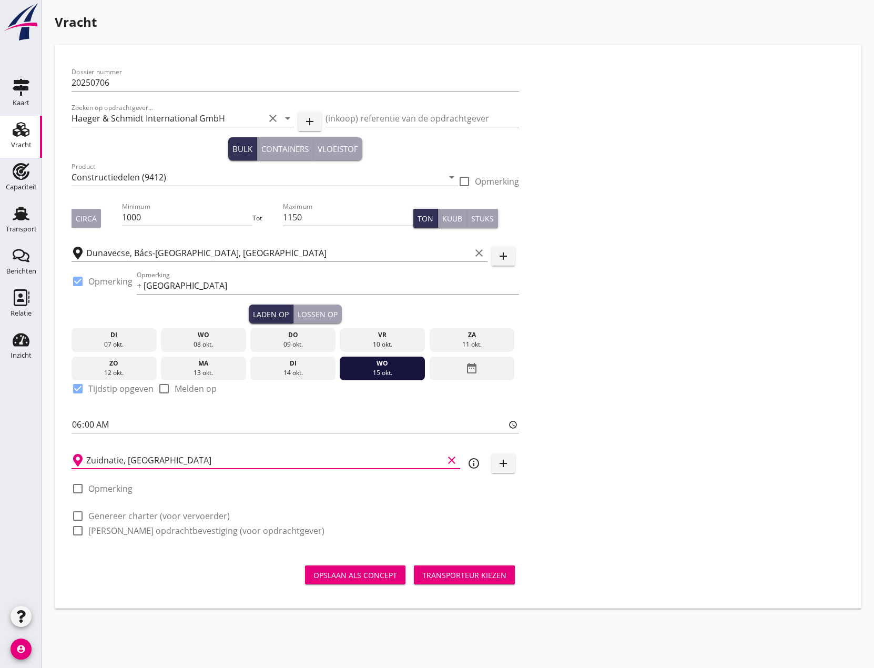
type input "Zuidnatie, [GEOGRAPHIC_DATA]"
click at [73, 488] on div at bounding box center [78, 489] width 18 height 18
checkbox input "true"
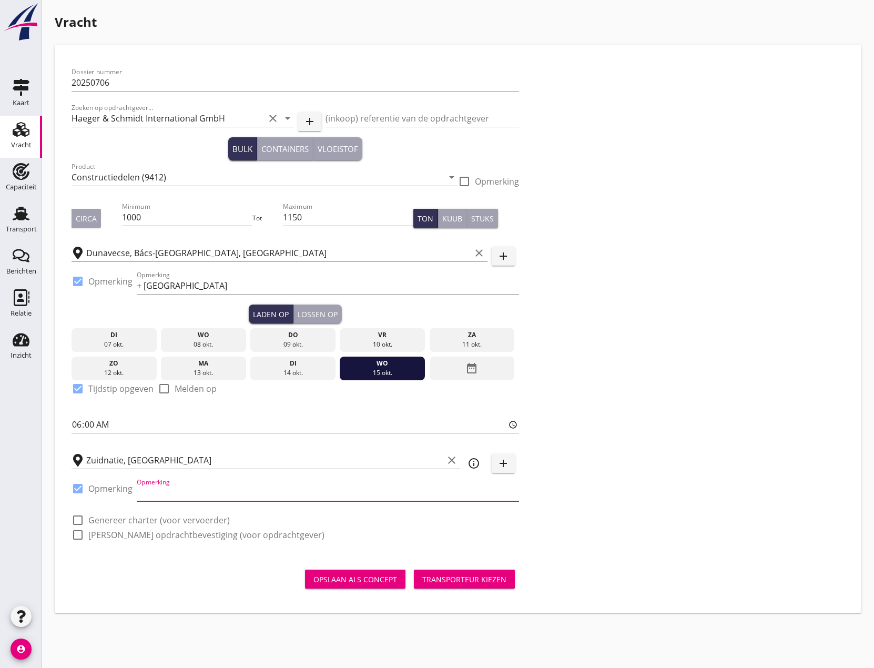
click at [144, 498] on input "Opmerking" at bounding box center [328, 492] width 382 height 17
type input "n.a.t.w. + [GEOGRAPHIC_DATA]"
click at [79, 521] on div at bounding box center [78, 520] width 18 height 18
checkbox input "true"
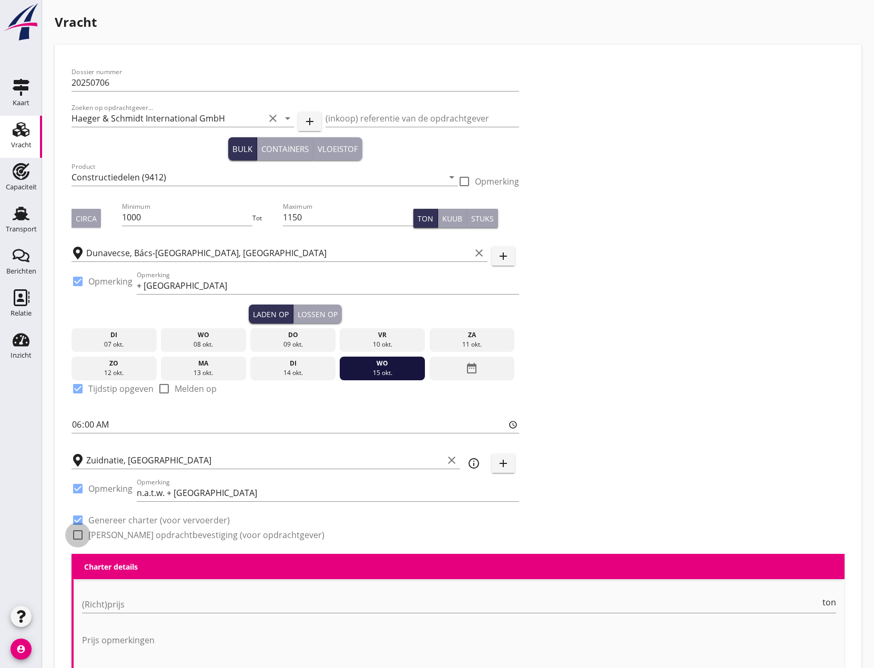
click at [83, 535] on div at bounding box center [78, 535] width 18 height 18
checkbox input "true"
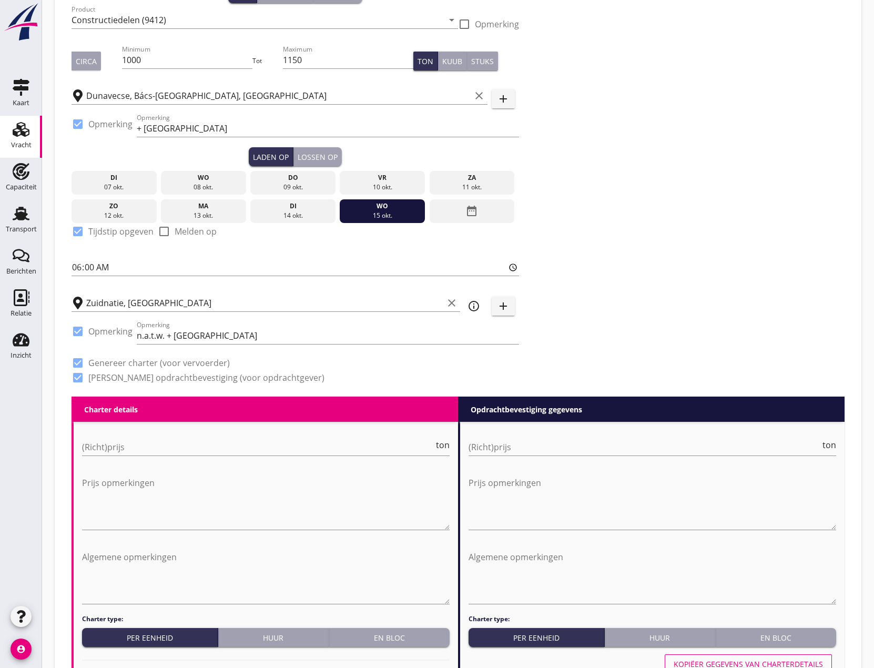
scroll to position [210, 0]
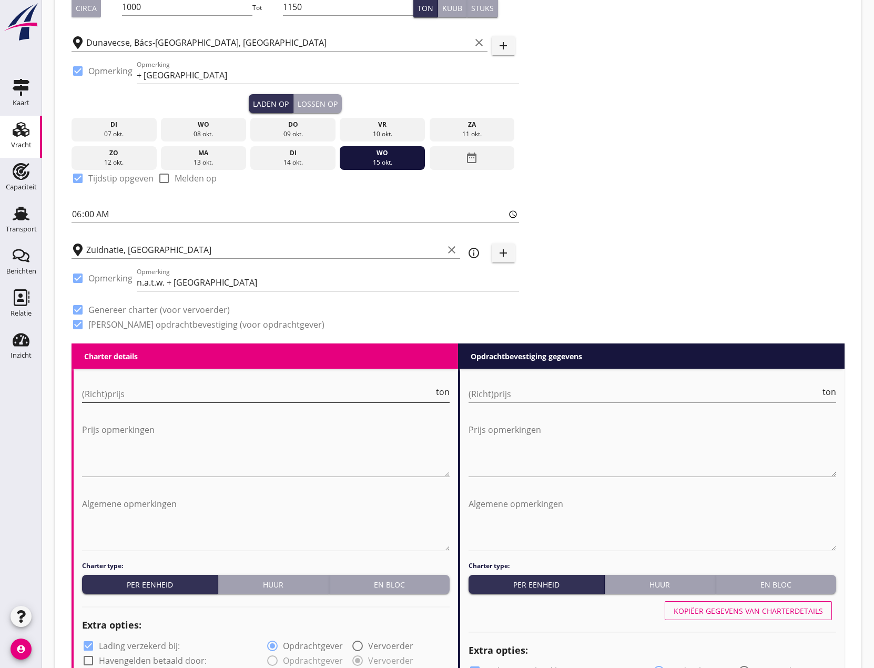
click at [264, 392] on input "(Richt)prijs" at bounding box center [258, 394] width 352 height 17
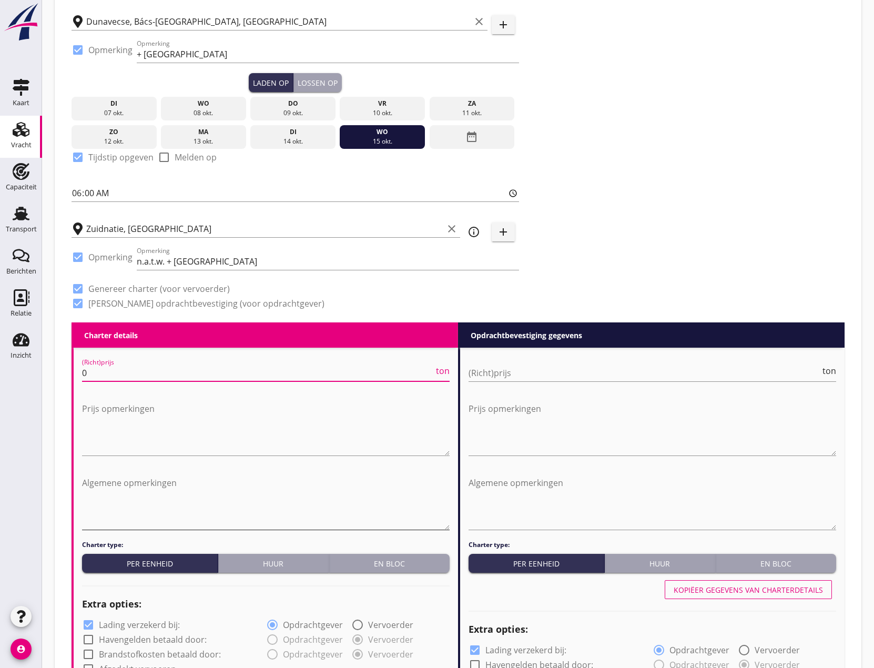
scroll to position [368, 0]
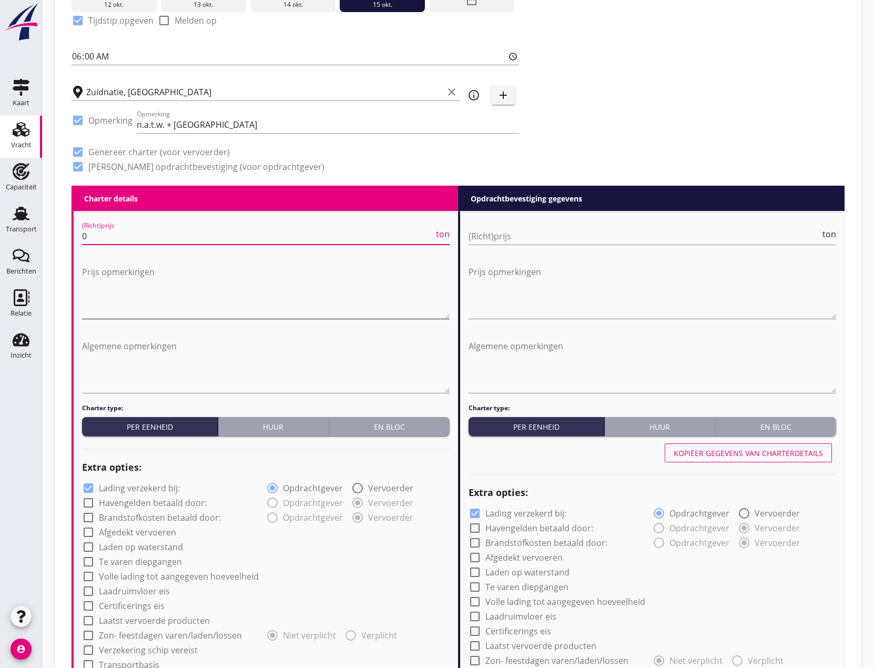
type input "0"
click at [93, 275] on textarea "Prijs opmerkingen" at bounding box center [266, 291] width 368 height 55
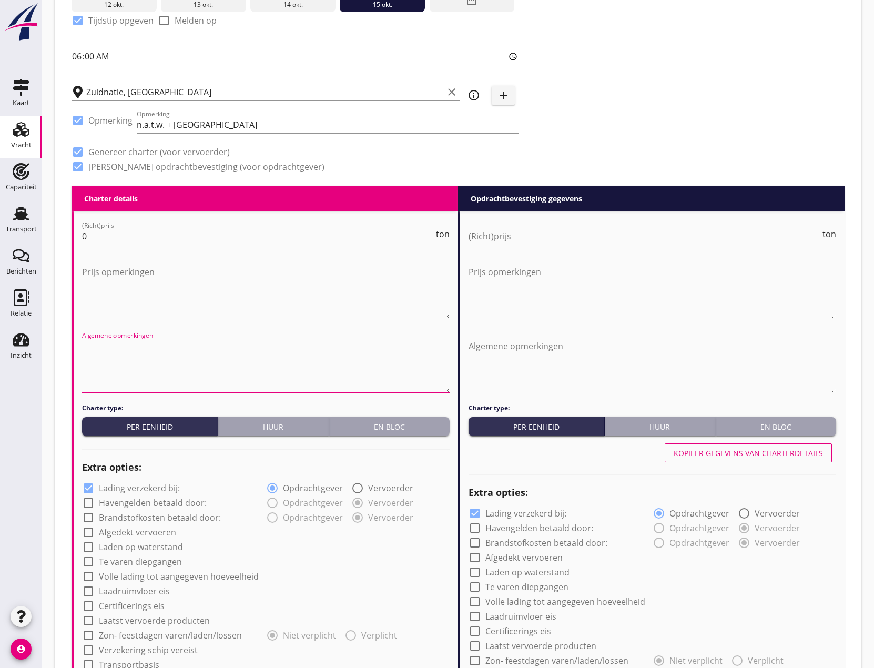
click at [122, 343] on textarea "Algemene opmerkingen" at bounding box center [266, 365] width 368 height 55
click at [100, 344] on textarea "Algemene opmerkingen" at bounding box center [266, 365] width 368 height 55
paste textarea "3x Transformatoren je 13,28 x 3,36 x 4,36 m = je 260.000 kg"
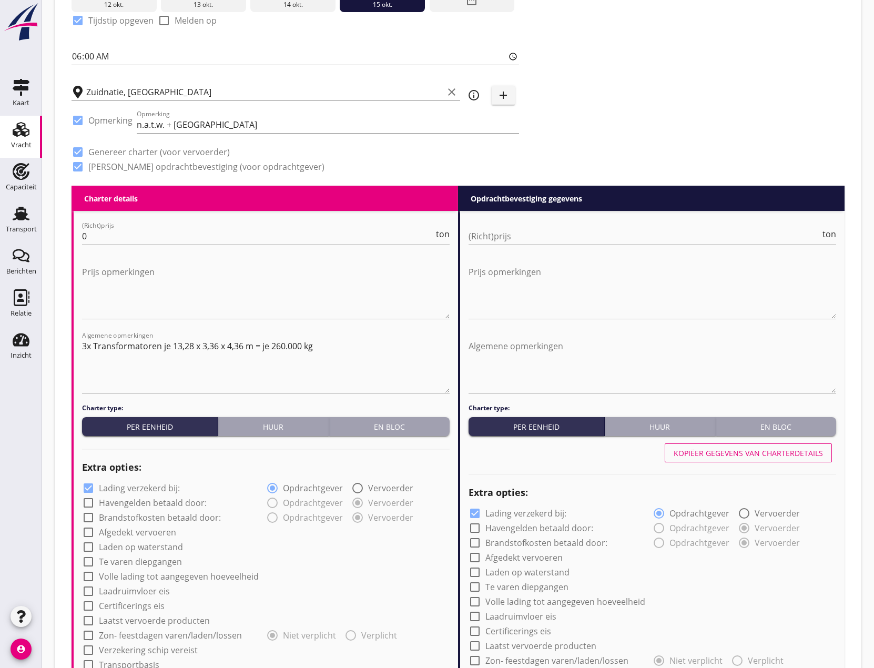
click at [85, 348] on textarea "3x Transformatoren je 13,28 x 3,36 x 4,36 m = je 260.000 kg" at bounding box center [266, 365] width 368 height 55
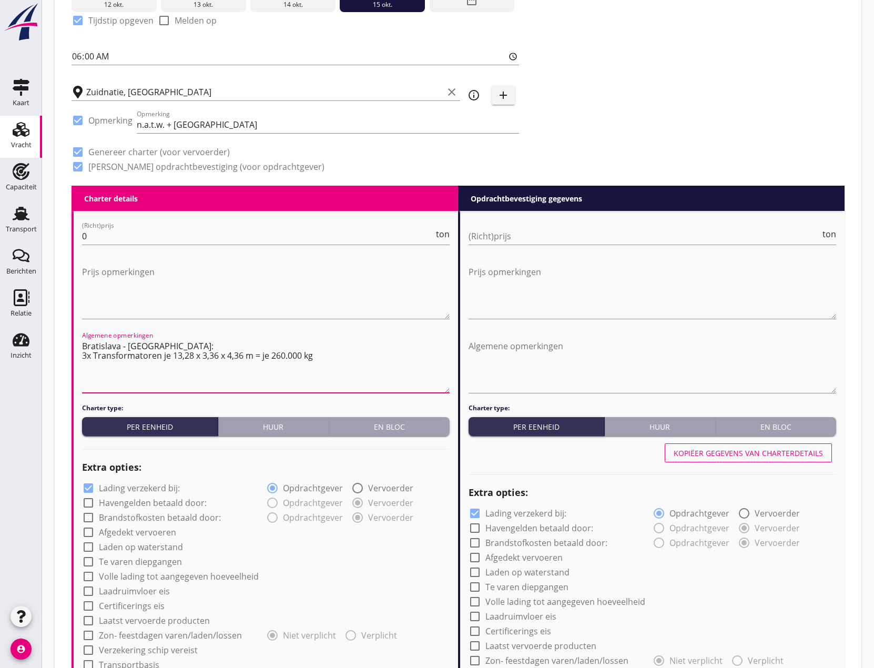
click at [332, 360] on textarea "Bratislava - [GEOGRAPHIC_DATA]: 3x Transformatoren je 13,28 x 3,36 x 4,36 m = j…" at bounding box center [266, 365] width 368 height 55
click at [82, 346] on textarea "Bratislava - [GEOGRAPHIC_DATA]: 3x Transformatoren je 13,28 x 3,36 x 4,36 m = j…" at bounding box center [266, 365] width 368 height 55
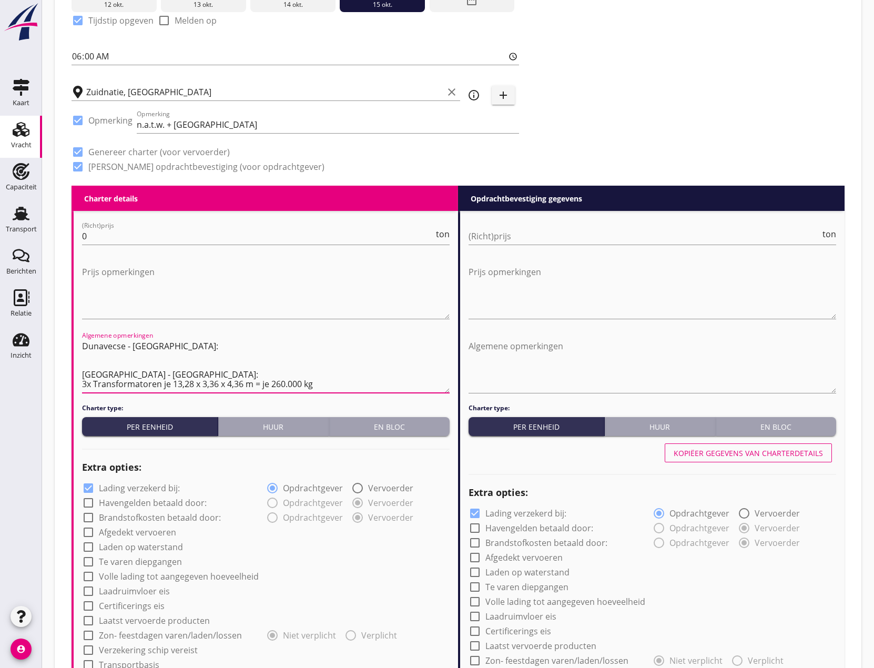
paste textarea "1x 26,07x3,52x4,77m 15,4to. 3x 24,24x3,52x4,77m je 13,8to."
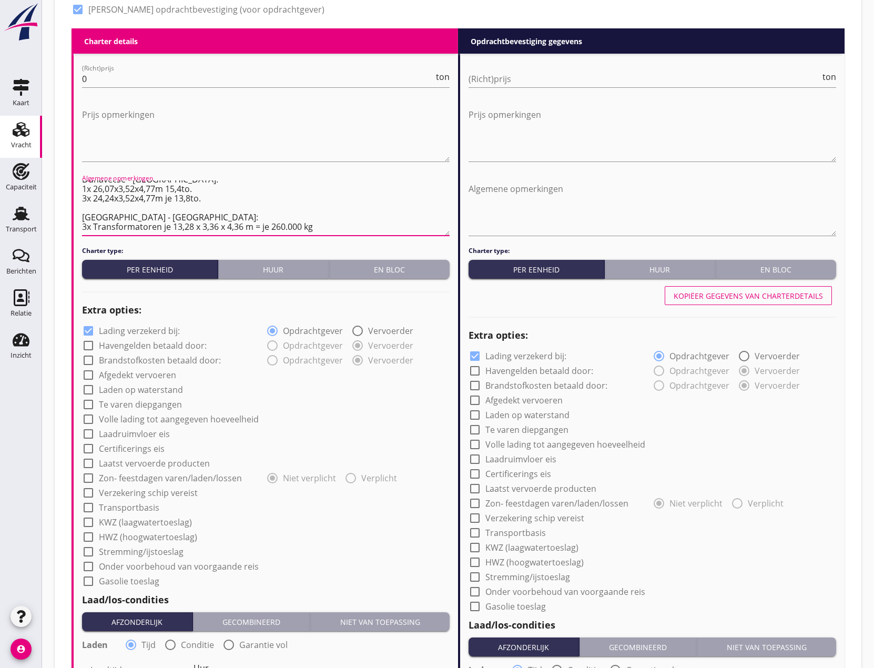
scroll to position [526, 0]
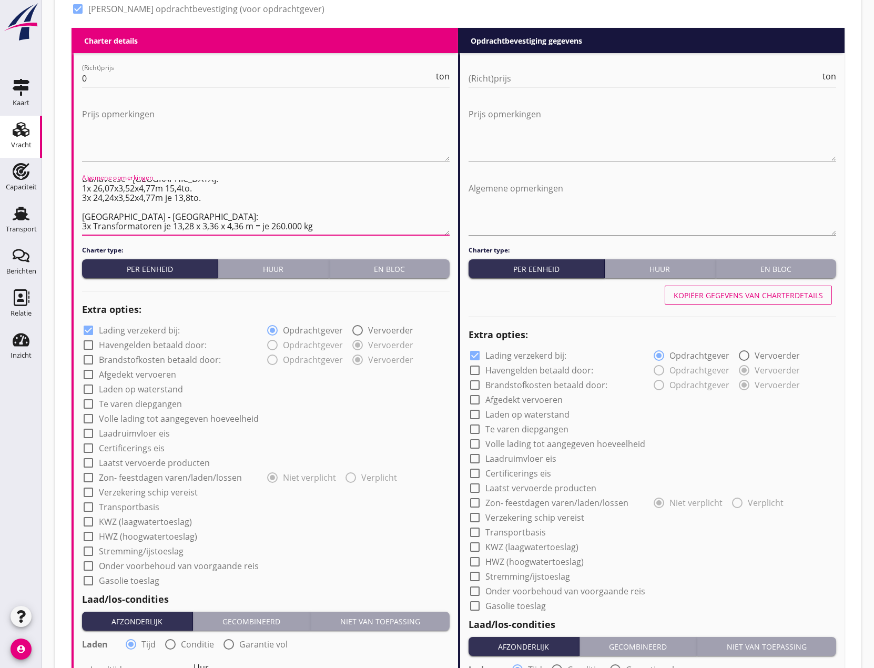
click at [92, 227] on textarea "Dunavecse - [GEOGRAPHIC_DATA]: 1x 26,07x3,52x4,77m 15,4to. 3x 24,24x3,52x4,77m …" at bounding box center [266, 207] width 368 height 55
click at [95, 223] on textarea "Dunavecse - [GEOGRAPHIC_DATA]: 1x 26,07x3,52x4,77m 15,4to. 3x 24,24x3,52x4,77m …" at bounding box center [266, 207] width 368 height 55
paste textarea "C/No. 1: 8830 x 4360 x 4800 mm (LxBxH), 44960 kg brutto / 42358 kg netto C/No. …"
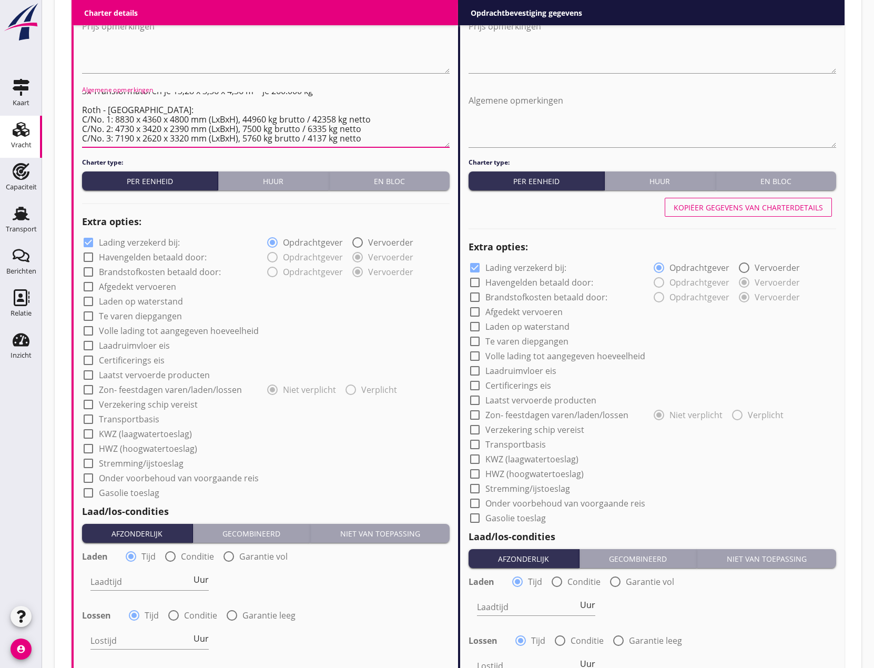
scroll to position [631, 0]
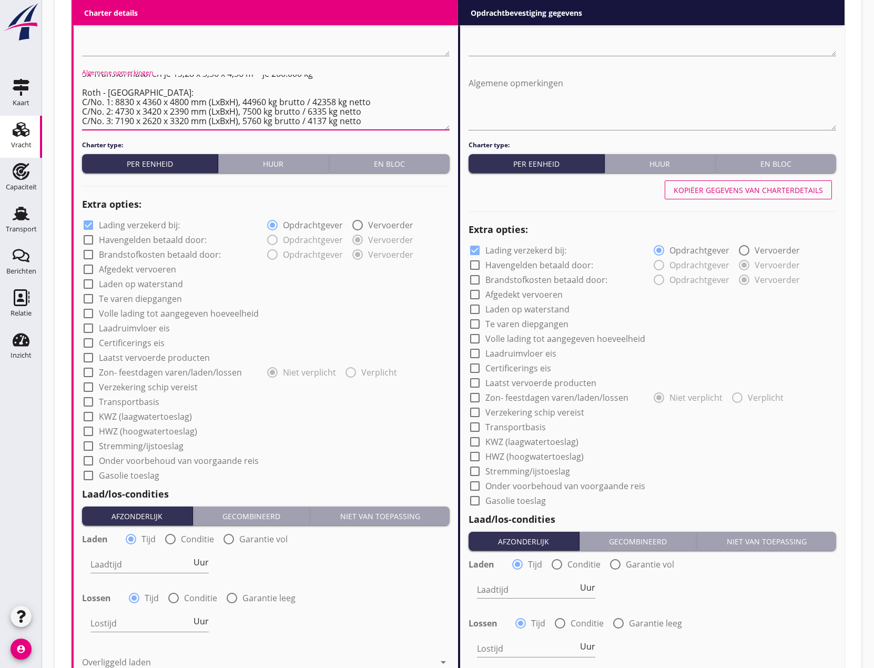
type textarea "Dunavecse - [GEOGRAPHIC_DATA]: 1x 26,07x3,52x4,77m 15,4to. 3x 24,24x3,52x4,77m …"
click at [91, 236] on div at bounding box center [88, 240] width 18 height 18
checkbox input "true"
click at [87, 254] on div at bounding box center [88, 255] width 18 height 18
checkbox input "true"
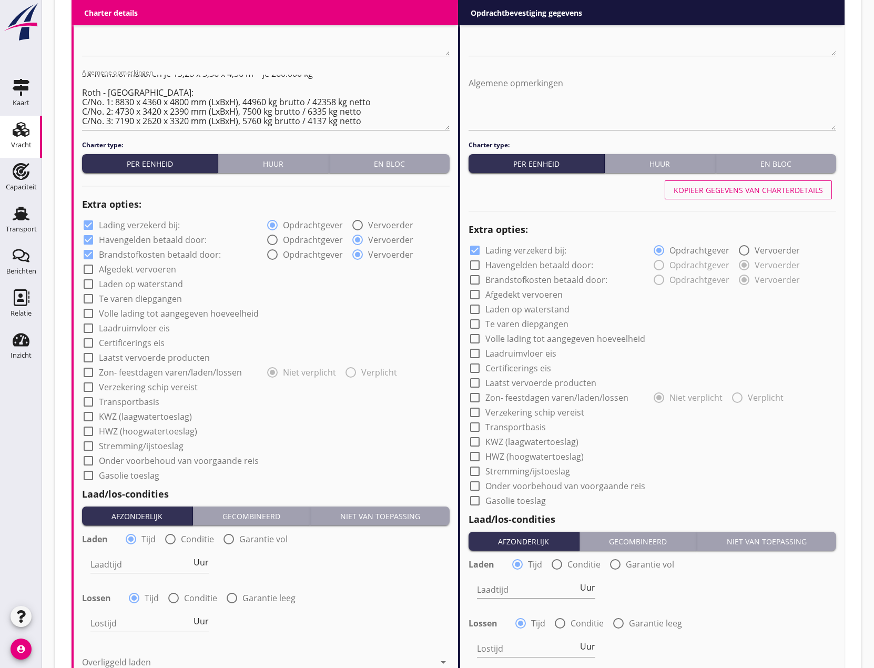
click at [89, 281] on div at bounding box center [88, 284] width 18 height 18
checkbox input "true"
click at [87, 297] on div at bounding box center [88, 299] width 18 height 18
checkbox input "true"
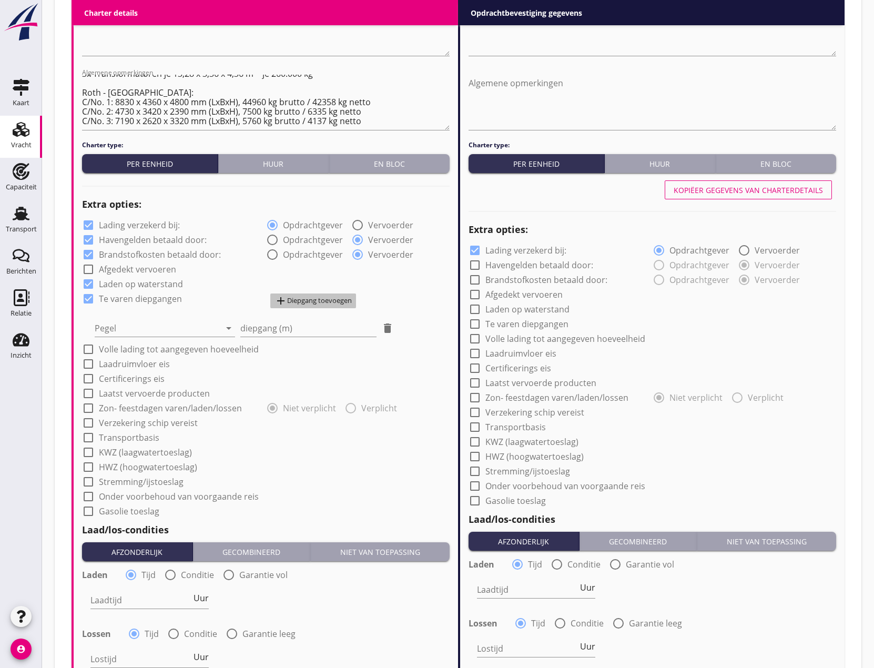
click at [318, 303] on div "add Diepgang toevoegen" at bounding box center [313, 301] width 77 height 13
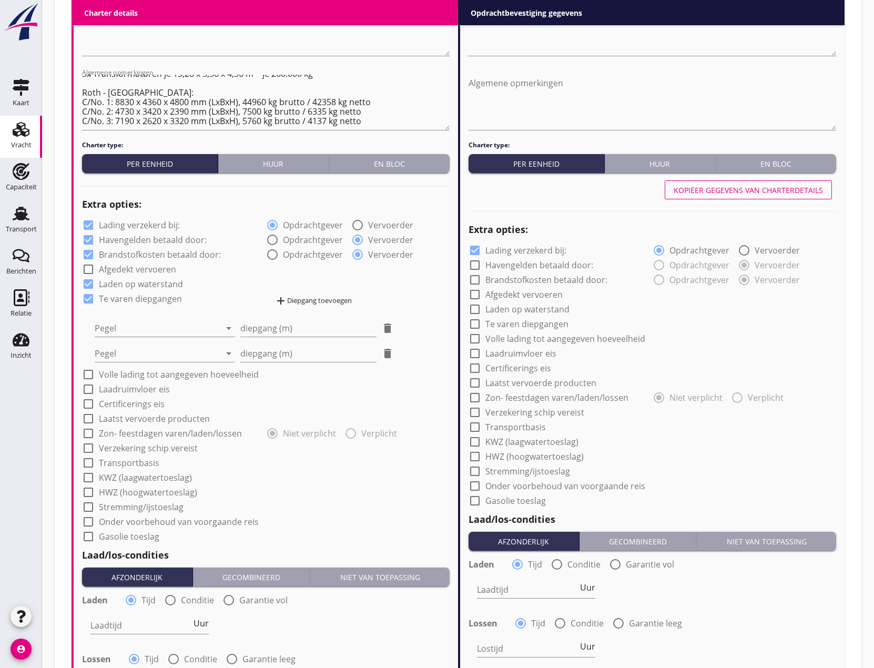
click at [318, 303] on div "add Diepgang toevoegen" at bounding box center [313, 301] width 77 height 13
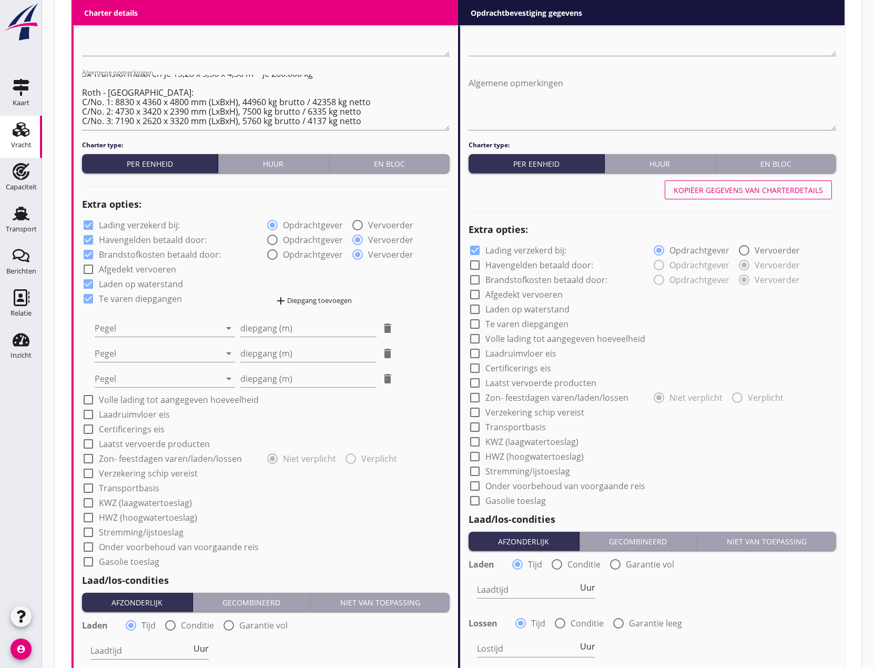
click at [318, 303] on div "add Diepgang toevoegen" at bounding box center [313, 301] width 77 height 13
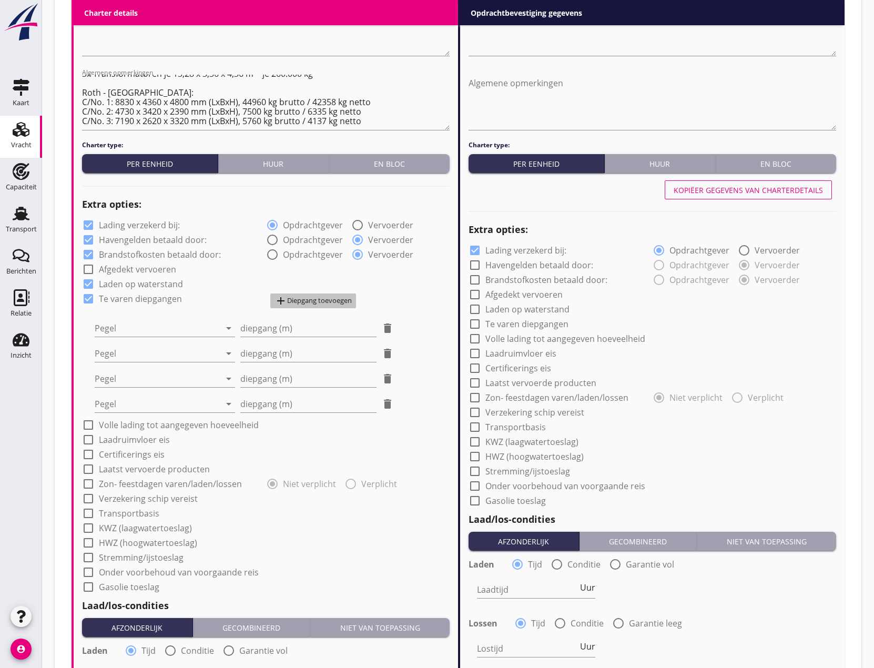
click at [318, 303] on div "add Diepgang toevoegen" at bounding box center [313, 301] width 77 height 13
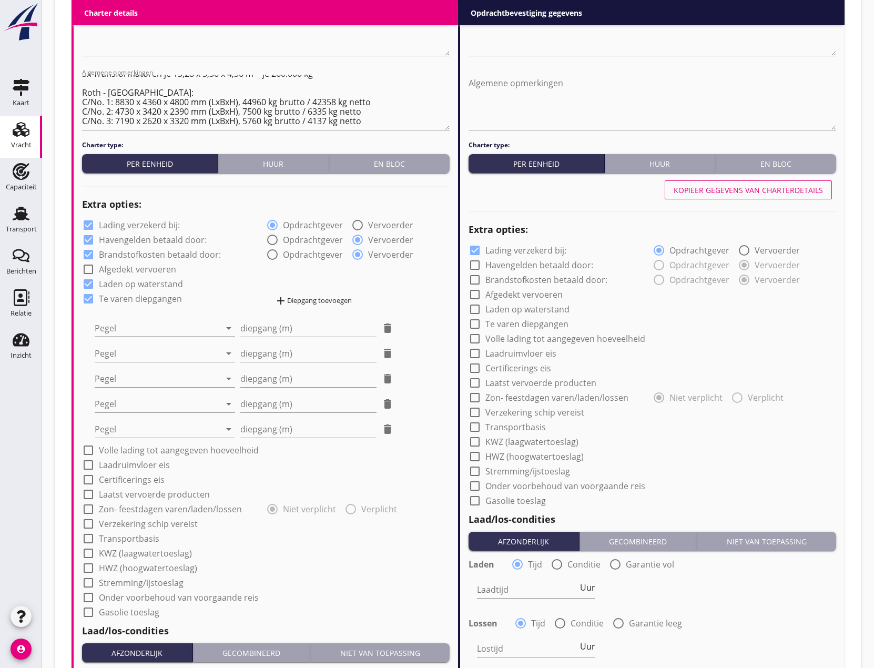
click at [178, 332] on div at bounding box center [158, 328] width 126 height 17
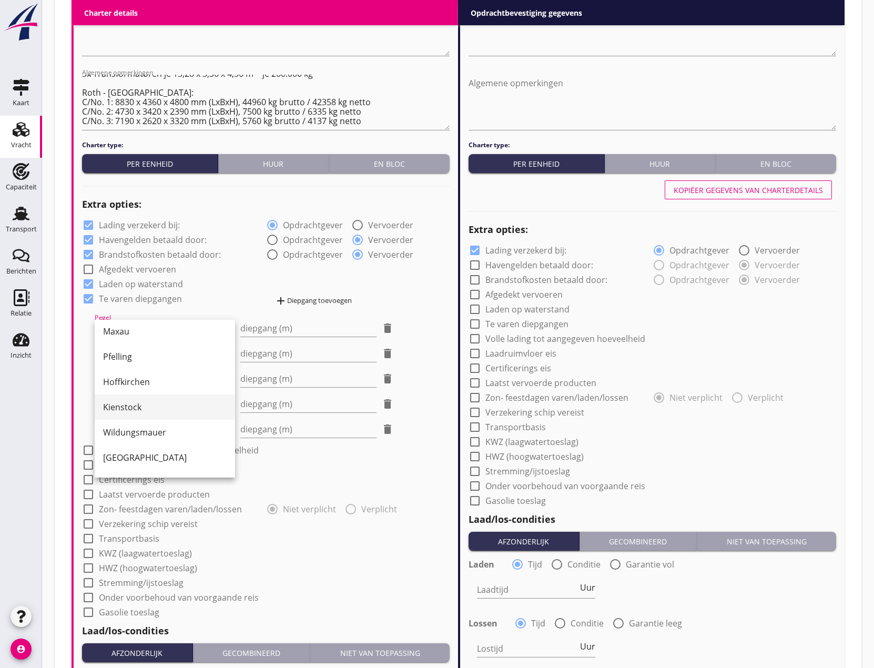
scroll to position [255, 0]
click at [160, 436] on div "[GEOGRAPHIC_DATA]" at bounding box center [165, 435] width 124 height 13
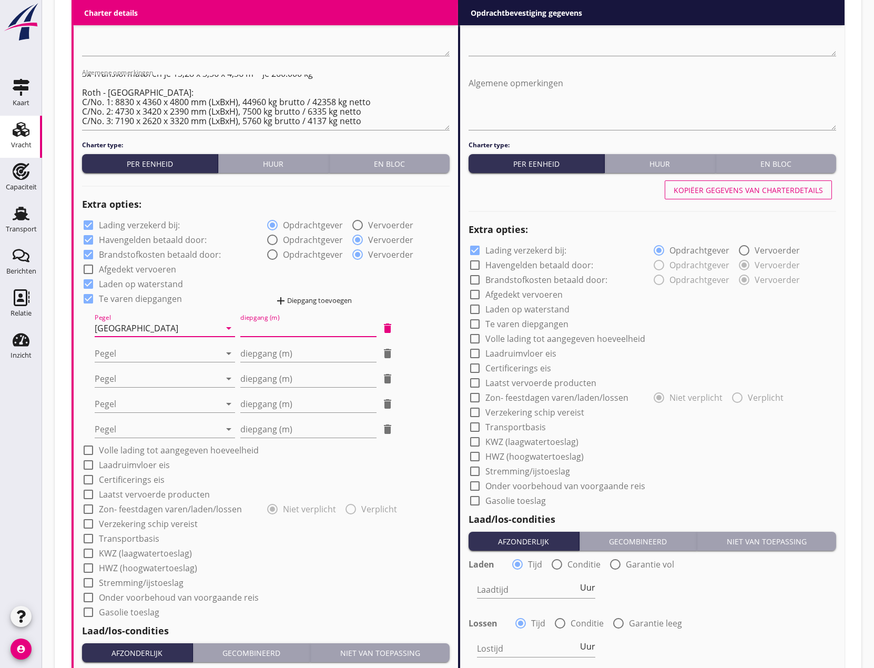
click at [268, 336] on div "diepgang (m)" at bounding box center [308, 328] width 136 height 17
type input "0"
type input "0.70"
click at [118, 354] on div at bounding box center [158, 353] width 126 height 17
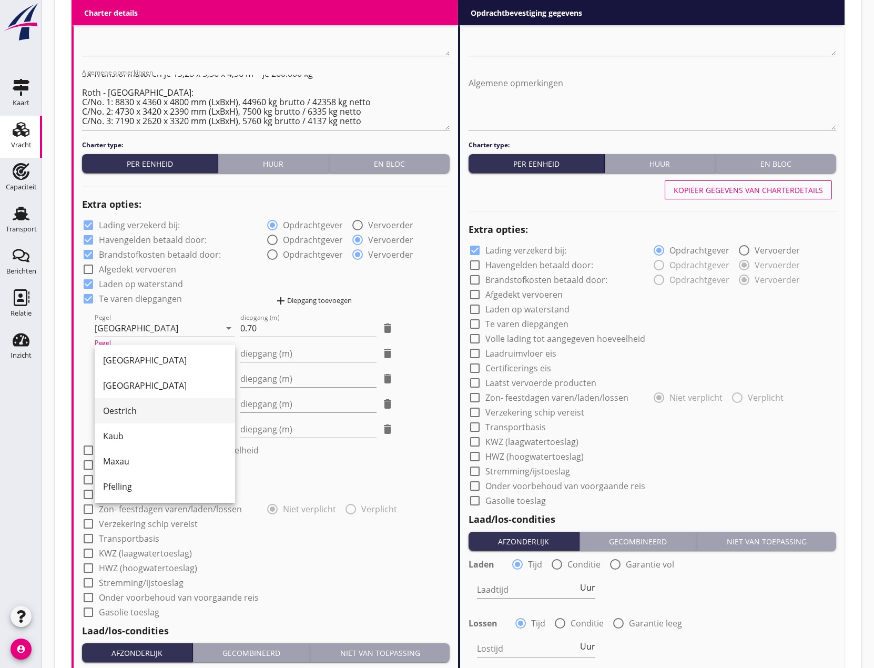
scroll to position [210, 0]
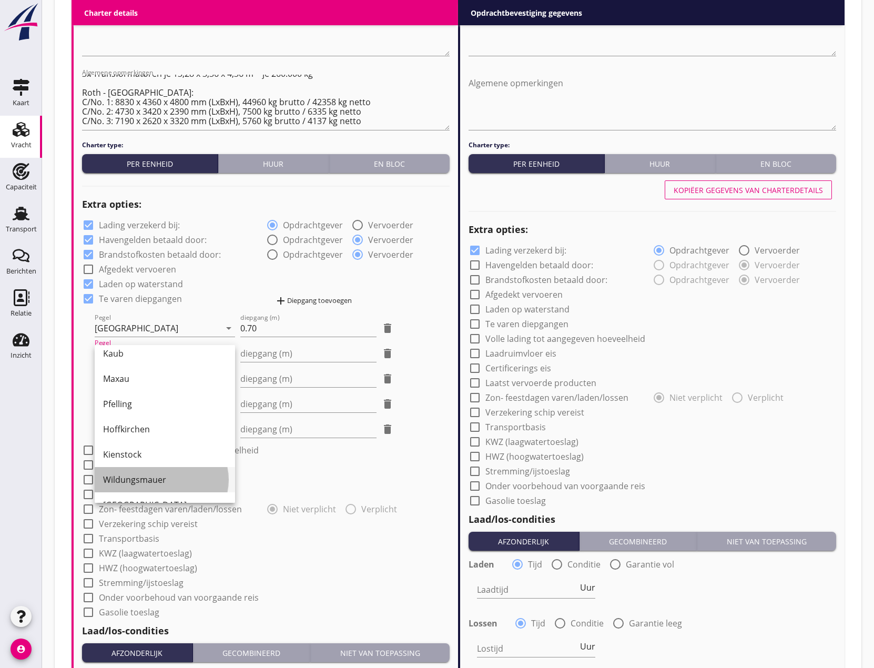
click at [149, 478] on div "Wildungsmauer" at bounding box center [165, 479] width 124 height 13
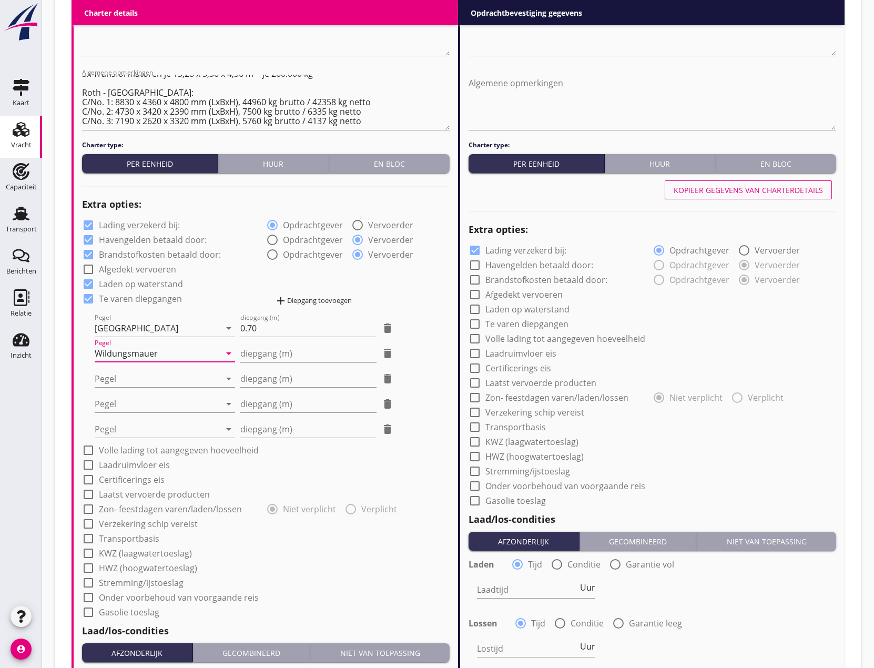
click at [261, 349] on input "diepgang (m)" at bounding box center [308, 353] width 136 height 17
type input "0"
type input "0.30"
click at [138, 379] on div at bounding box center [158, 378] width 126 height 17
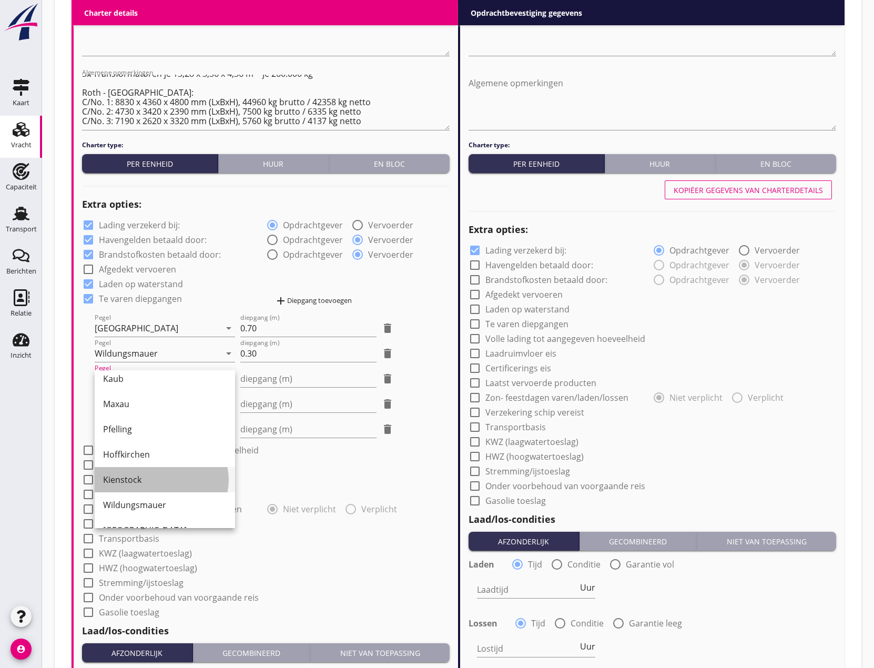
drag, startPoint x: 148, startPoint y: 475, endPoint x: 227, endPoint y: 423, distance: 94.5
click at [149, 475] on div "Kienstock" at bounding box center [165, 479] width 124 height 13
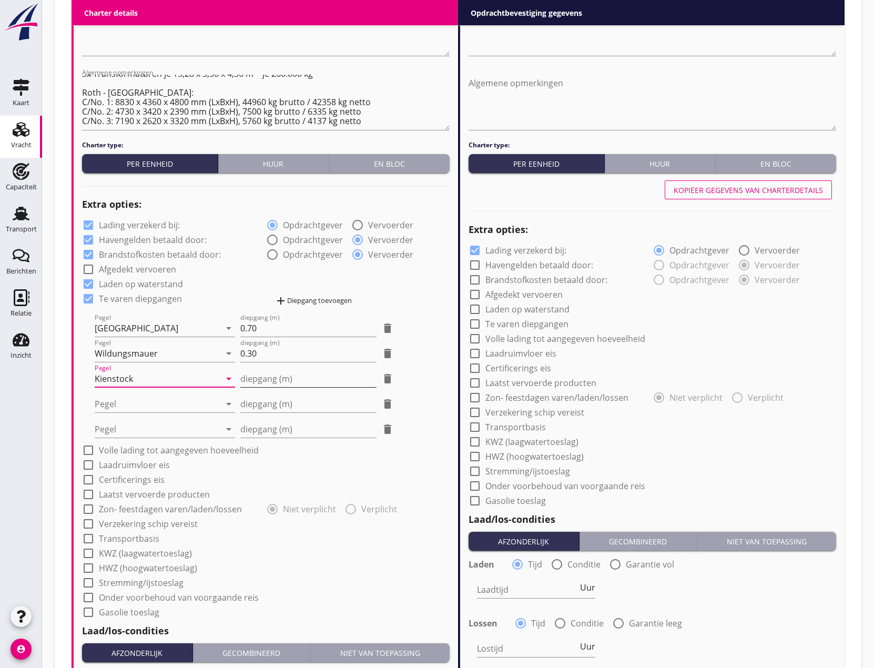
click at [275, 374] on input "diepgang (m)" at bounding box center [308, 378] width 136 height 17
type input "0"
type input "0.30"
click at [124, 405] on div at bounding box center [158, 404] width 126 height 17
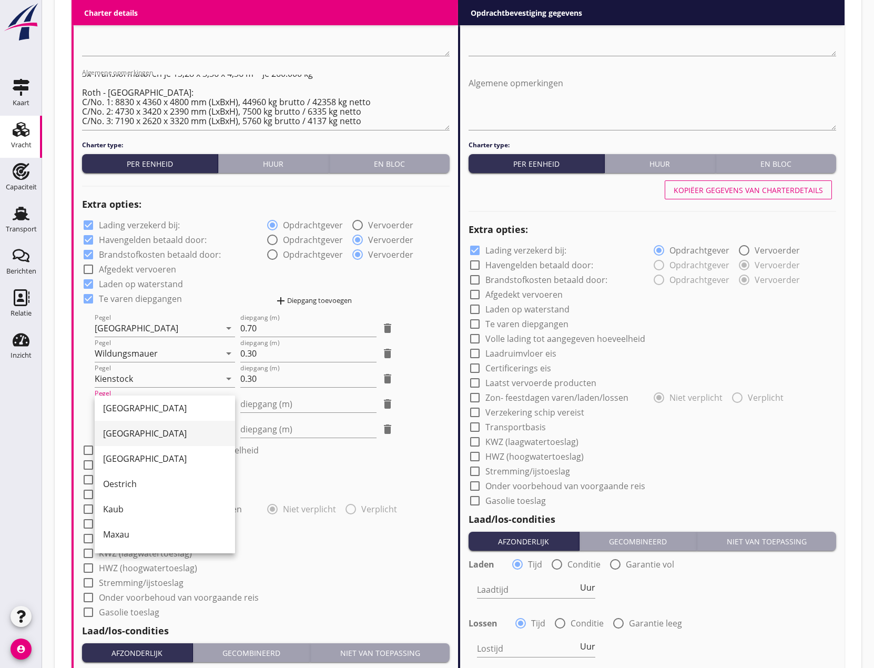
scroll to position [158, 0]
click at [160, 525] on div "Hoffkirchen" at bounding box center [165, 532] width 124 height 25
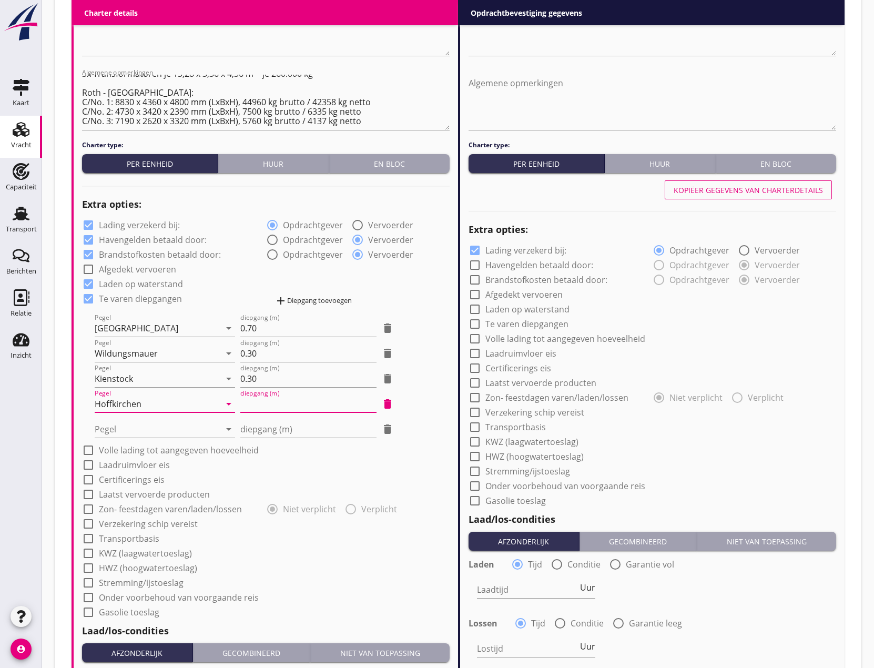
click at [268, 403] on input "diepgang (m)" at bounding box center [308, 404] width 136 height 17
type input "0"
type input "-0"
type input "-0.40"
click at [135, 428] on div at bounding box center [158, 429] width 126 height 17
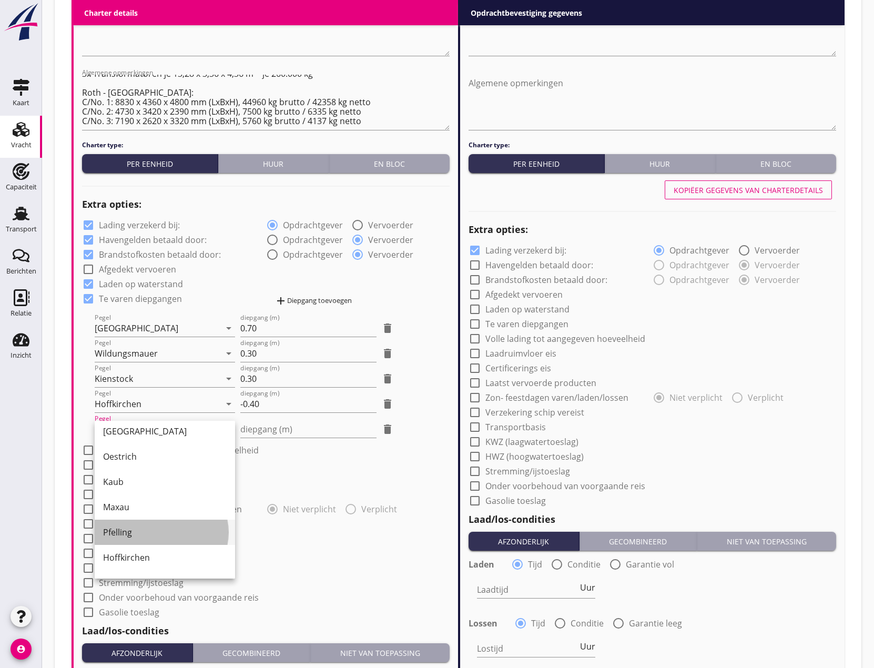
click at [157, 536] on div "Pfelling" at bounding box center [165, 532] width 124 height 13
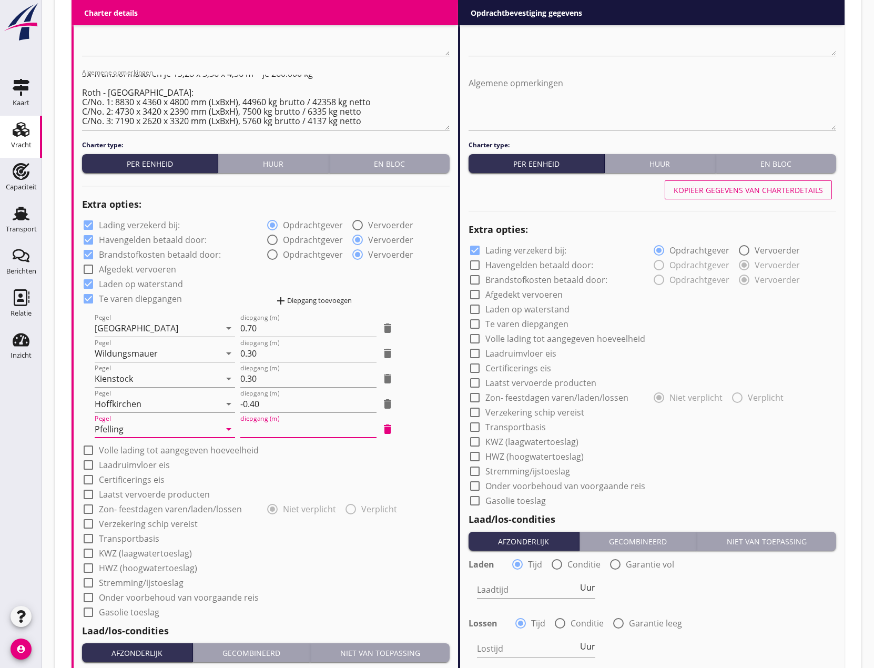
click at [256, 428] on input "diepgang (m)" at bounding box center [308, 429] width 136 height 17
type input "-1"
type input "-1.20"
click at [323, 303] on div "add Diepgang toevoegen" at bounding box center [313, 301] width 77 height 13
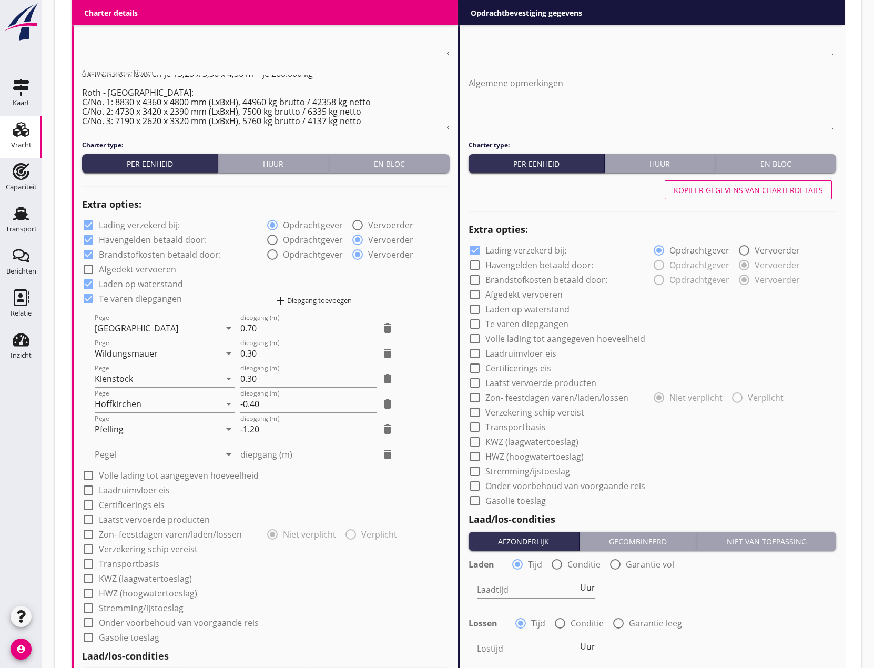
click at [157, 454] on div at bounding box center [158, 454] width 126 height 17
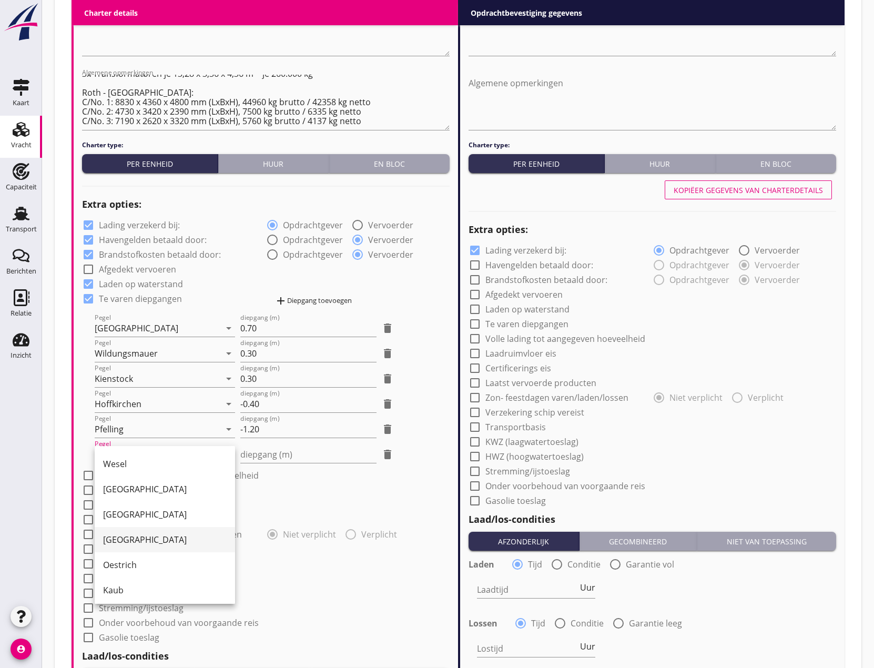
scroll to position [105, 0]
click at [139, 560] on div "Kaub" at bounding box center [165, 559] width 124 height 13
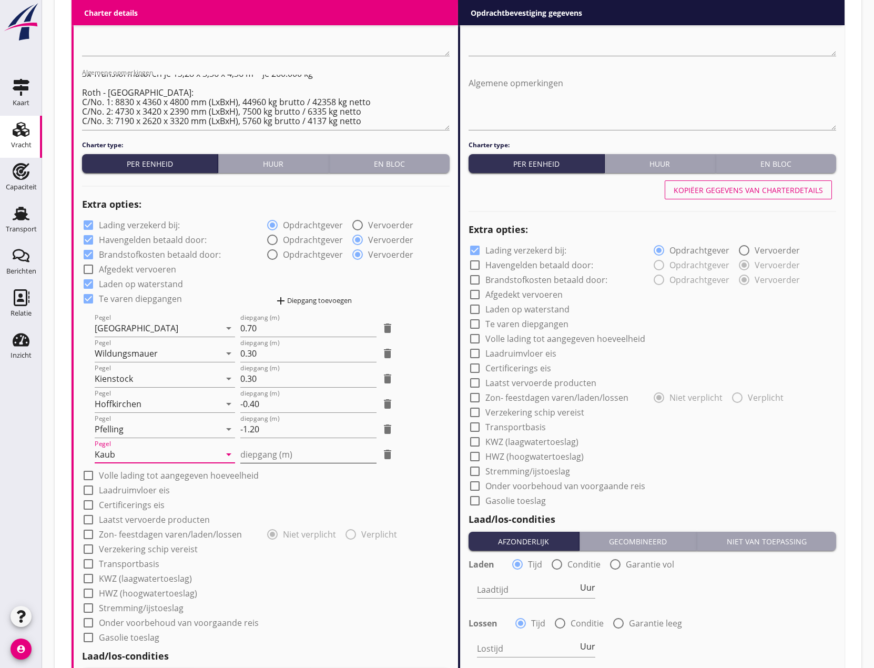
click at [257, 458] on input "diepgang (m)" at bounding box center [308, 454] width 136 height 17
type input "1"
click at [86, 476] on div at bounding box center [88, 476] width 18 height 18
checkbox input "true"
click at [90, 493] on div at bounding box center [88, 490] width 18 height 18
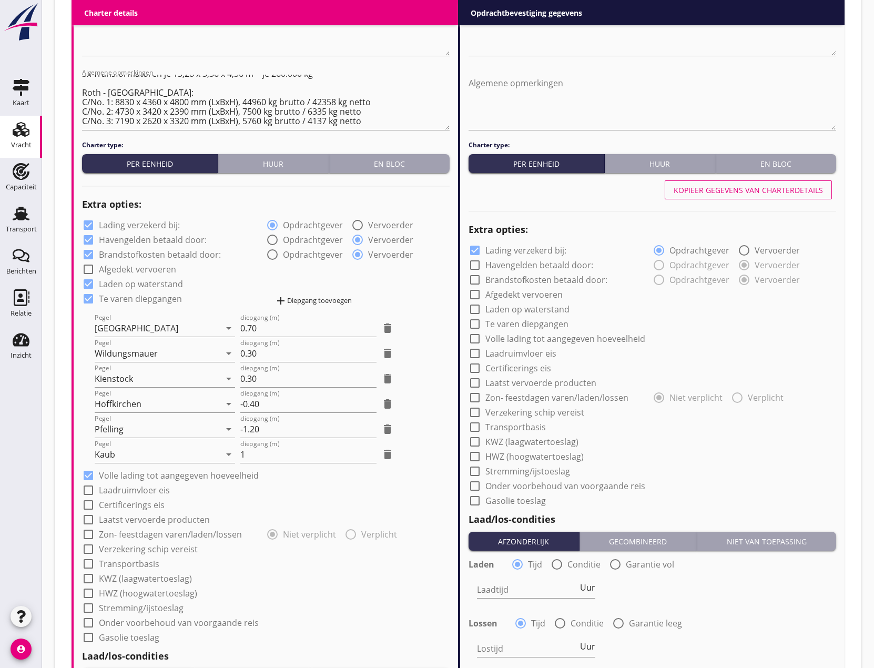
checkbox input "true"
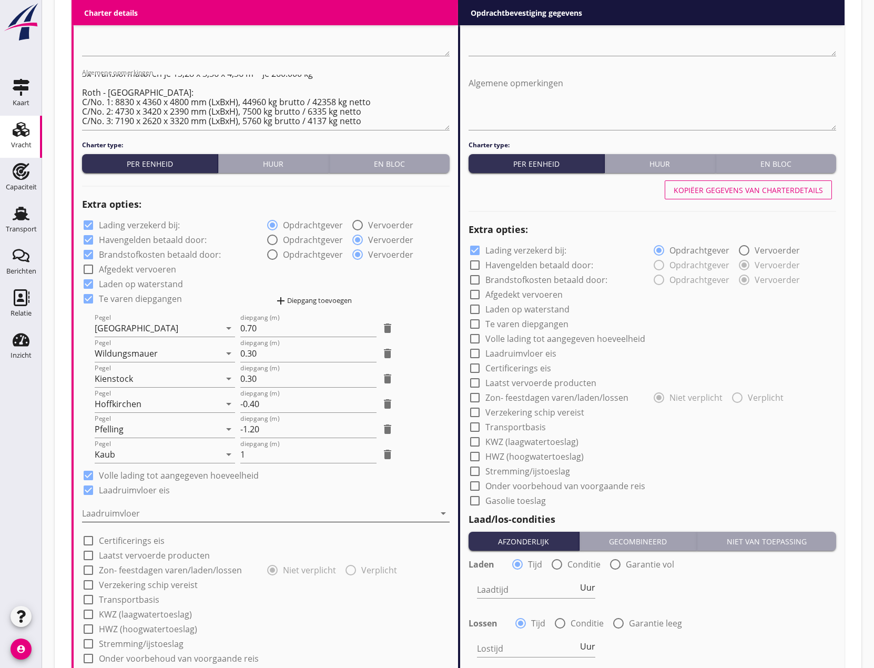
click at [100, 508] on div at bounding box center [258, 513] width 353 height 17
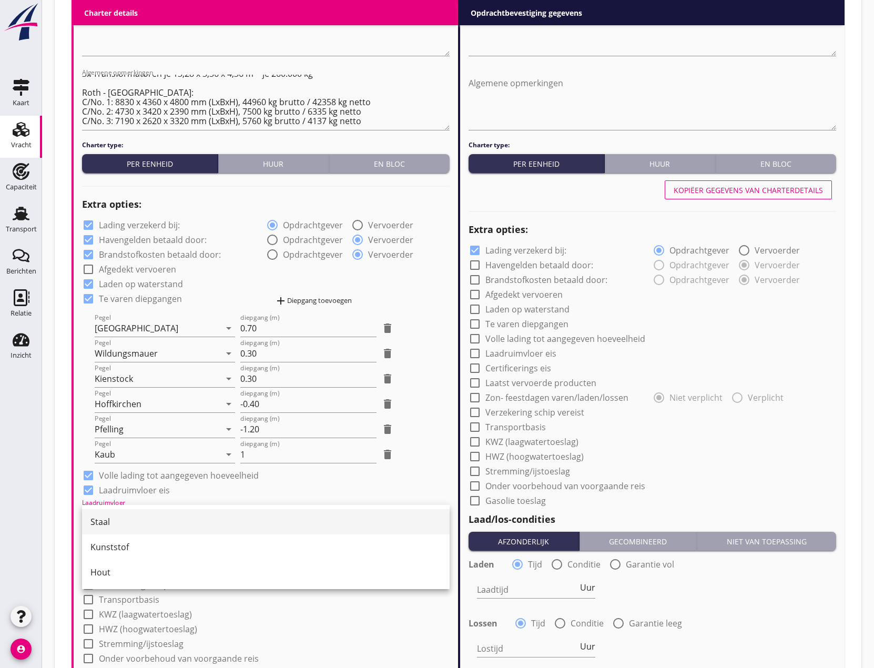
click at [106, 524] on div "Staal" at bounding box center [265, 521] width 351 height 13
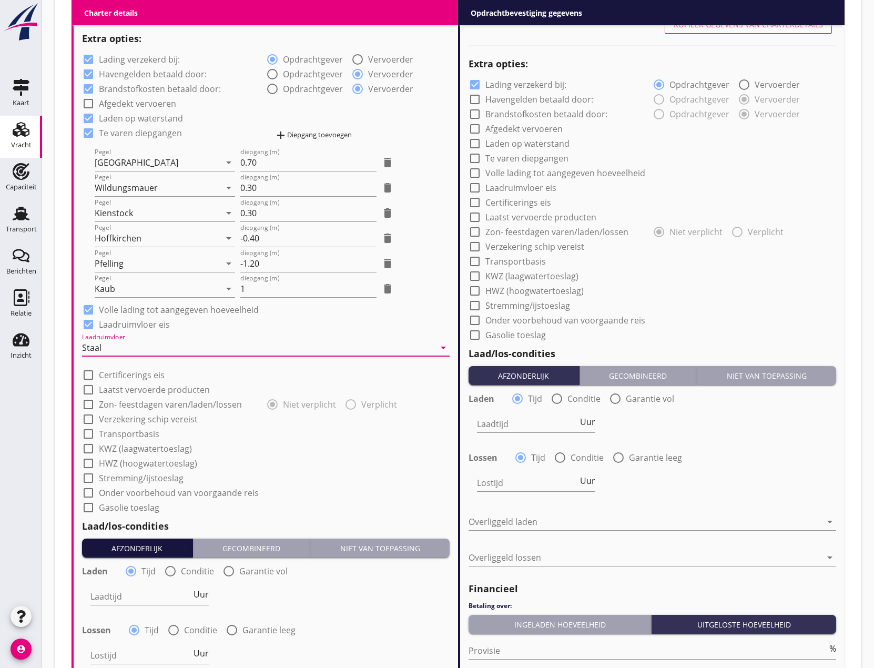
scroll to position [842, 0]
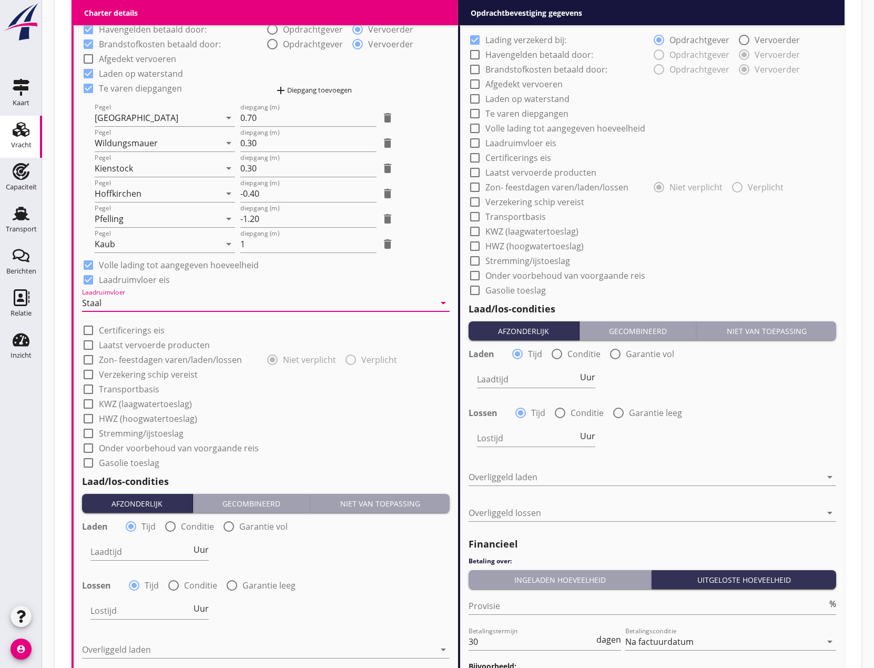
drag, startPoint x: 90, startPoint y: 361, endPoint x: 86, endPoint y: 372, distance: 12.3
click at [89, 362] on div at bounding box center [88, 360] width 18 height 18
checkbox input "true"
click at [85, 379] on div at bounding box center [88, 375] width 18 height 18
checkbox input "true"
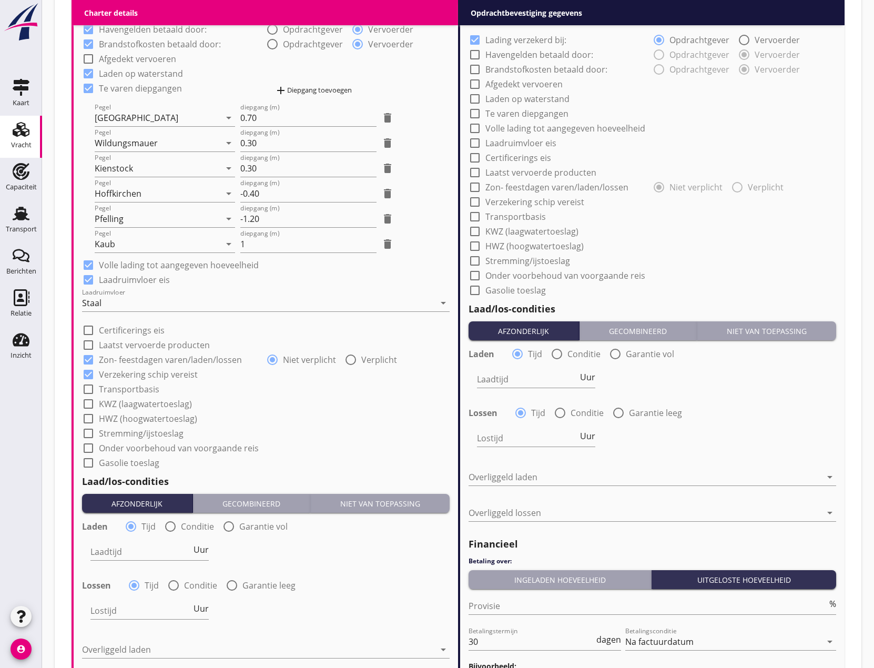
click at [90, 383] on div at bounding box center [88, 389] width 18 height 18
checkbox input "true"
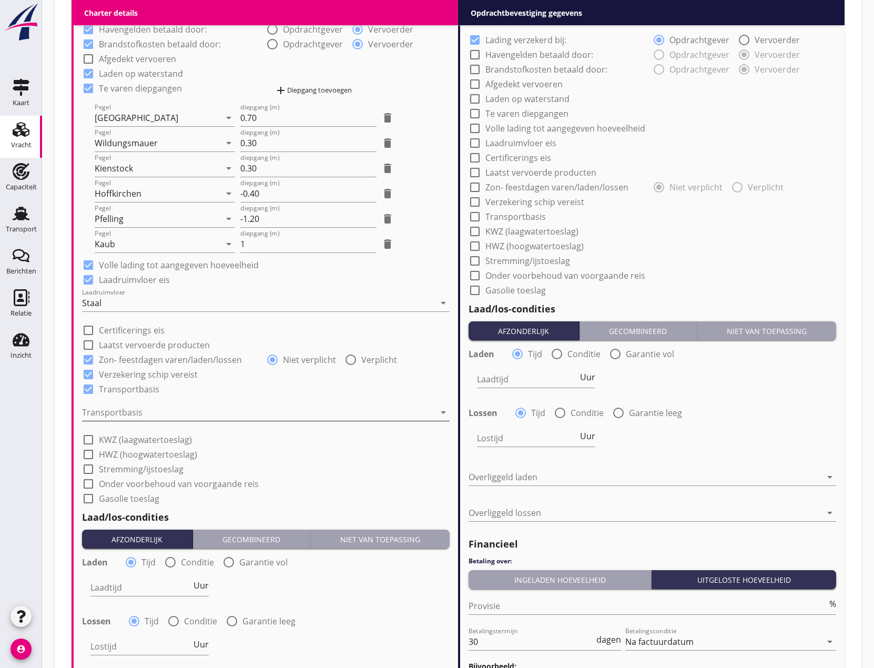
click at [109, 410] on div at bounding box center [258, 412] width 353 height 17
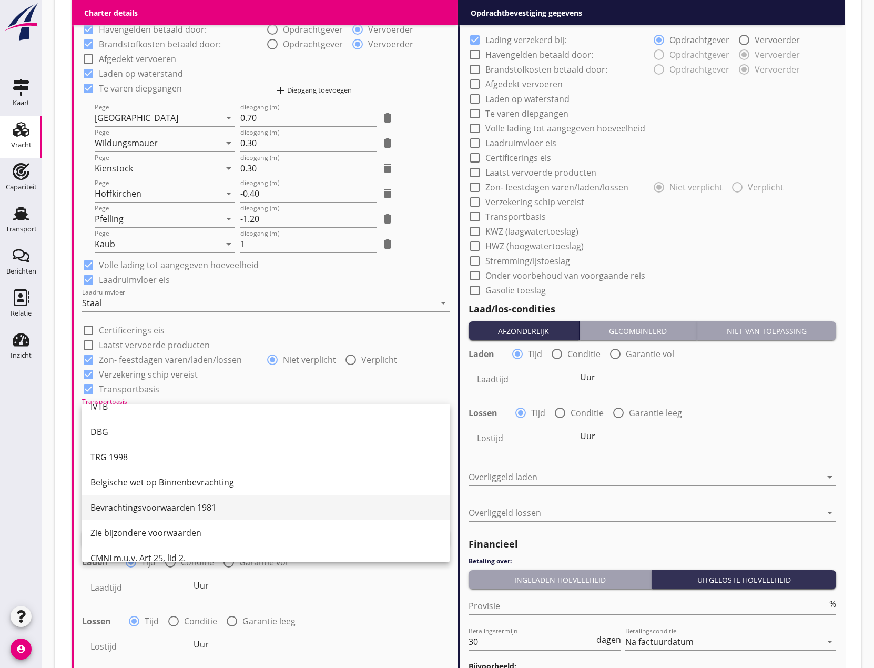
scroll to position [27, 0]
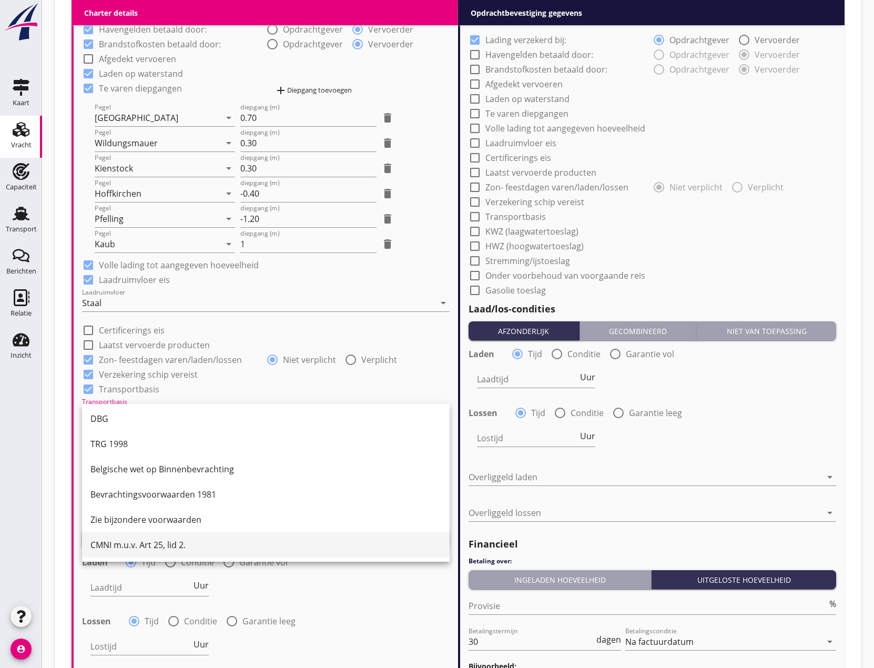
click at [149, 549] on div "CMNI m.u.v. Art 25, lid 2." at bounding box center [265, 545] width 351 height 13
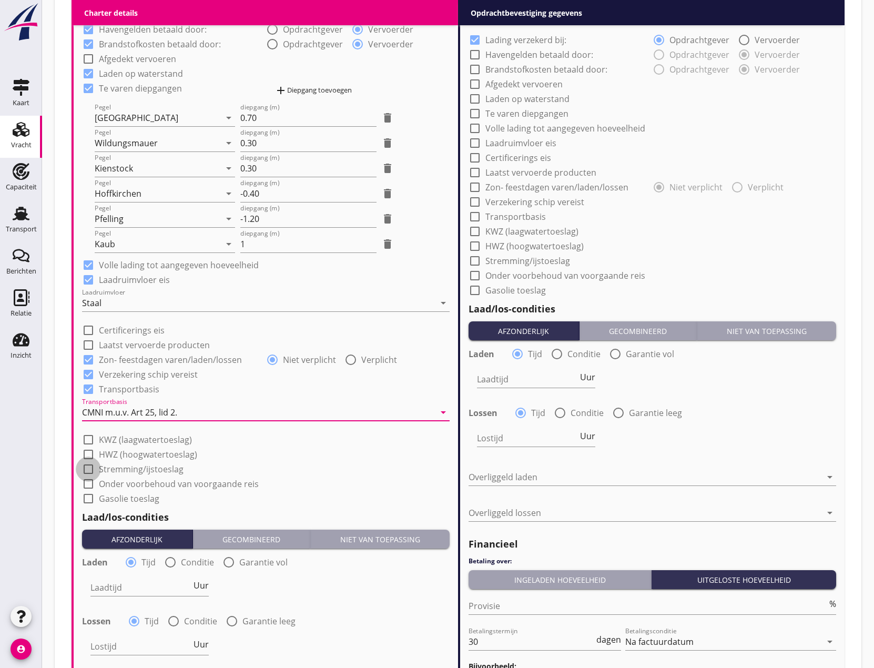
click at [86, 469] on div at bounding box center [88, 469] width 18 height 18
checkbox input "true"
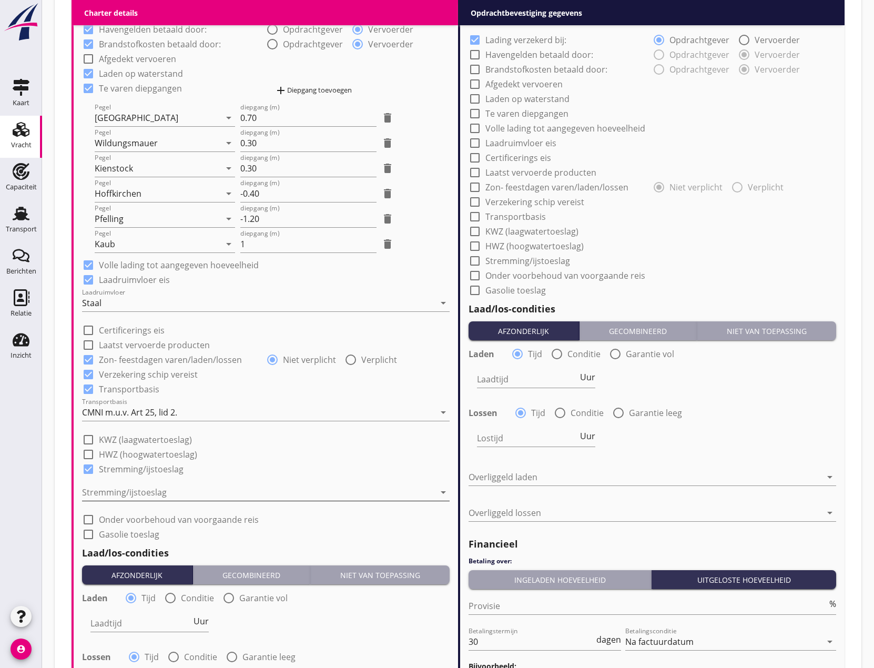
click at [131, 492] on div at bounding box center [258, 492] width 353 height 17
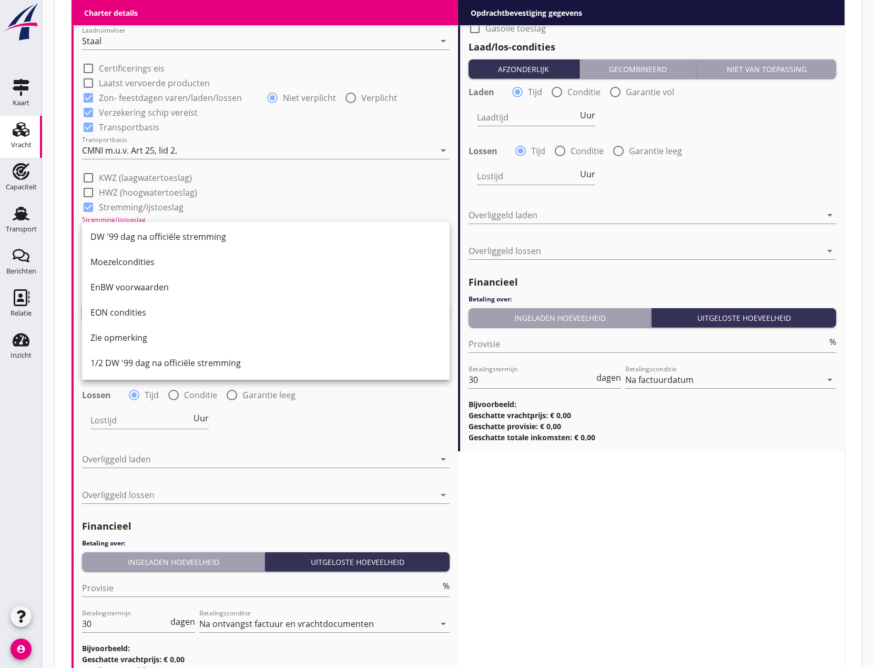
scroll to position [1105, 0]
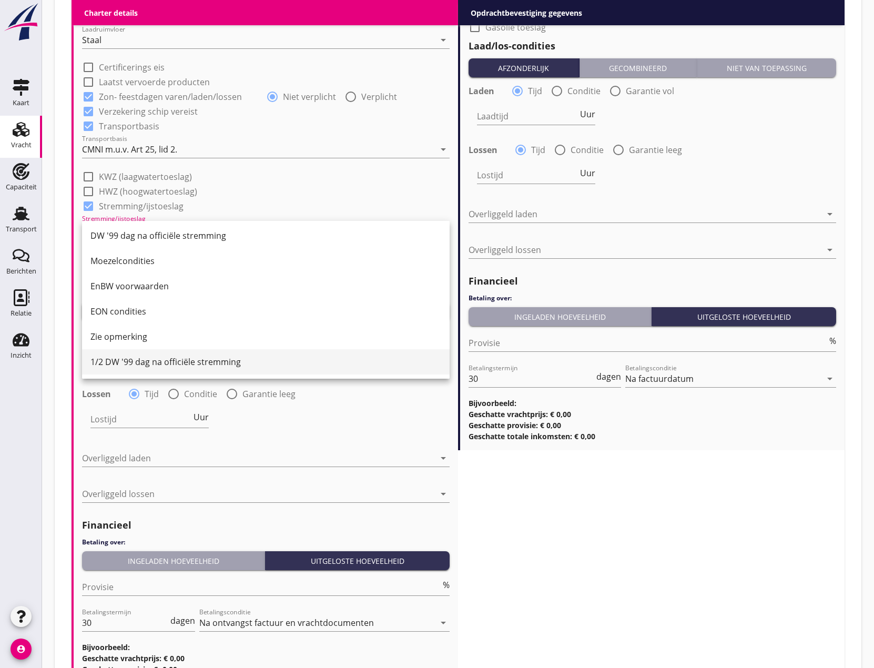
click at [172, 356] on div "1/2 DW '99 dag na officiële stremming" at bounding box center [265, 362] width 351 height 13
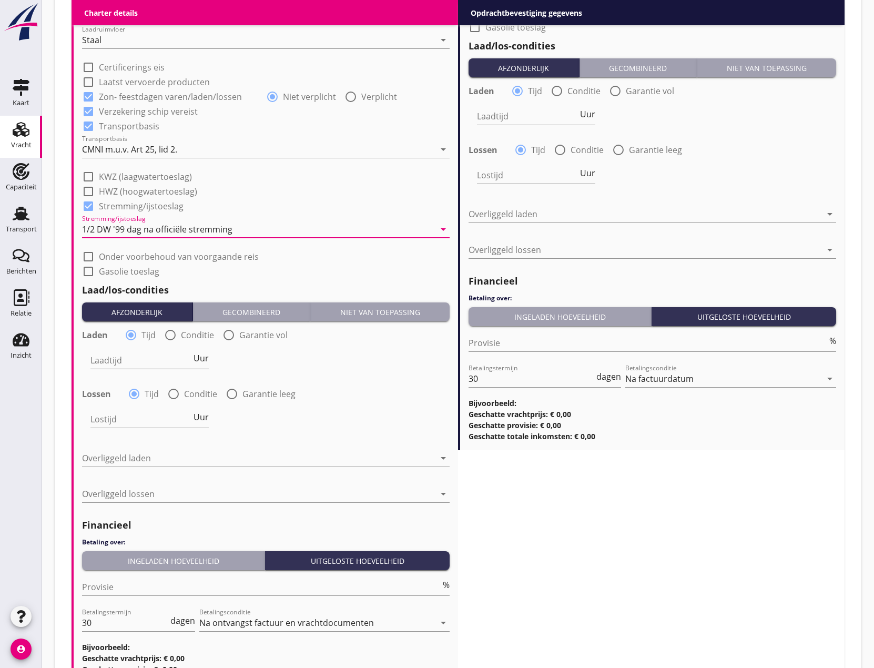
click at [135, 363] on input "Laadtijd" at bounding box center [140, 360] width 101 height 17
type input "2"
type input "48"
click at [112, 428] on div "Lostijd Uur" at bounding box center [149, 419] width 118 height 17
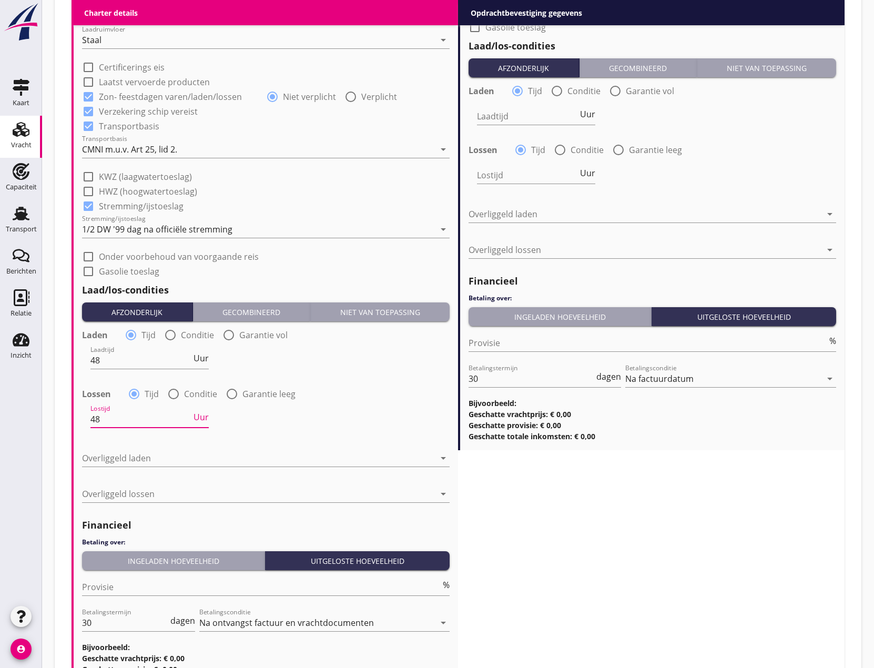
type input "48"
click at [92, 448] on div "Overliggeld laden arrow_drop_down" at bounding box center [266, 460] width 368 height 34
click at [98, 455] on div at bounding box center [258, 458] width 353 height 17
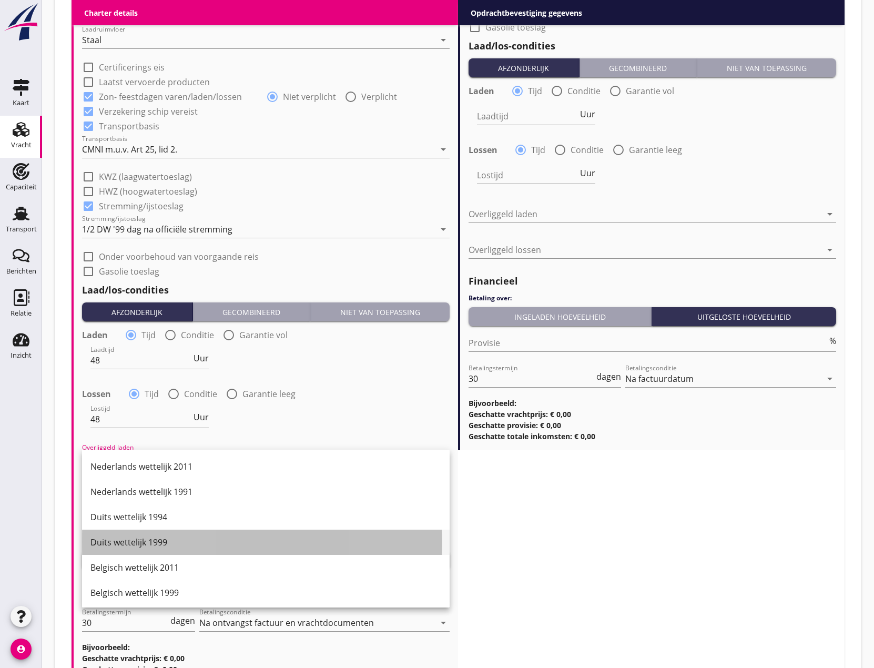
click at [153, 542] on div "Duits wettelijk 1999" at bounding box center [265, 542] width 351 height 13
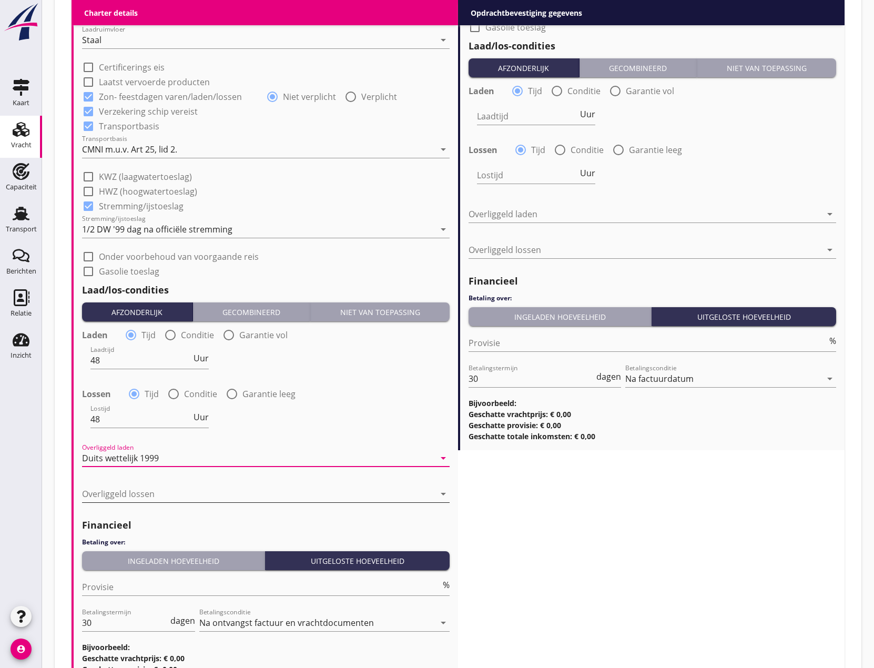
click at [132, 494] on div at bounding box center [258, 493] width 353 height 17
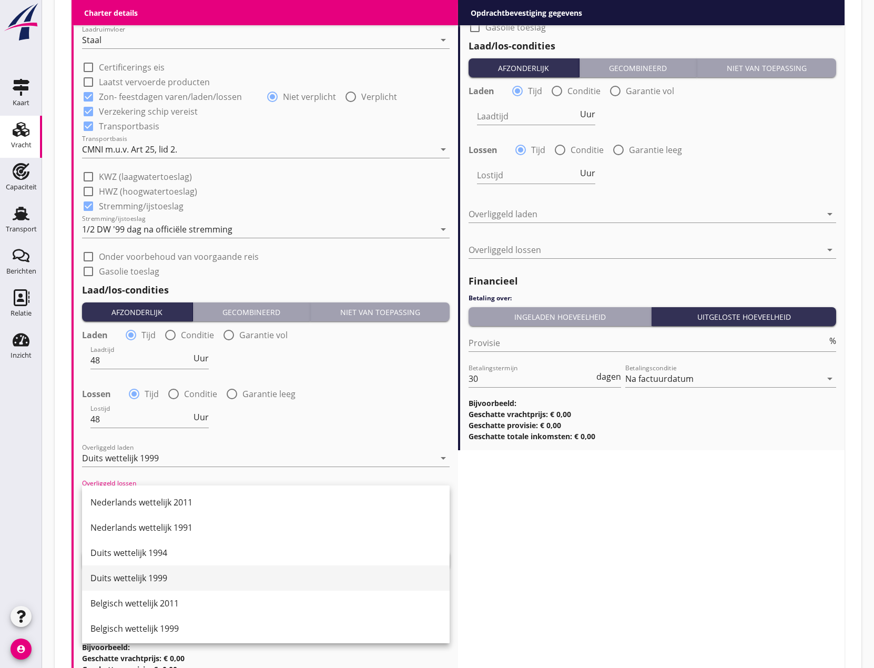
click at [150, 581] on div "Duits wettelijk 1999" at bounding box center [265, 578] width 351 height 13
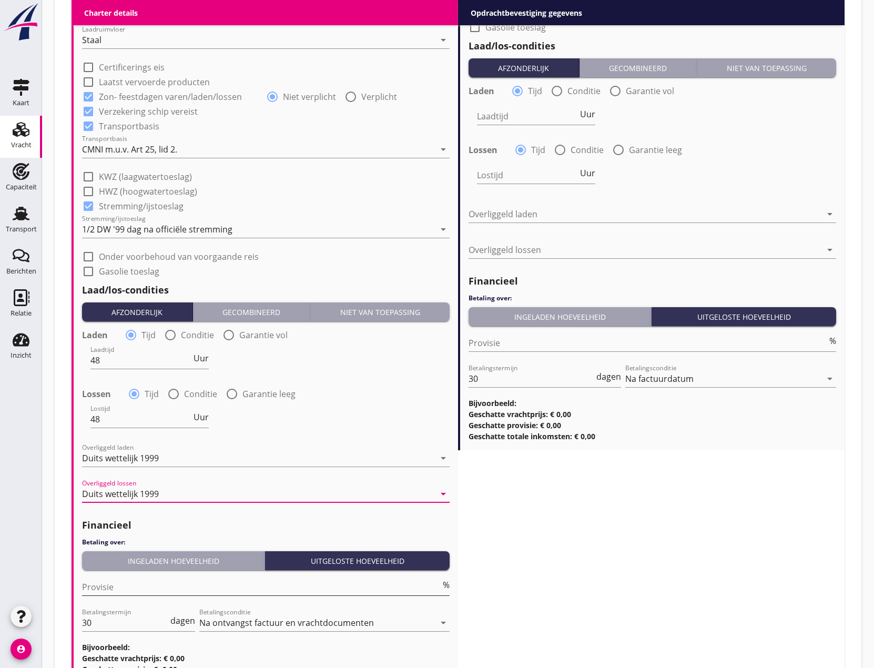
click at [165, 587] on input "Provisie" at bounding box center [261, 587] width 359 height 17
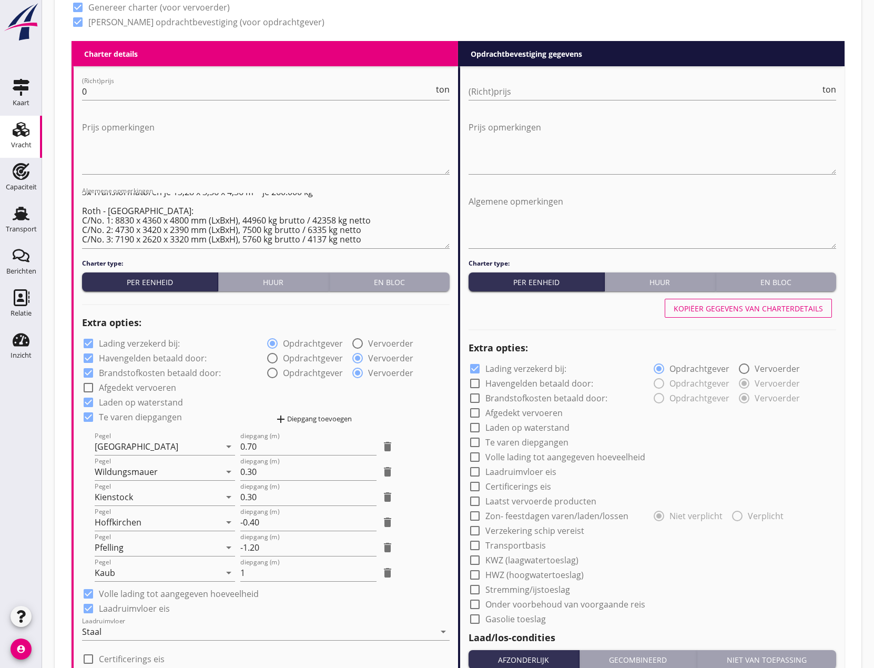
scroll to position [473, 0]
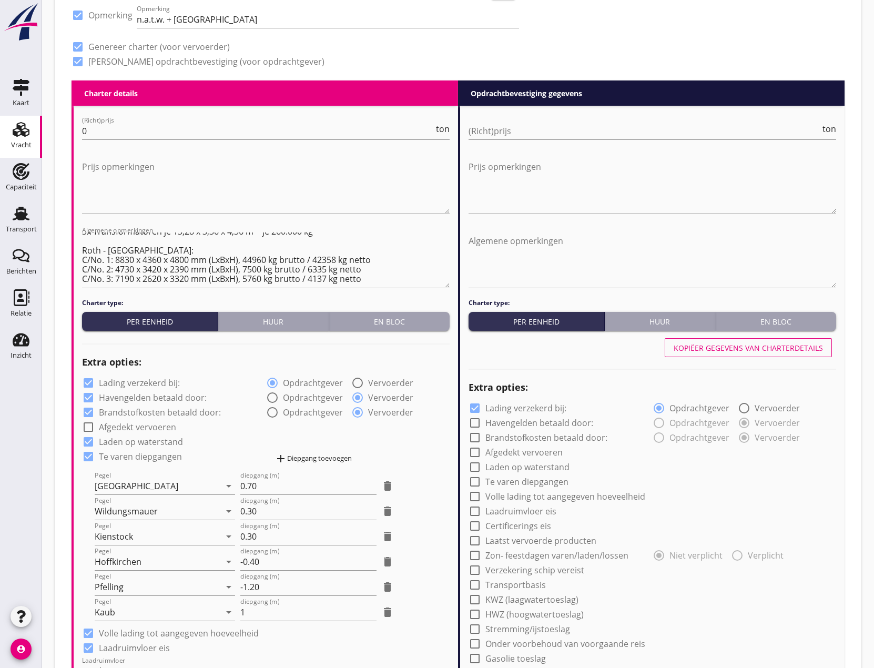
type input "0"
click at [738, 355] on button "Kopiëer gegevens van charterdetails" at bounding box center [748, 347] width 167 height 19
checkbox input "true"
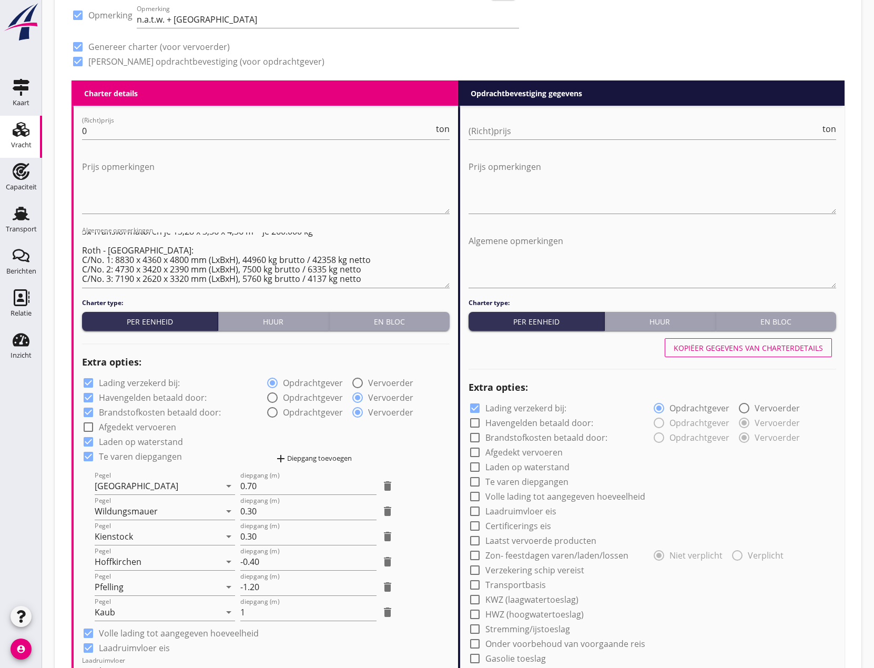
checkbox input "true"
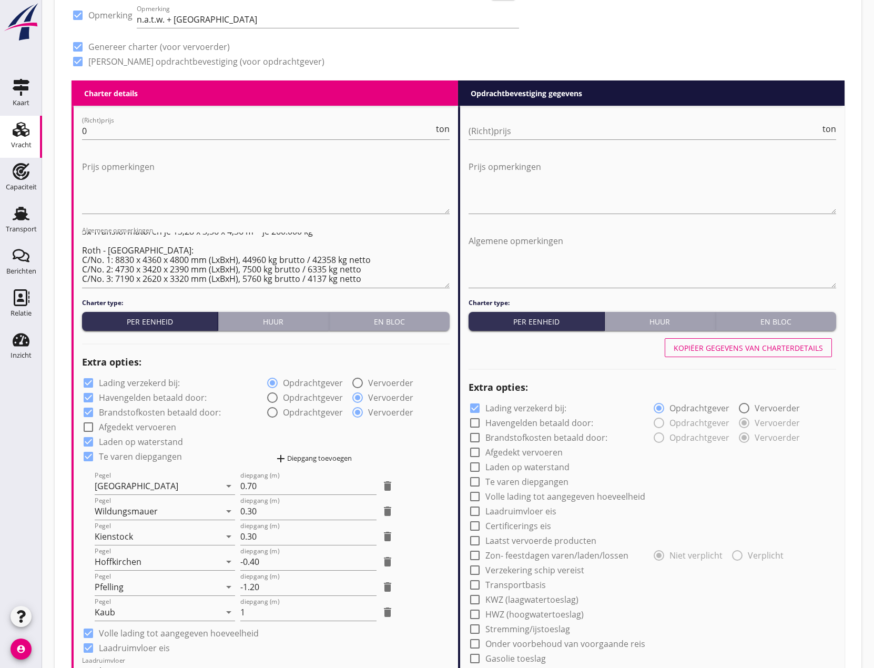
checkbox input "true"
type input "48"
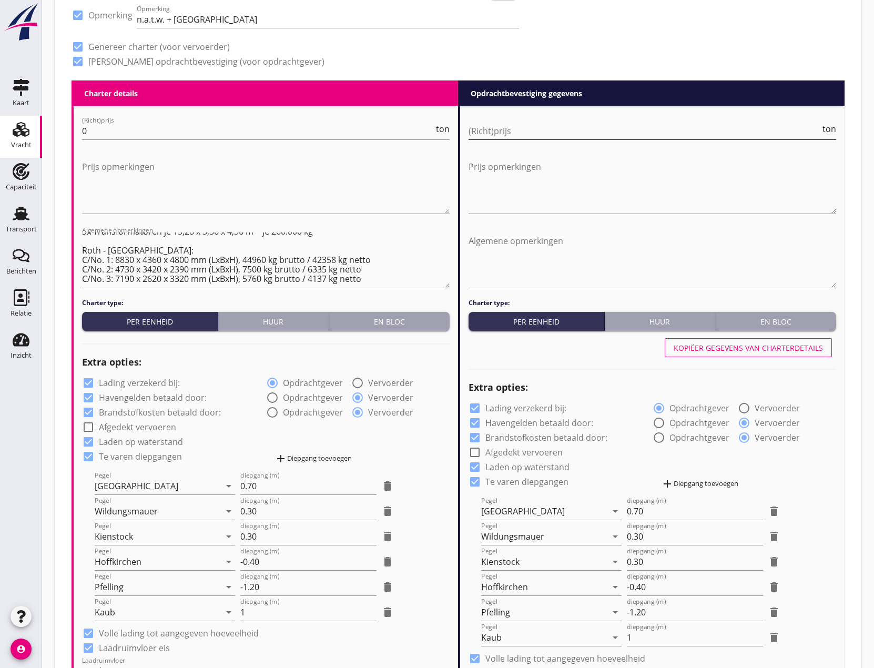
click at [538, 127] on input "(Richt)prijs" at bounding box center [645, 131] width 352 height 17
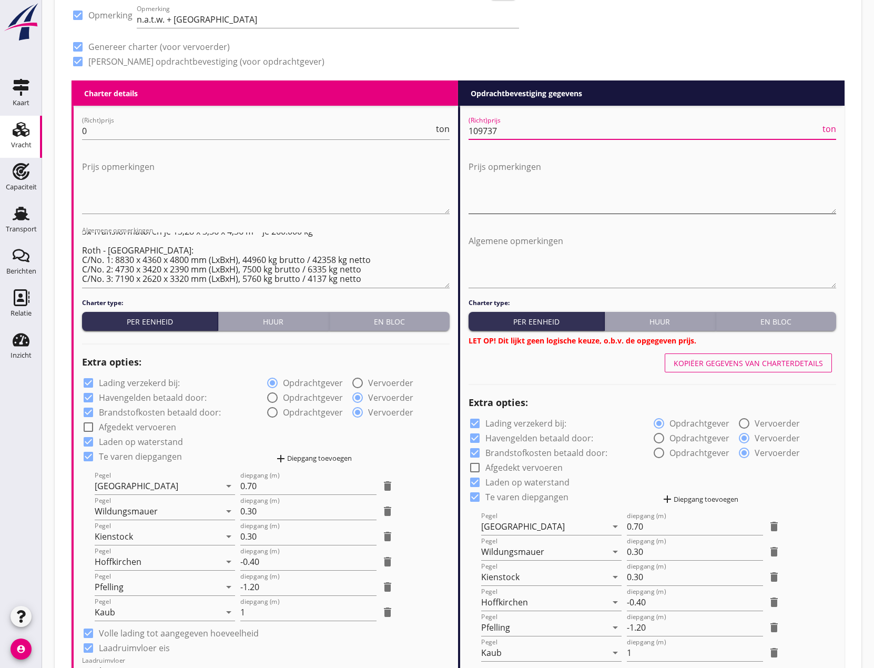
type input "109737"
click at [503, 184] on textarea "Prijs opmerkingen" at bounding box center [653, 185] width 368 height 55
click at [783, 323] on div "En bloc" at bounding box center [776, 321] width 112 height 11
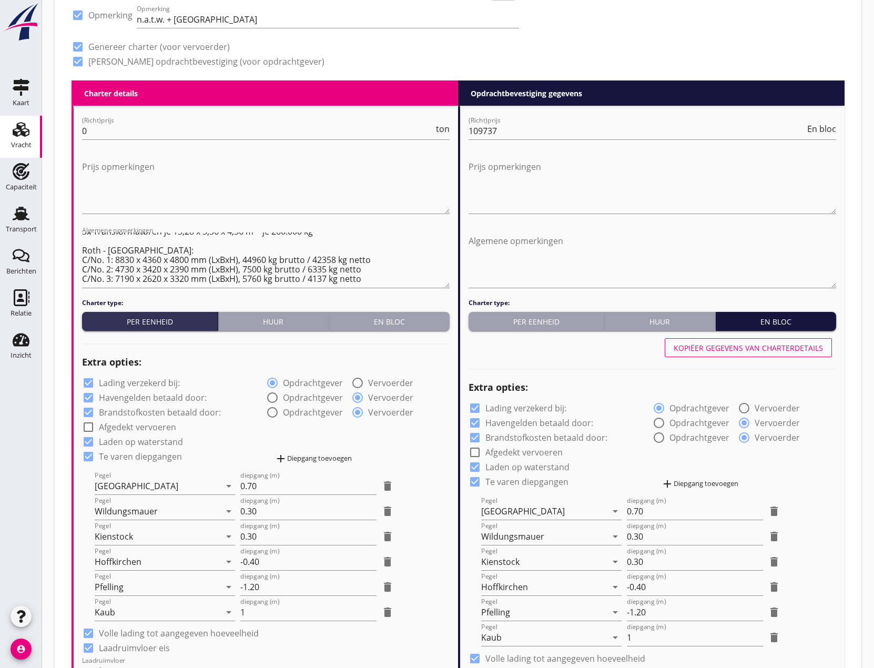
click at [769, 328] on button "En bloc" at bounding box center [776, 321] width 120 height 19
click at [483, 171] on textarea "Prijs opmerkingen" at bounding box center [653, 185] width 368 height 55
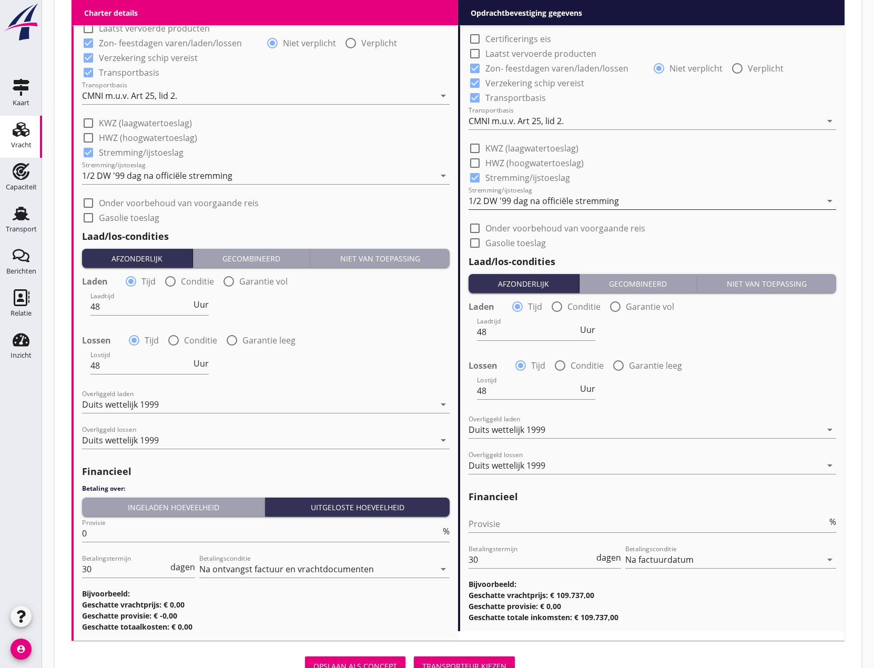
scroll to position [1202, 0]
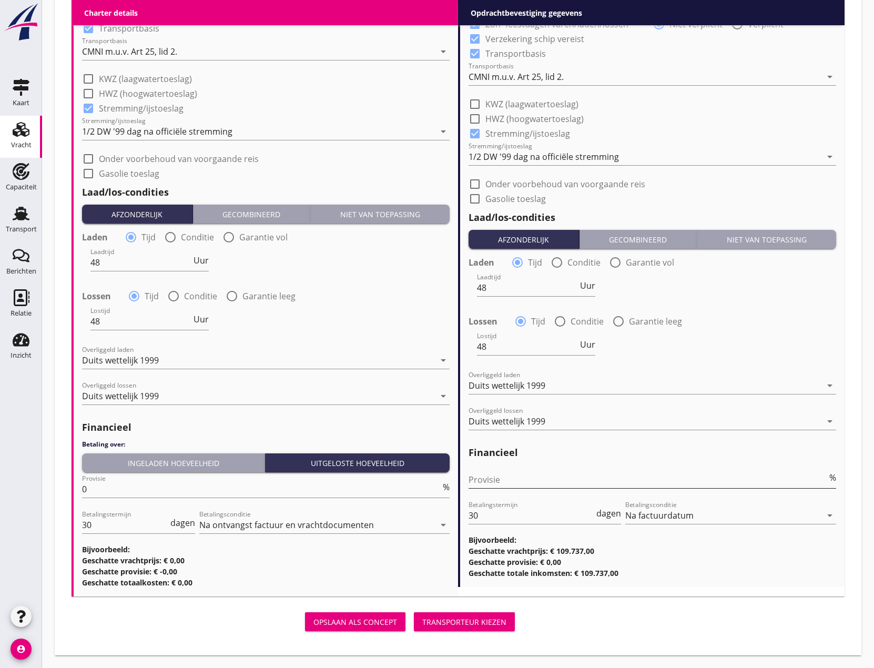
type textarea "[GEOGRAPHIC_DATA] - [GEOGRAPHIC_DATA]: €50.000,- -- H & Schmidt [GEOGRAPHIC_DAT…"
click at [482, 477] on input "Provisie" at bounding box center [648, 479] width 359 height 17
type input "0"
click at [471, 621] on div "Transporteur kiezen" at bounding box center [464, 621] width 84 height 11
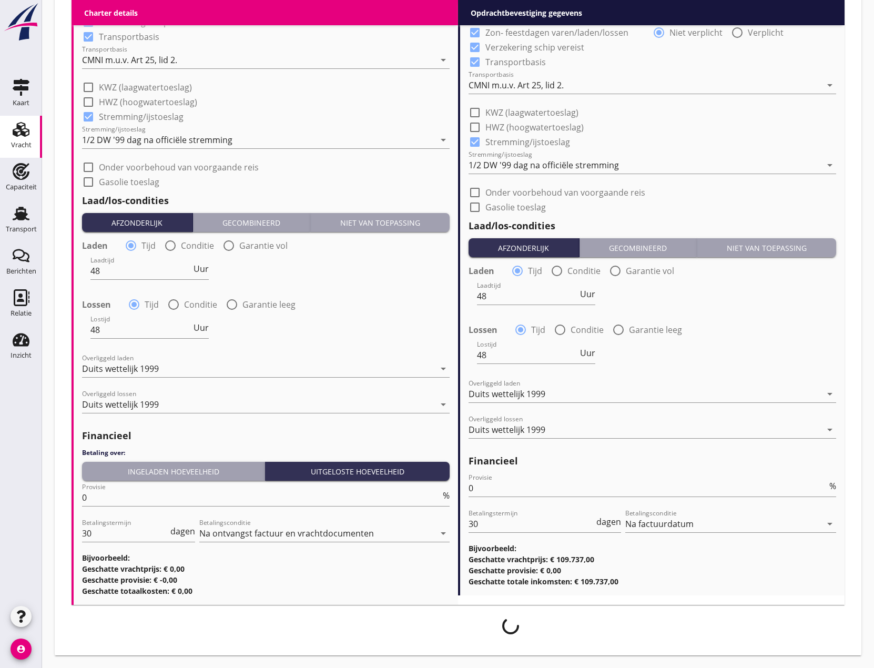
scroll to position [1194, 0]
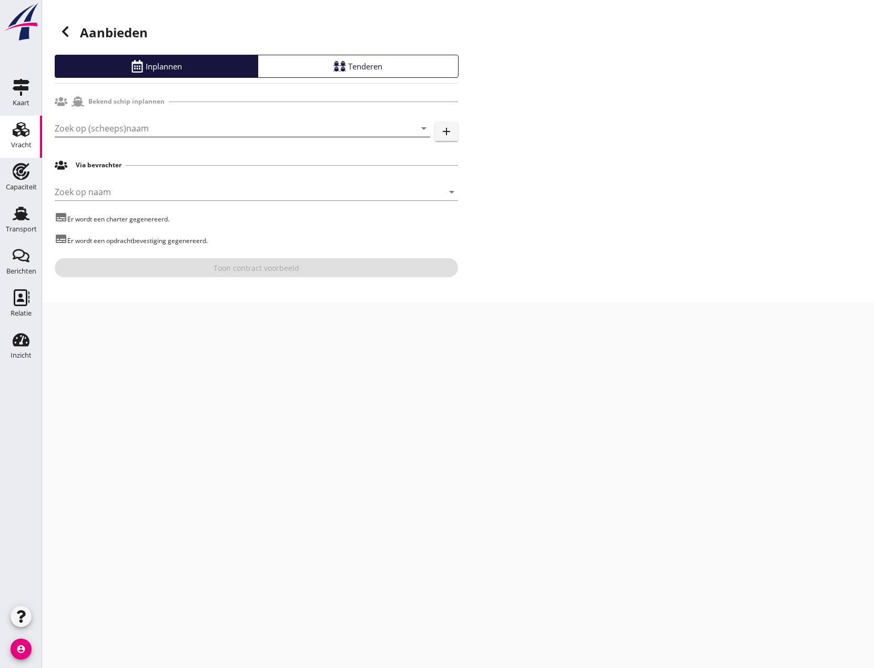
click at [108, 133] on input "Zoek op (scheeps)naam" at bounding box center [228, 128] width 346 height 17
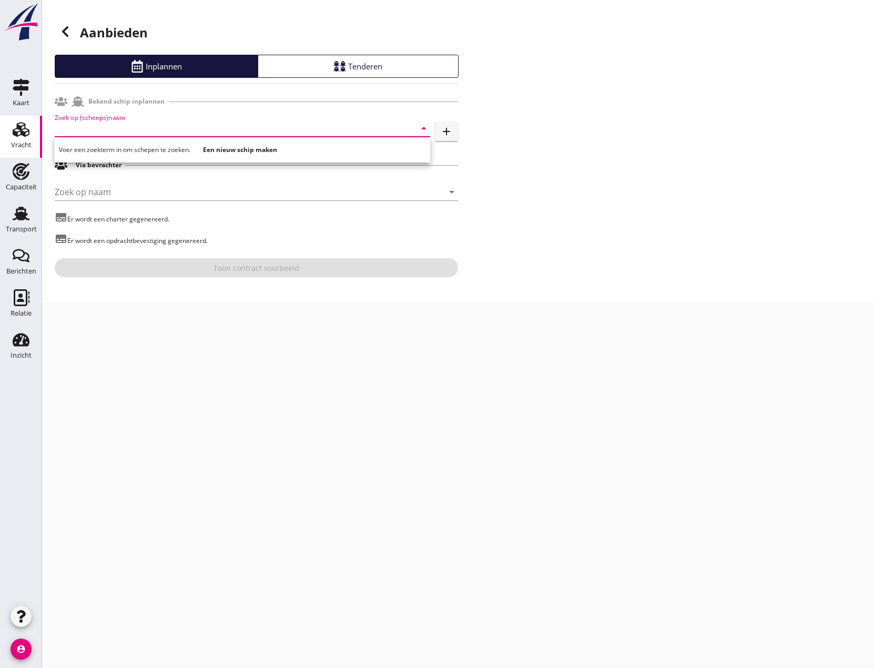
drag, startPoint x: 219, startPoint y: 366, endPoint x: 237, endPoint y: 373, distance: 18.7
click at [232, 372] on div "cancel You are impersonating another user. Aanbieden Inplannen Tenderen Bekend …" at bounding box center [458, 334] width 832 height 668
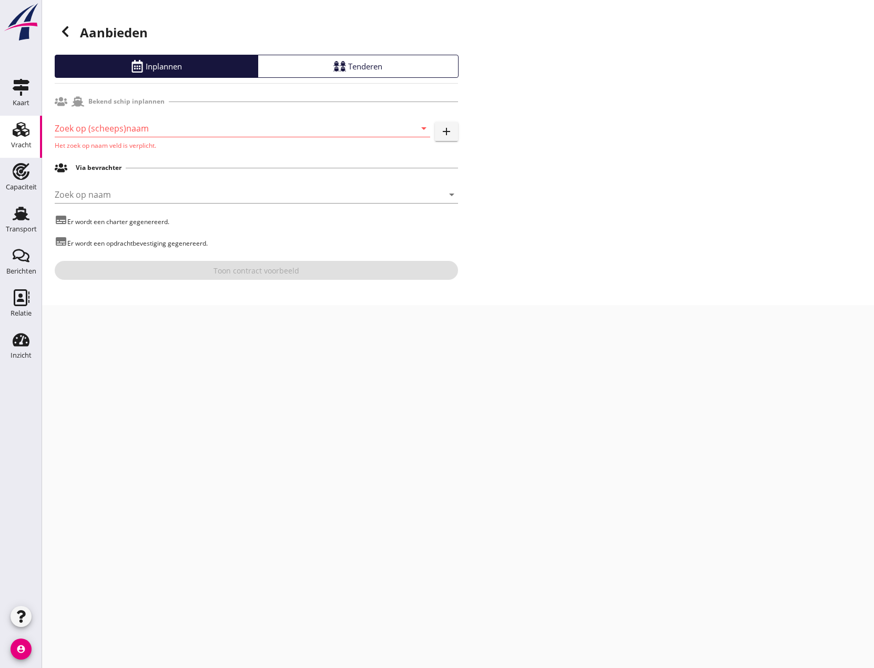
click at [23, 125] on use at bounding box center [21, 129] width 17 height 15
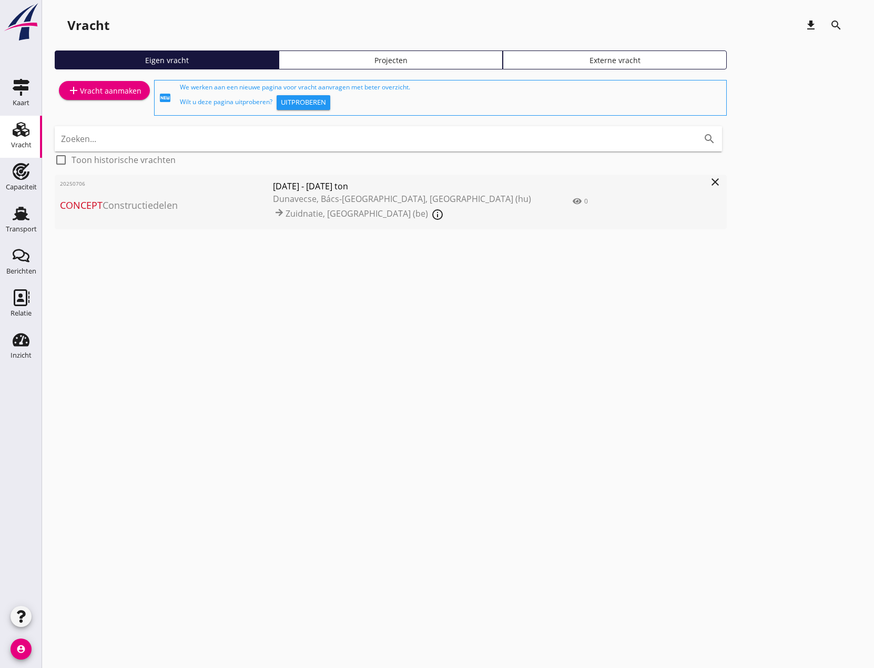
click at [312, 193] on span "Dunavecse, Bács-[GEOGRAPHIC_DATA], [GEOGRAPHIC_DATA] (hu)" at bounding box center [402, 199] width 258 height 12
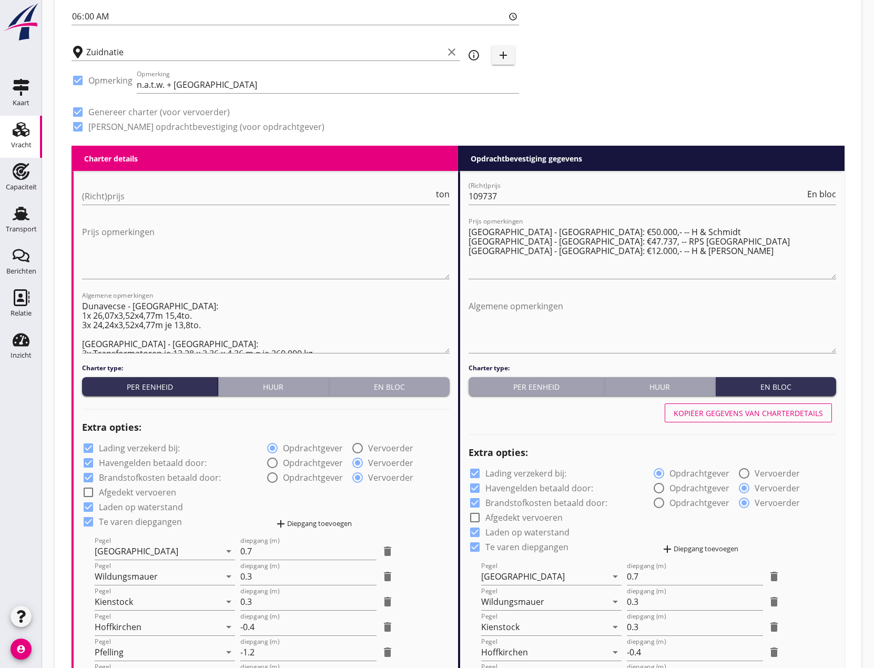
scroll to position [473, 0]
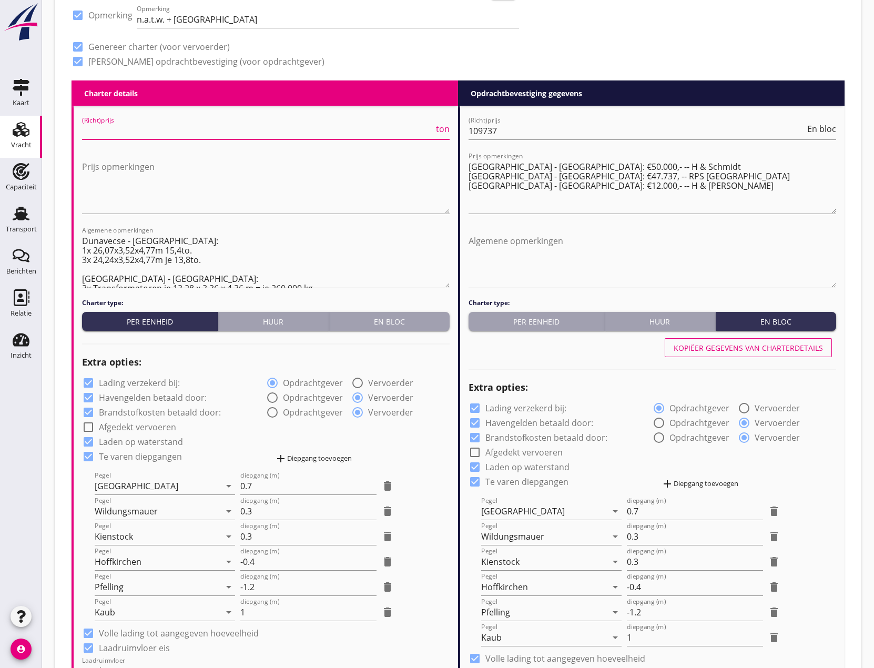
click at [148, 134] on input "(Richt)prijs" at bounding box center [258, 131] width 352 height 17
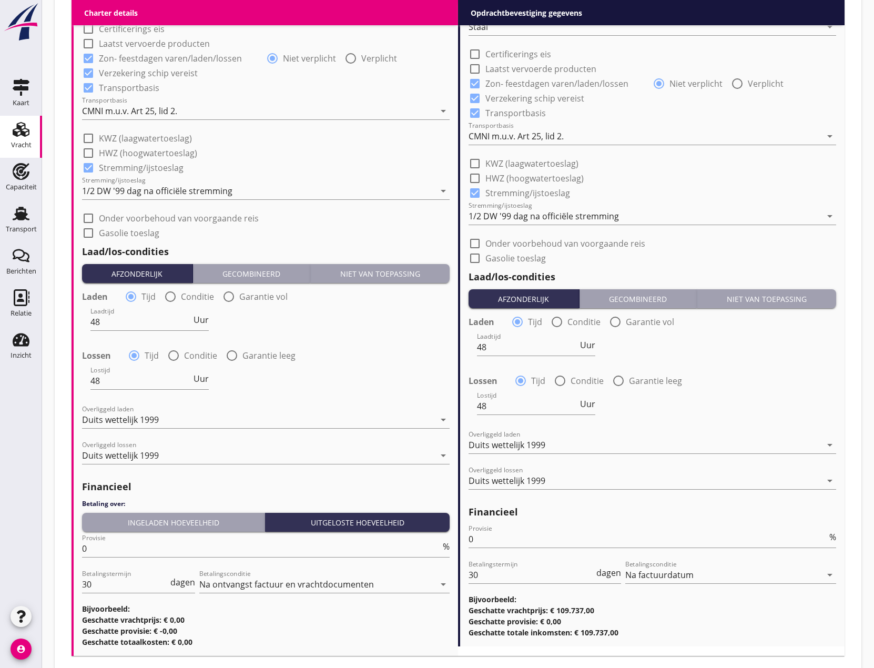
scroll to position [1157, 0]
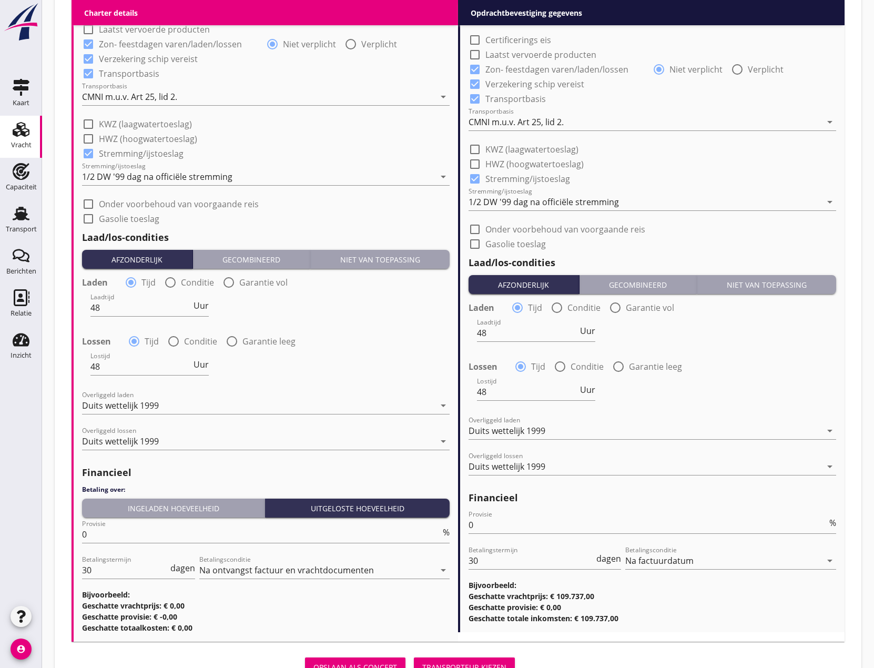
type input "0"
click at [361, 259] on div "Niet van toepassing" at bounding box center [380, 259] width 131 height 11
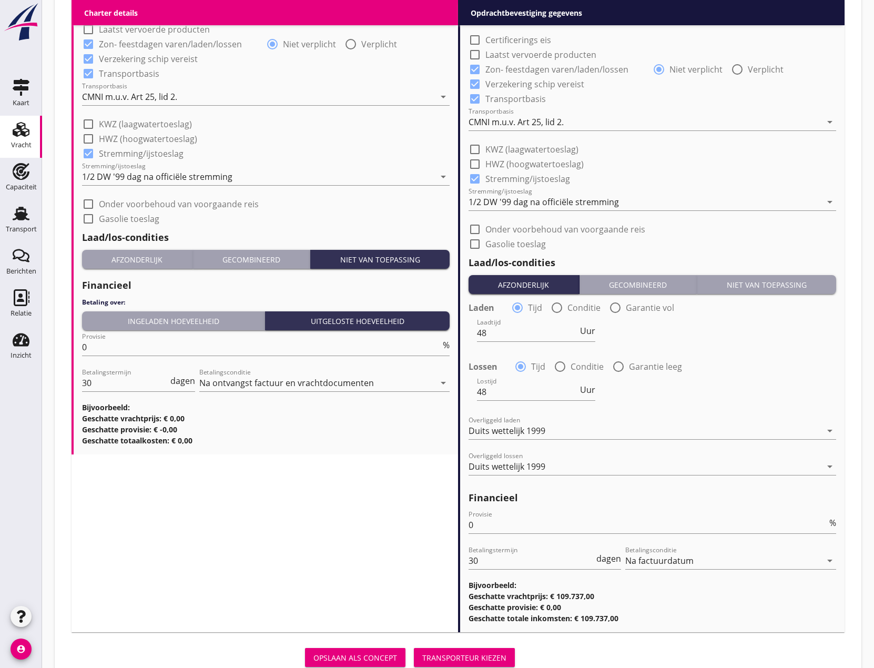
click at [458, 664] on button "Transporteur kiezen" at bounding box center [464, 657] width 101 height 19
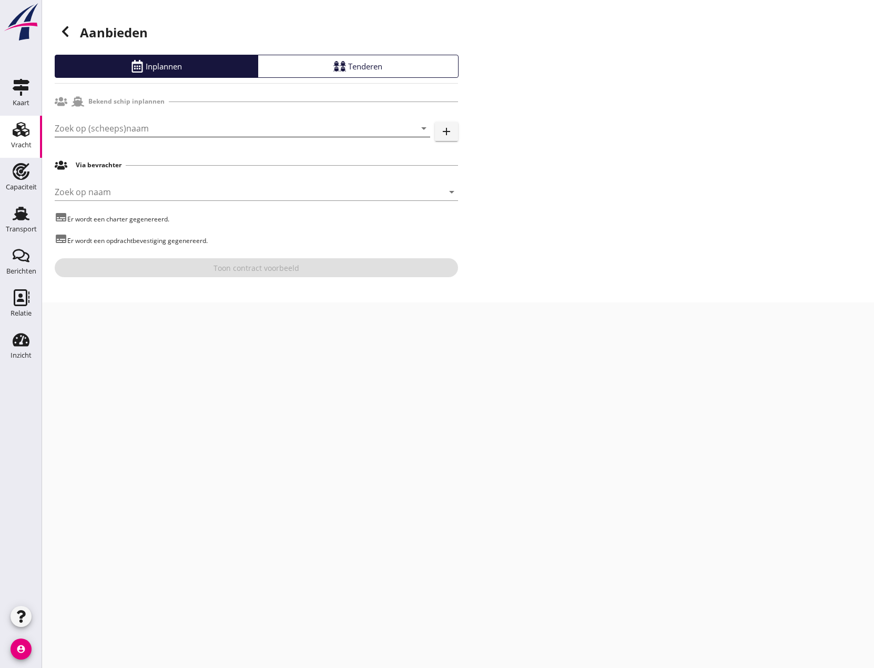
click at [178, 127] on input "Zoek op (scheeps)naam" at bounding box center [228, 128] width 346 height 17
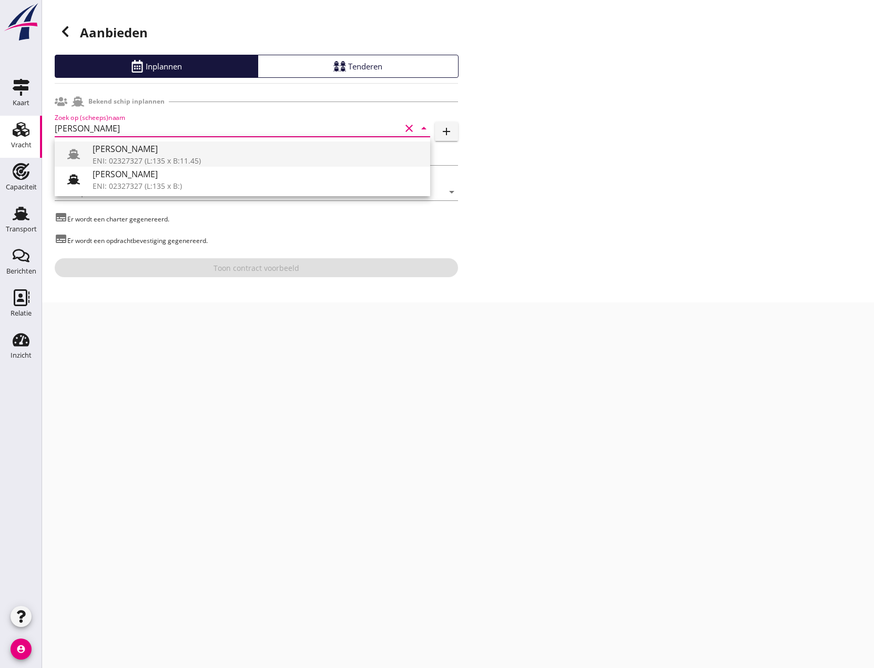
click at [185, 154] on div "[PERSON_NAME]" at bounding box center [257, 149] width 329 height 13
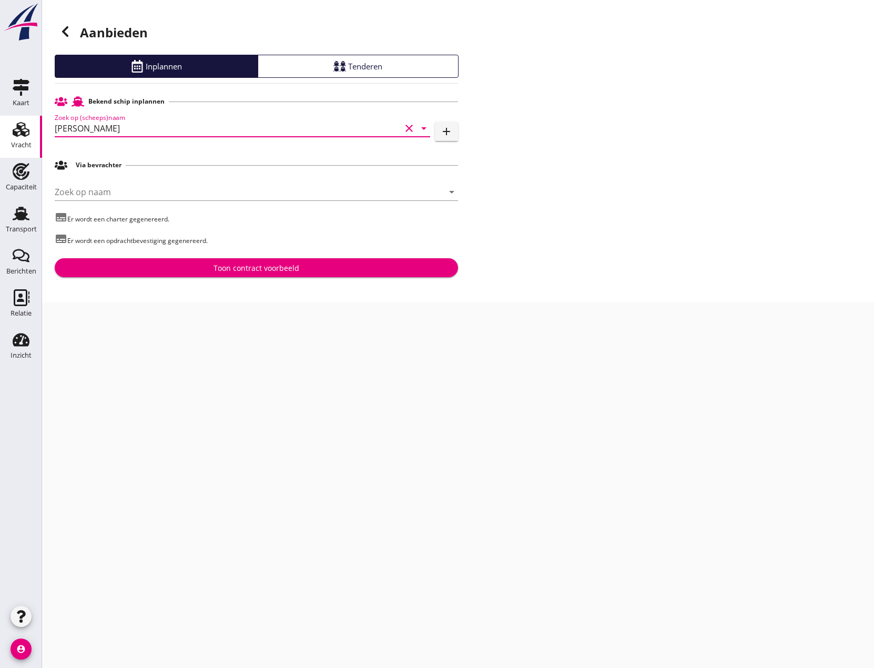
type input "[PERSON_NAME]"
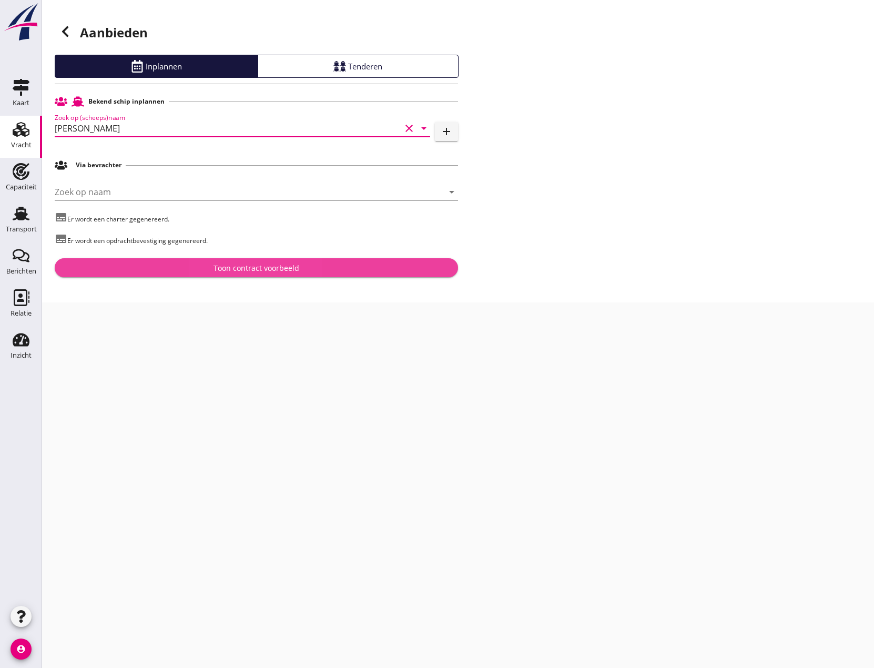
click at [268, 265] on div "Toon contract voorbeeld" at bounding box center [257, 267] width 86 height 11
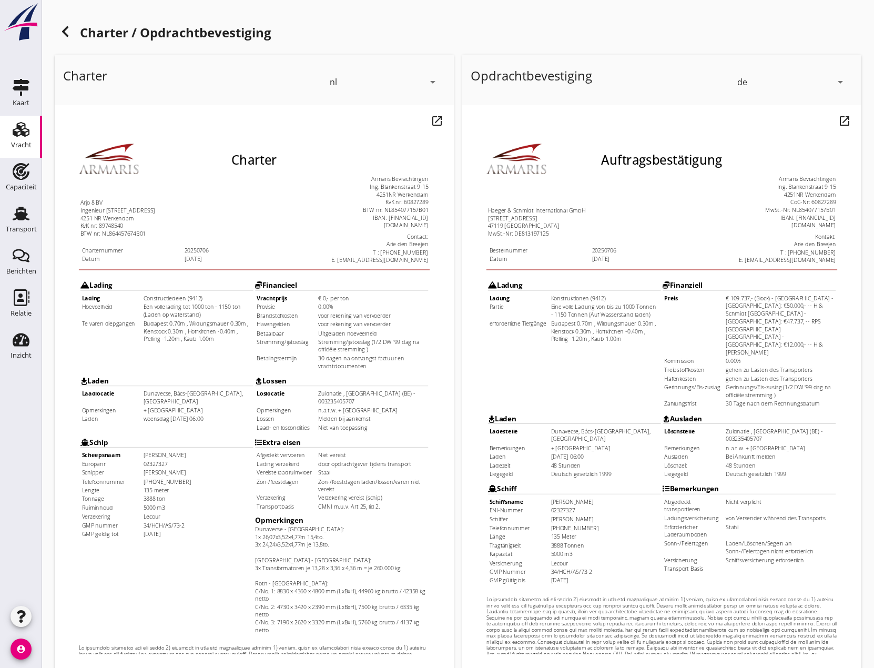
click at [842, 79] on icon "arrow_drop_down" at bounding box center [840, 82] width 13 height 13
click at [787, 85] on div "nl" at bounding box center [791, 80] width 105 height 13
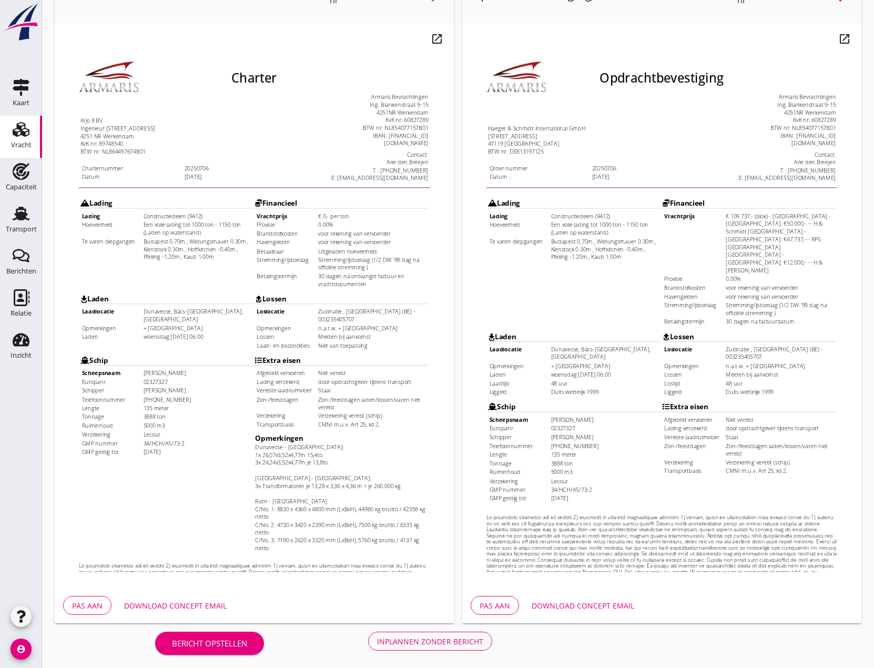
scroll to position [85, 0]
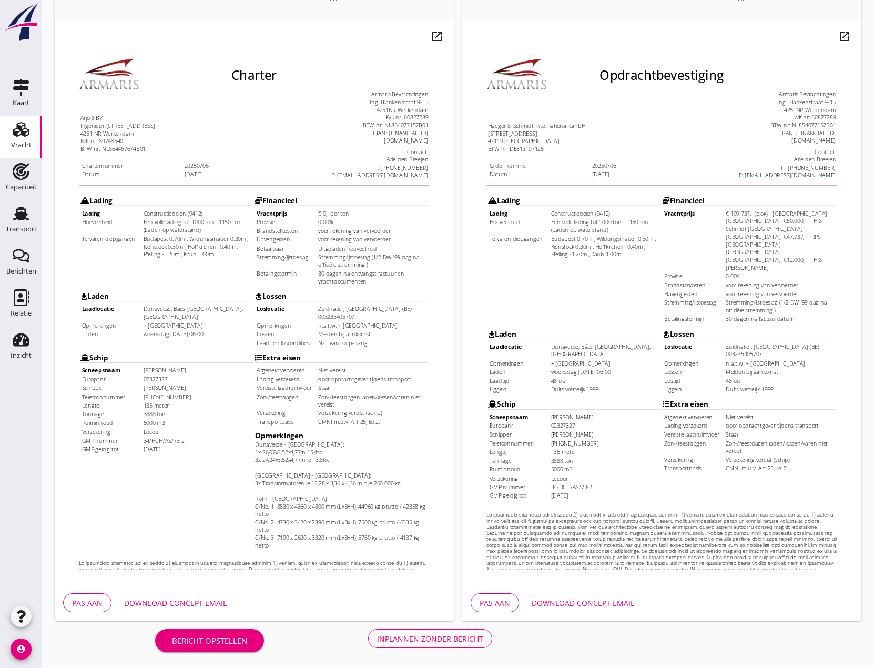
click at [451, 639] on div "Inplannen zonder bericht" at bounding box center [430, 638] width 106 height 11
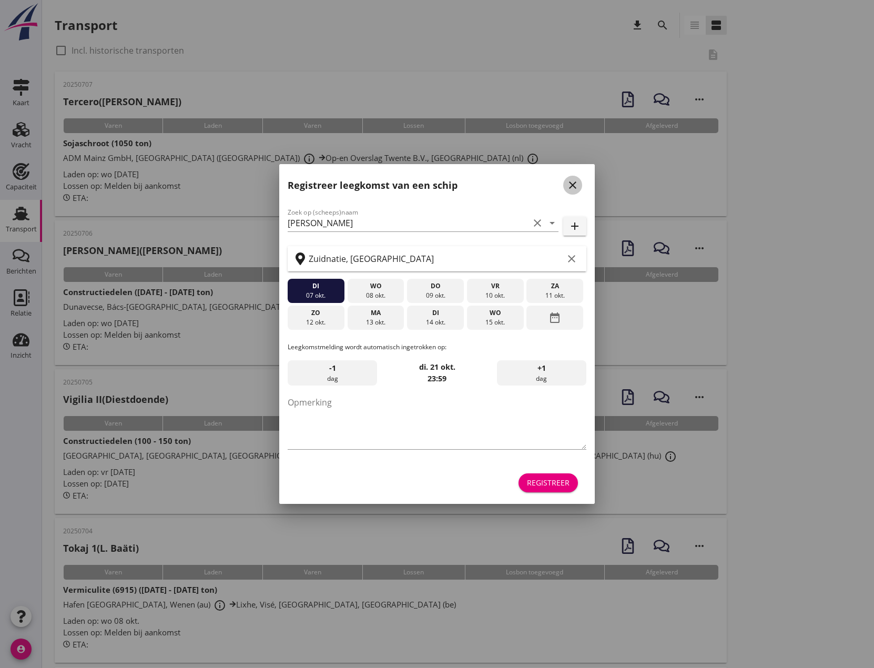
click at [576, 190] on icon "close" at bounding box center [572, 185] width 13 height 13
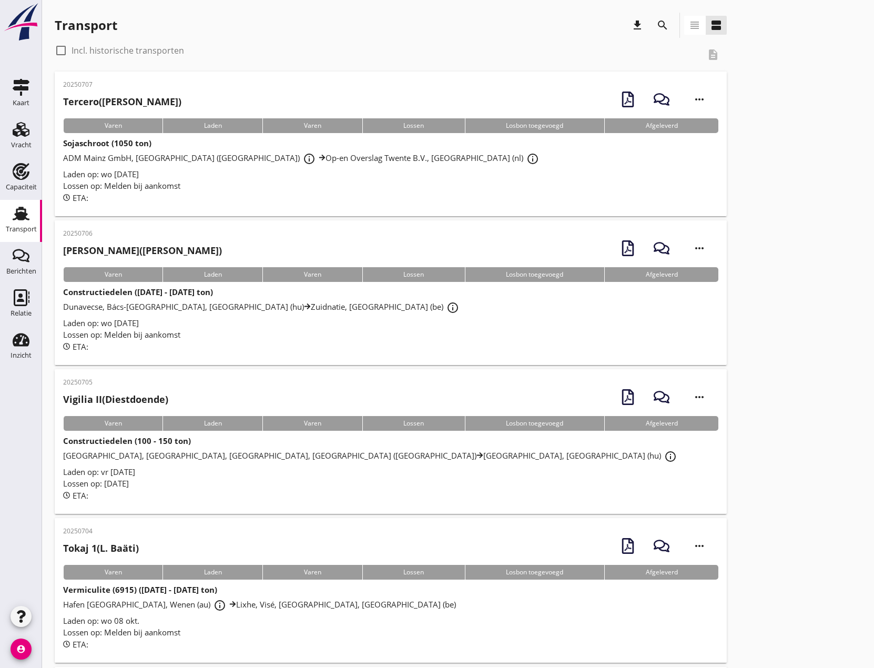
click at [106, 297] on strong "Constructiedelen ([DATE] - [DATE] ton)" at bounding box center [138, 292] width 150 height 11
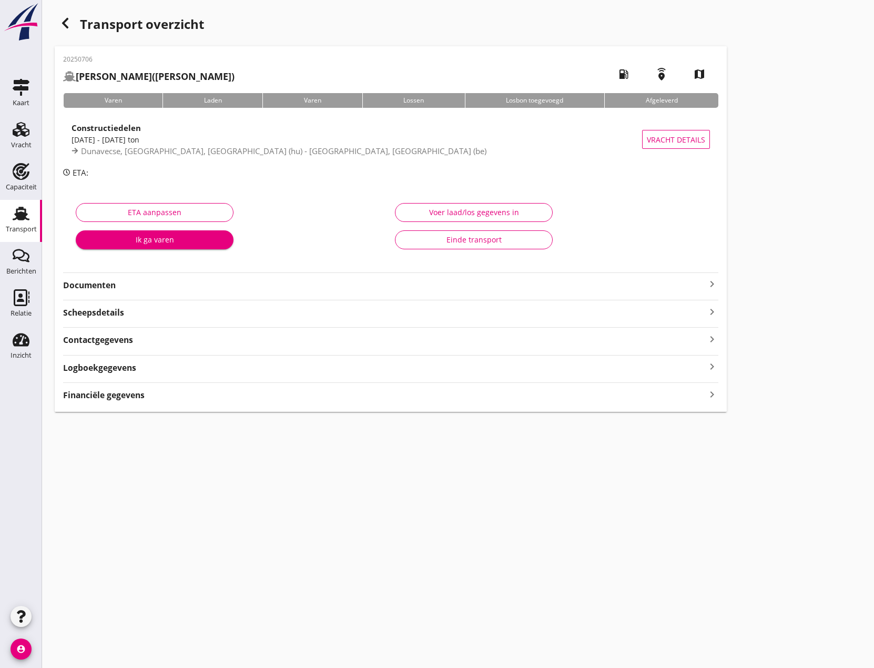
click at [713, 283] on icon "keyboard_arrow_right" at bounding box center [712, 284] width 13 height 13
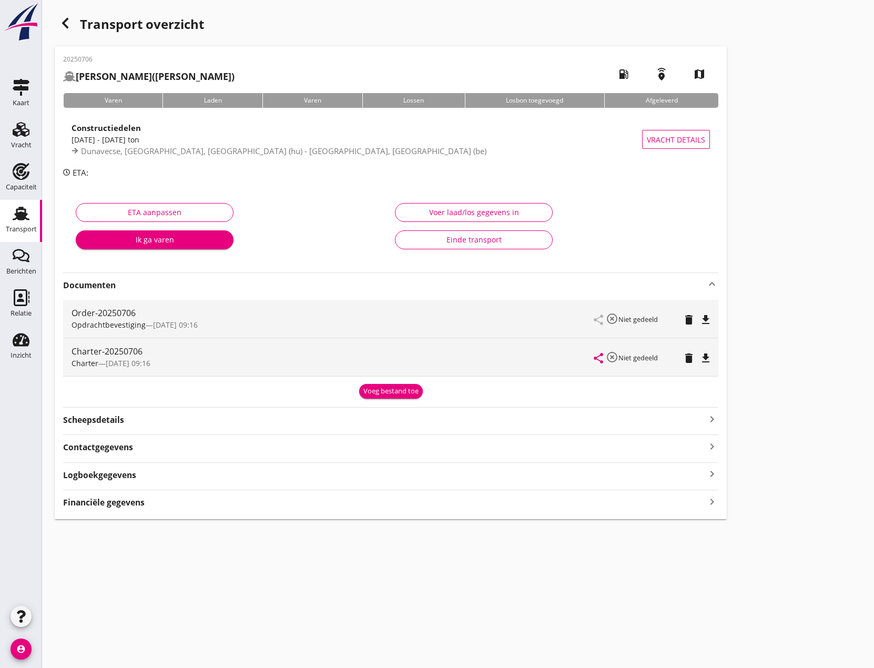
click at [705, 354] on icon "file_download" at bounding box center [706, 358] width 13 height 13
drag, startPoint x: 21, startPoint y: 138, endPoint x: 13, endPoint y: 154, distance: 17.6
click at [21, 138] on div "Vracht" at bounding box center [21, 145] width 21 height 15
